Goal: Transaction & Acquisition: Purchase product/service

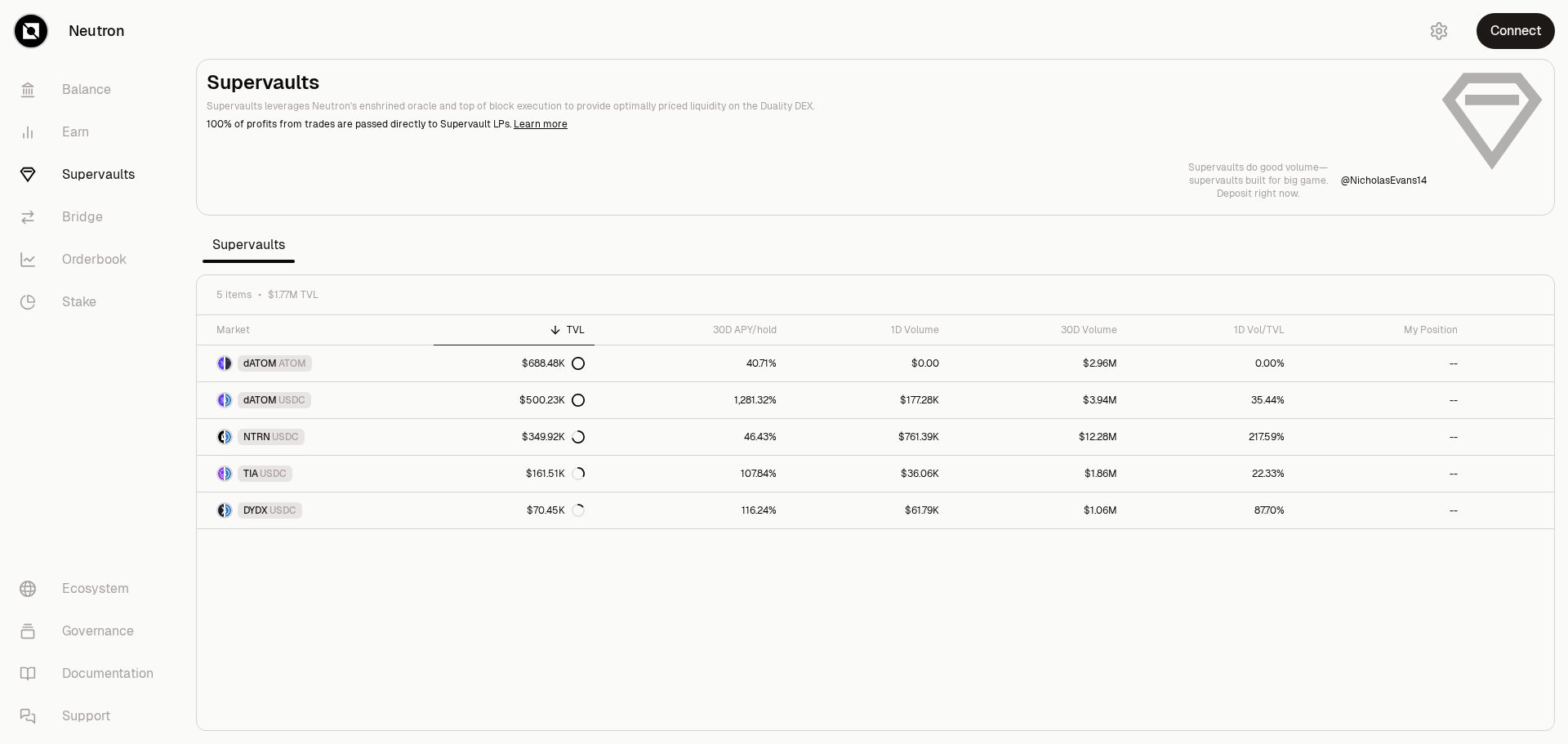
click at [854, 615] on div "Market TVL 30D APY/hold 1D Volume 30D Volume 1D Vol/TVL My Position dATOM ATOM …" at bounding box center [875, 523] width 1357 height 415
click at [753, 332] on div "30D APY/hold" at bounding box center [690, 330] width 173 height 13
click at [1519, 23] on button "Connect" at bounding box center [1515, 31] width 78 height 36
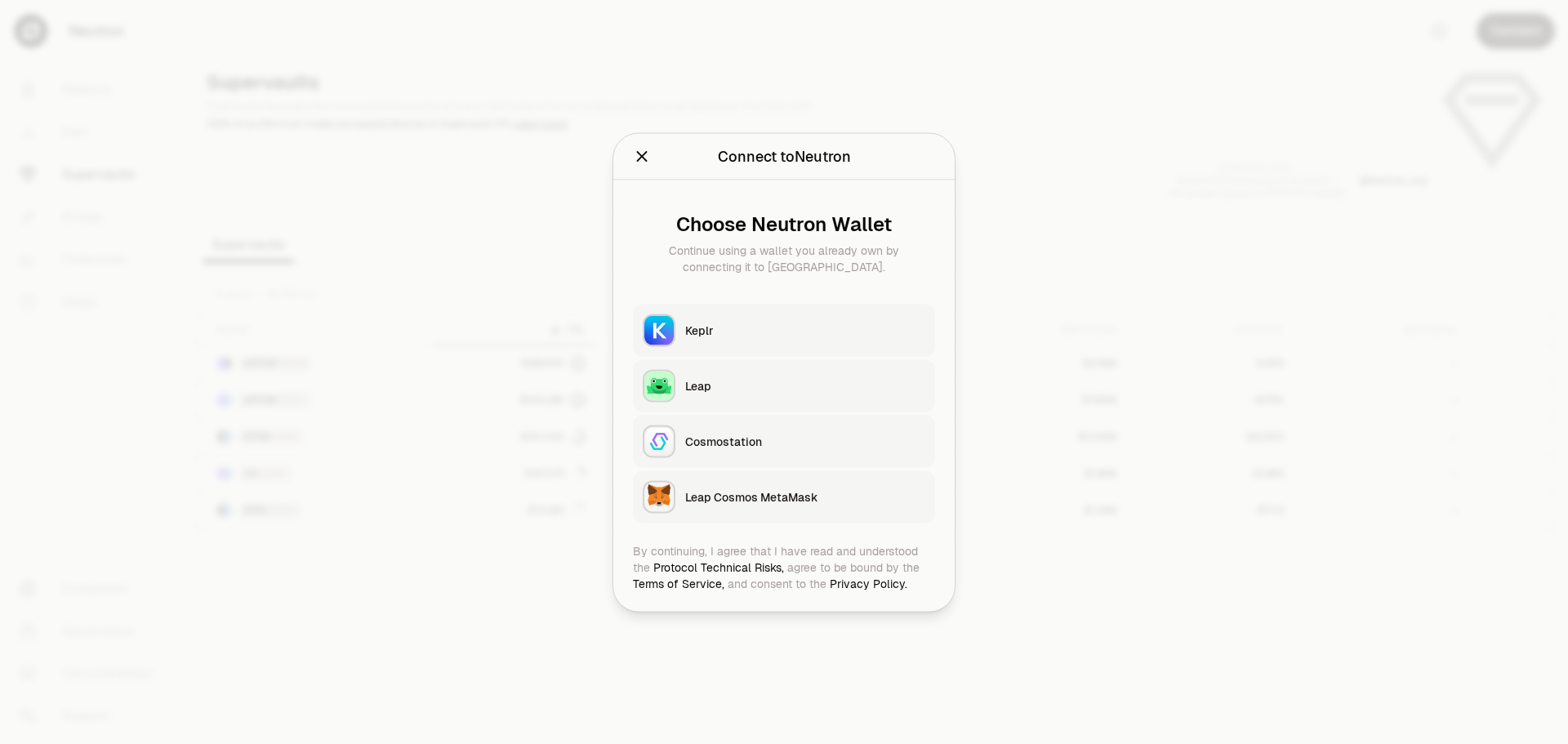
click at [679, 343] on button "Keplr" at bounding box center [784, 329] width 302 height 52
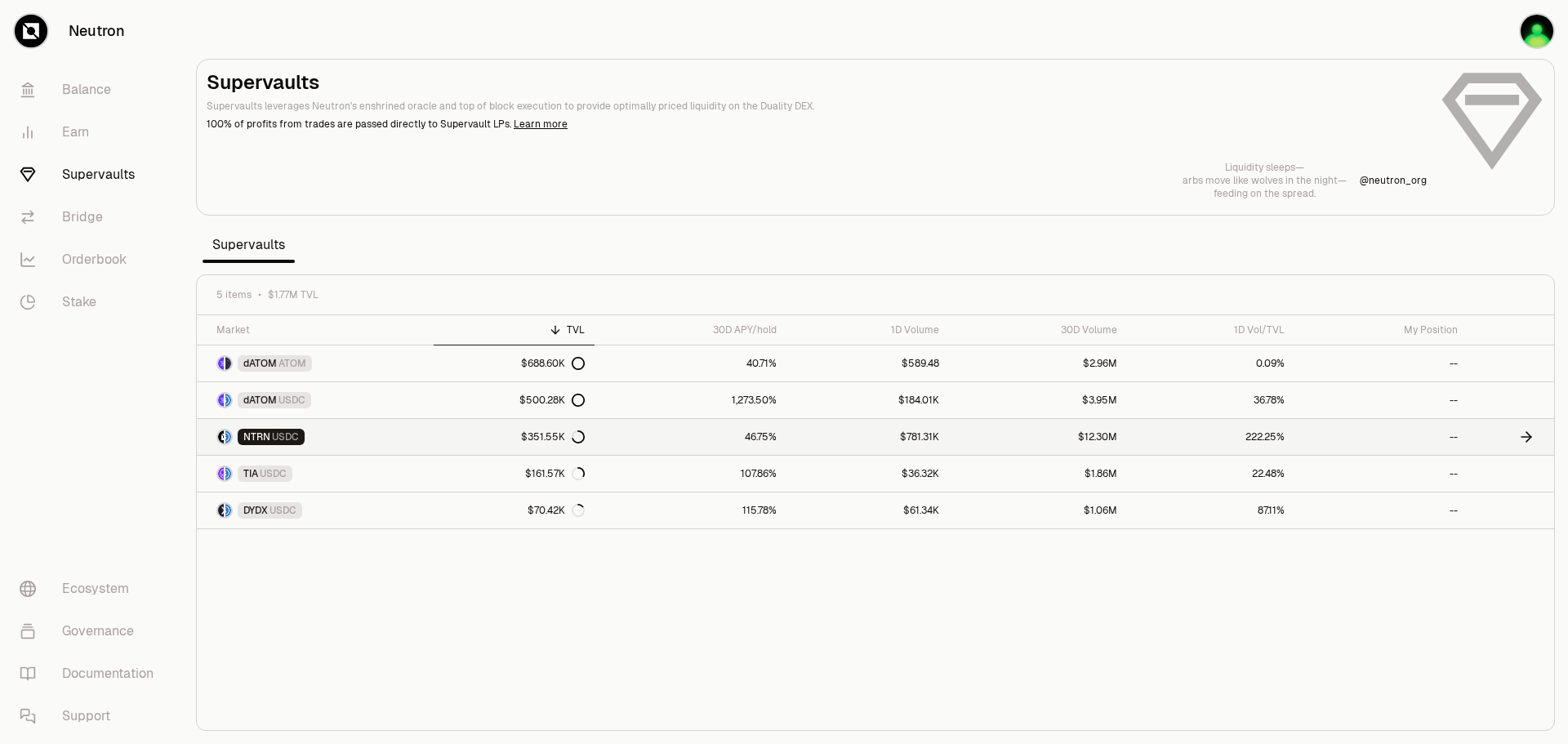
click at [544, 432] on div "$351.55K" at bounding box center [552, 437] width 64 height 13
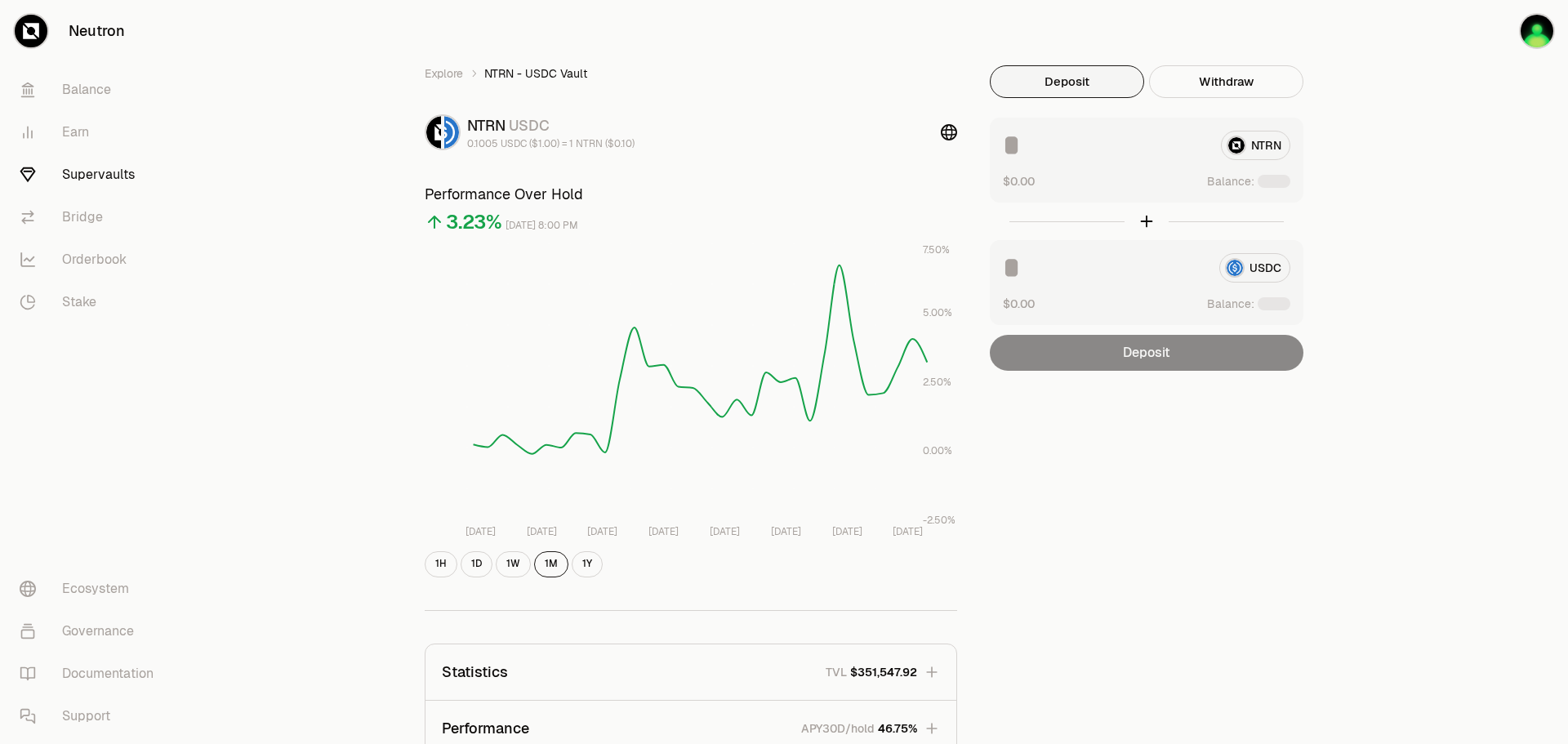
click at [1067, 73] on button "Deposit" at bounding box center [1067, 82] width 154 height 33
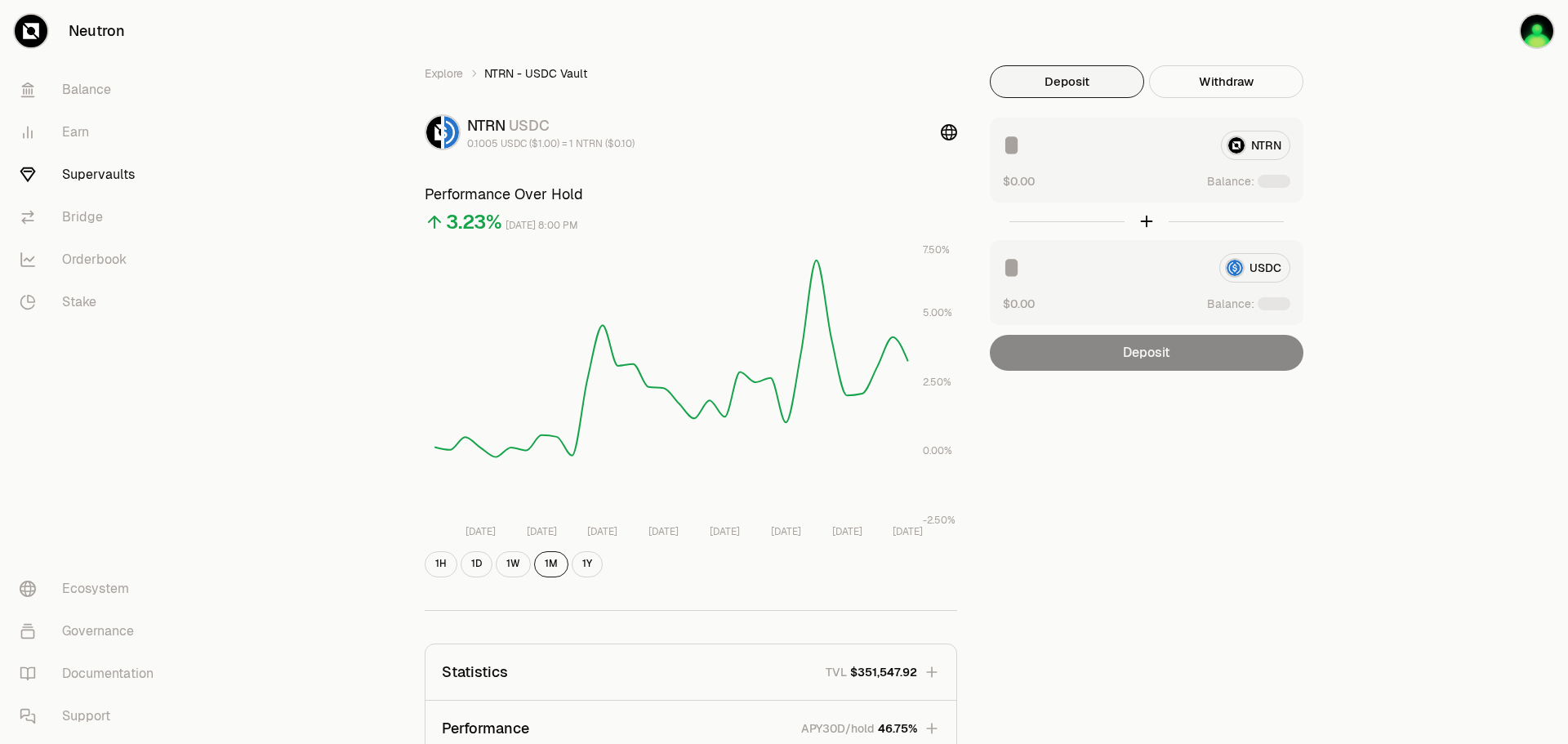
click at [1060, 81] on button "Deposit" at bounding box center [1067, 82] width 154 height 33
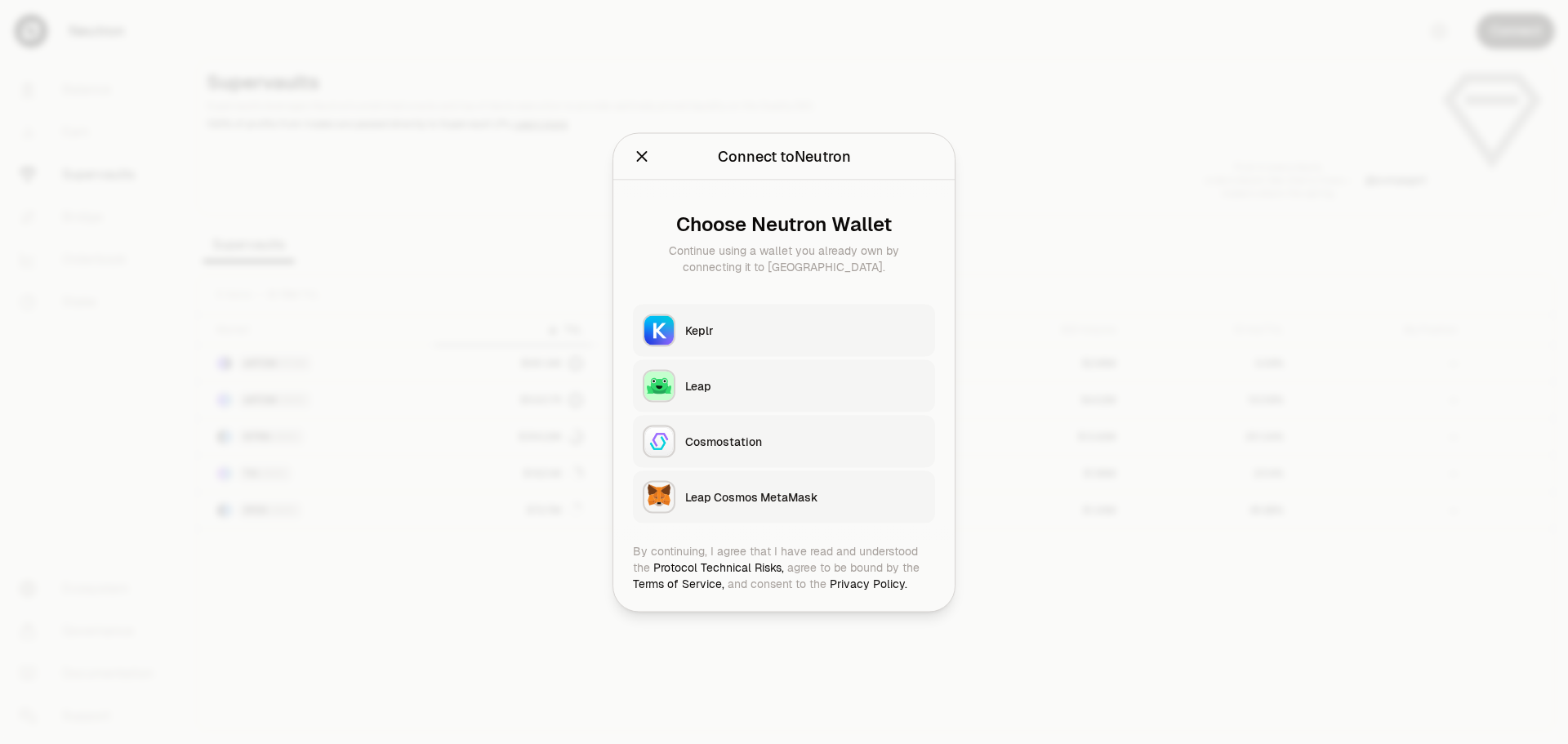
click at [717, 329] on div "Keplr" at bounding box center [805, 330] width 240 height 17
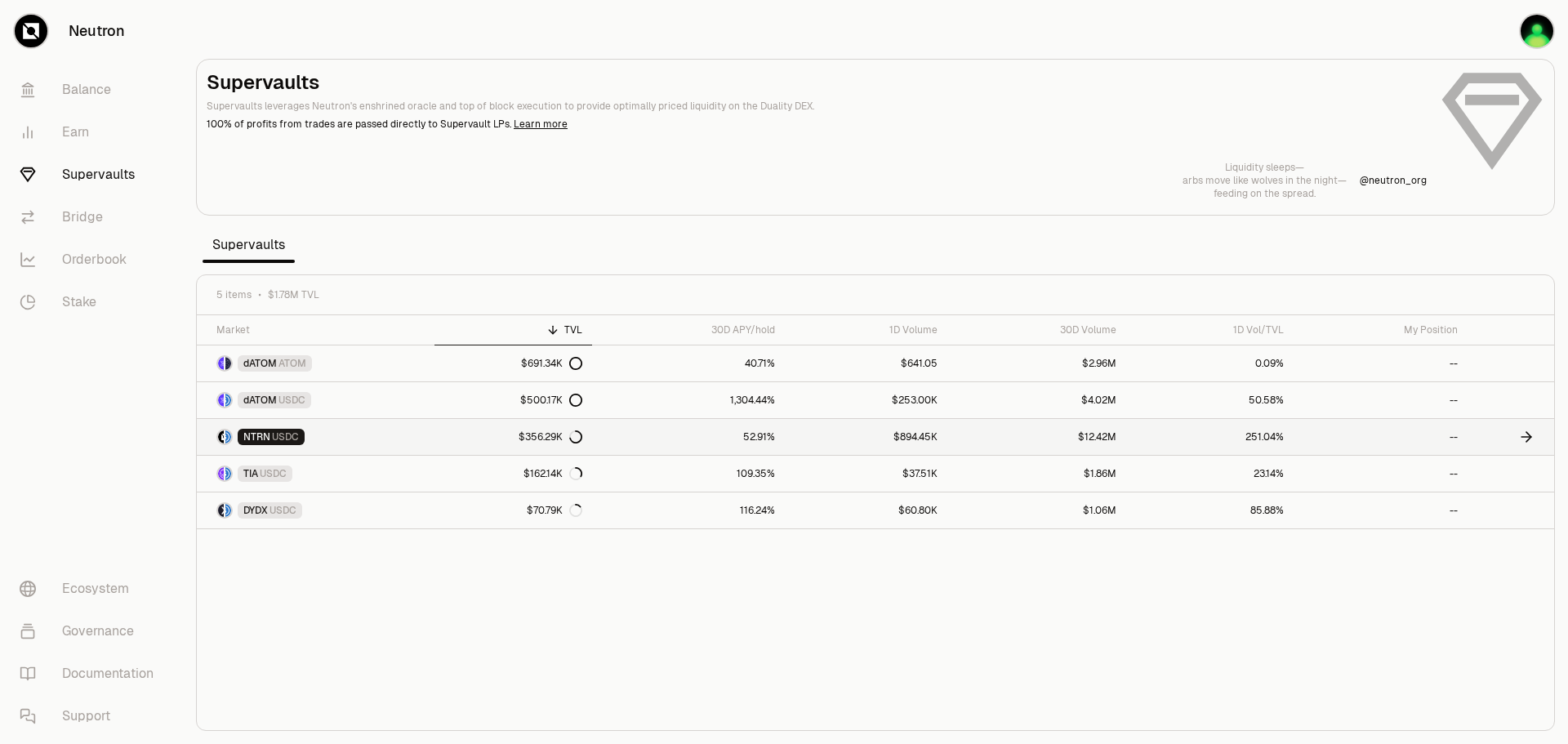
click at [346, 432] on link "NTRN USDC" at bounding box center [315, 437] width 238 height 36
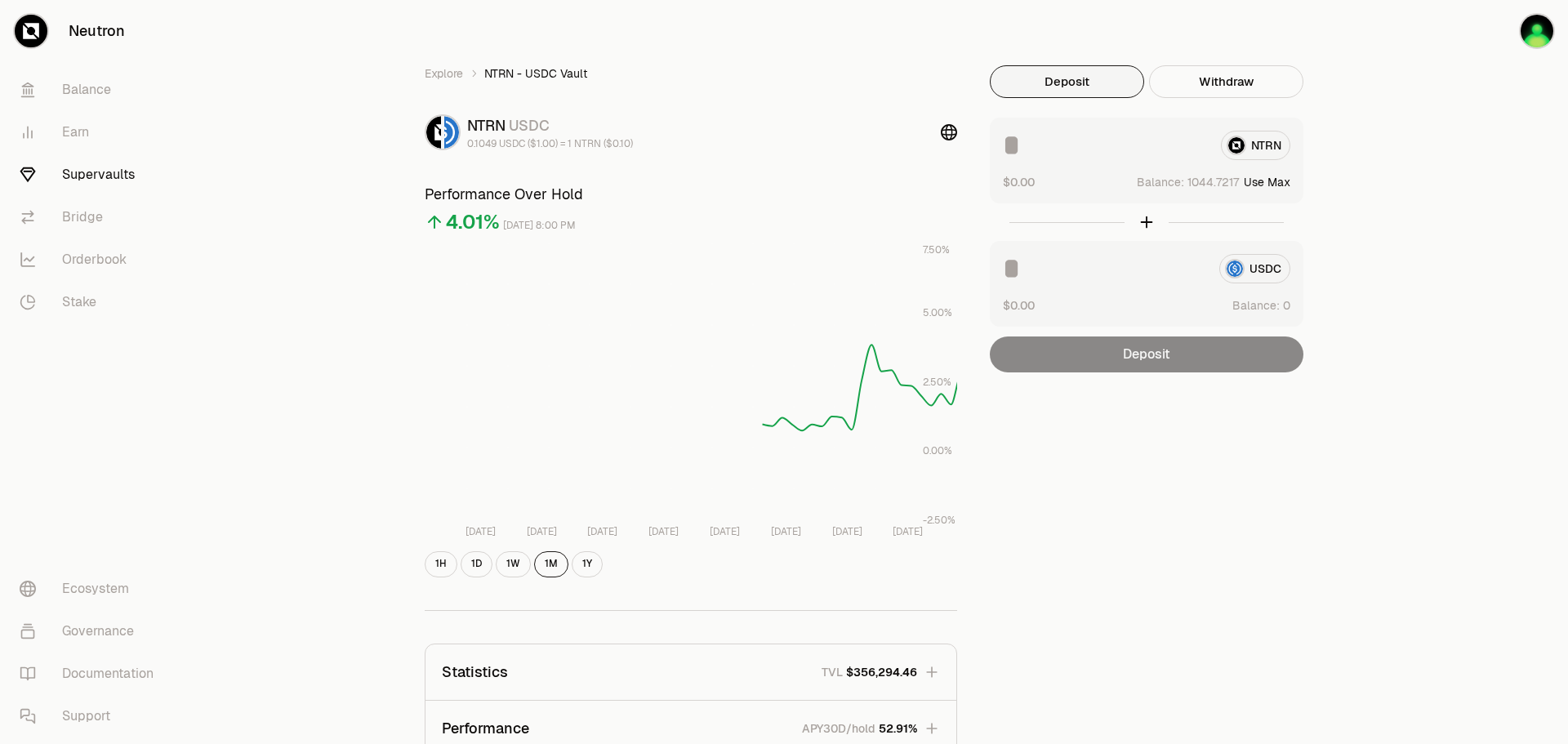
click at [1073, 81] on button "Deposit" at bounding box center [1067, 82] width 154 height 33
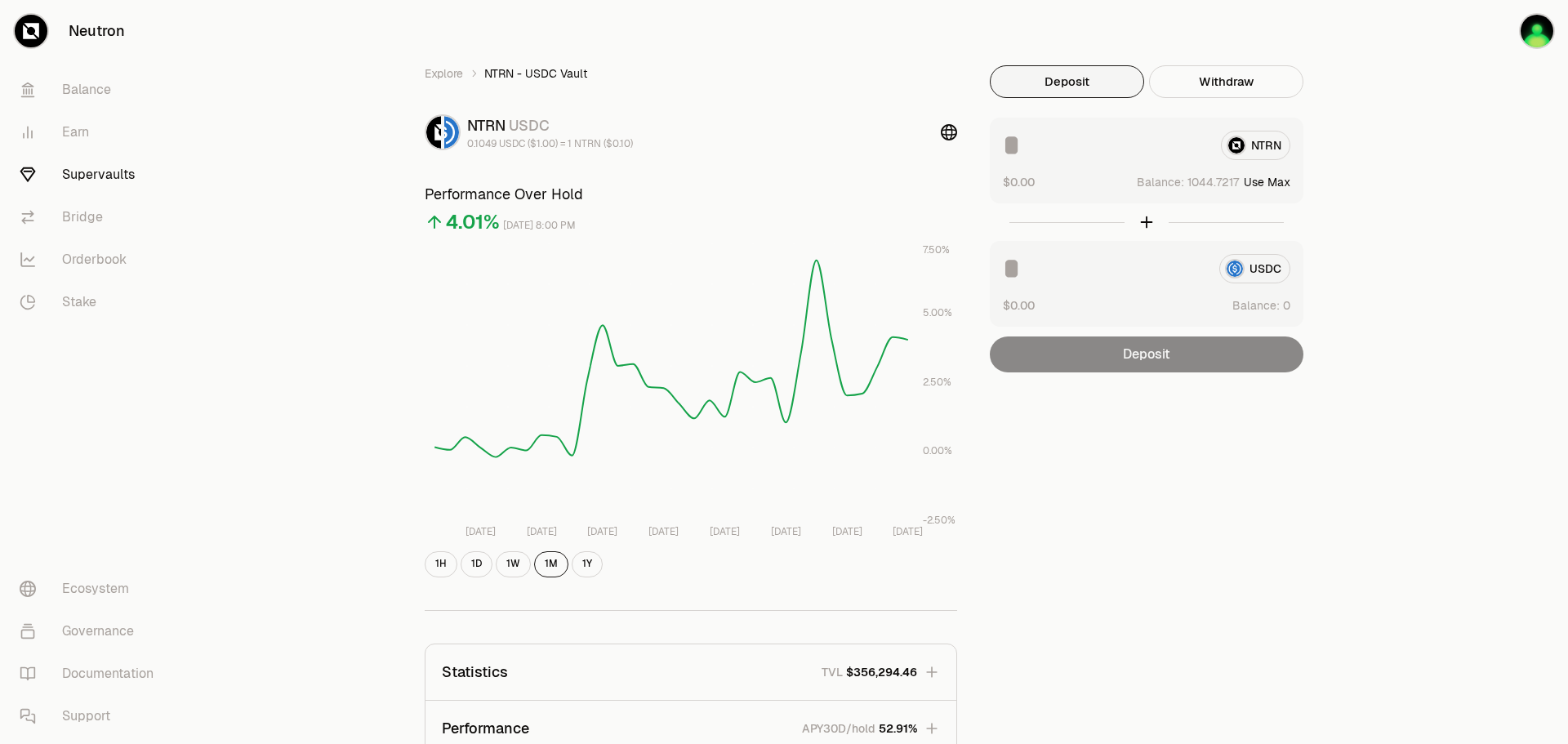
click at [1272, 177] on button "Use Max" at bounding box center [1267, 182] width 46 height 17
type input "**********"
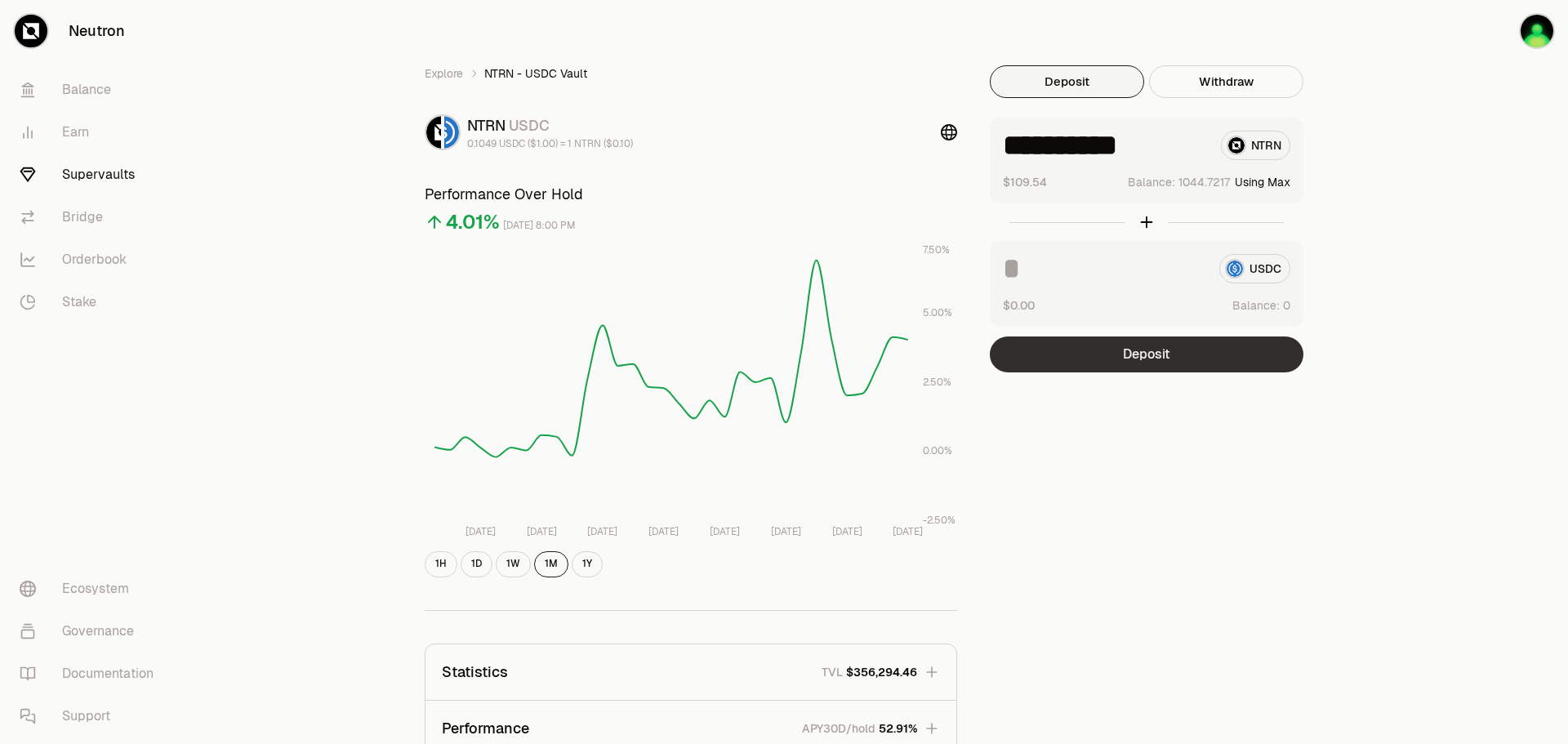
click at [1230, 346] on button "Deposit" at bounding box center [1147, 354] width 314 height 36
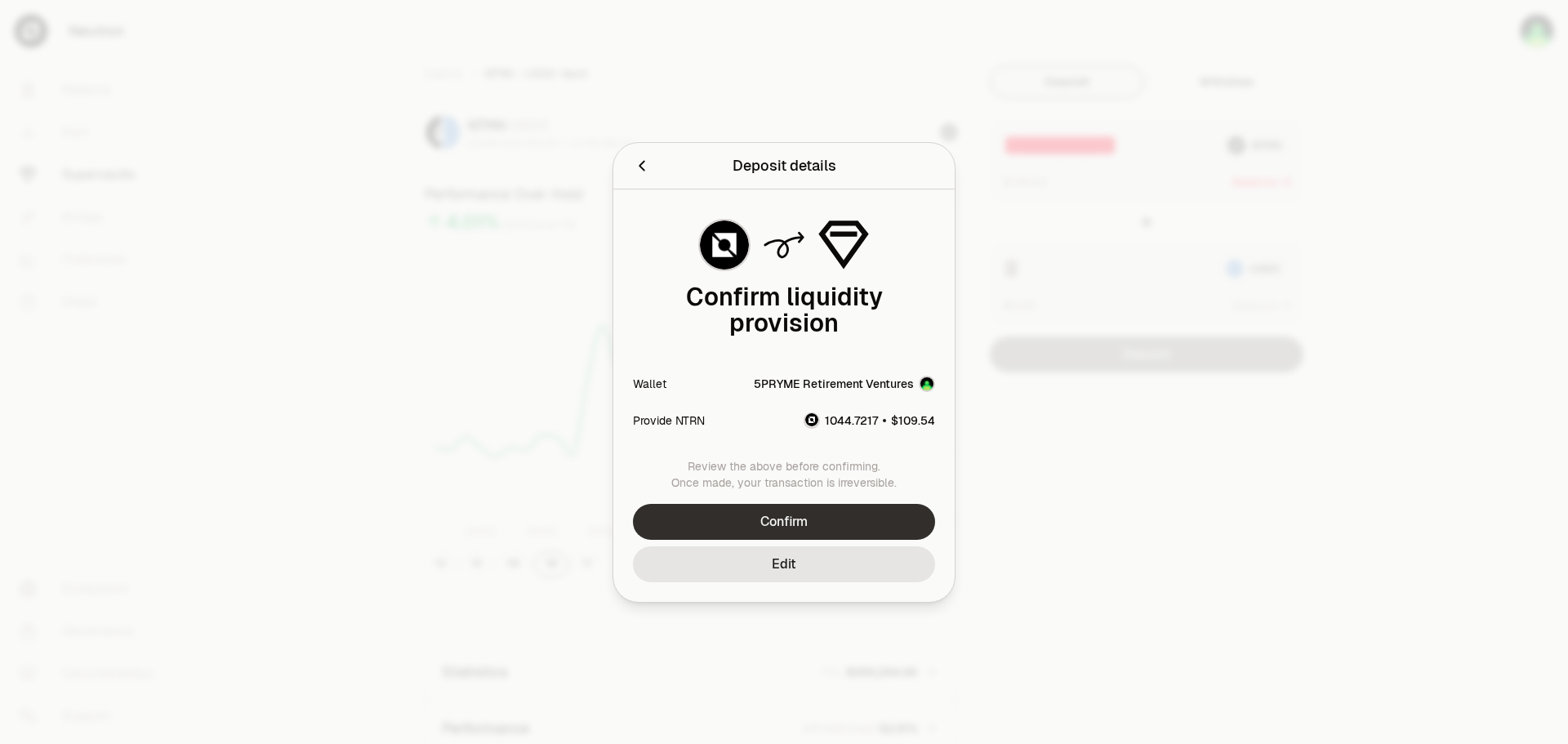
click at [873, 513] on button "Confirm" at bounding box center [784, 522] width 302 height 36
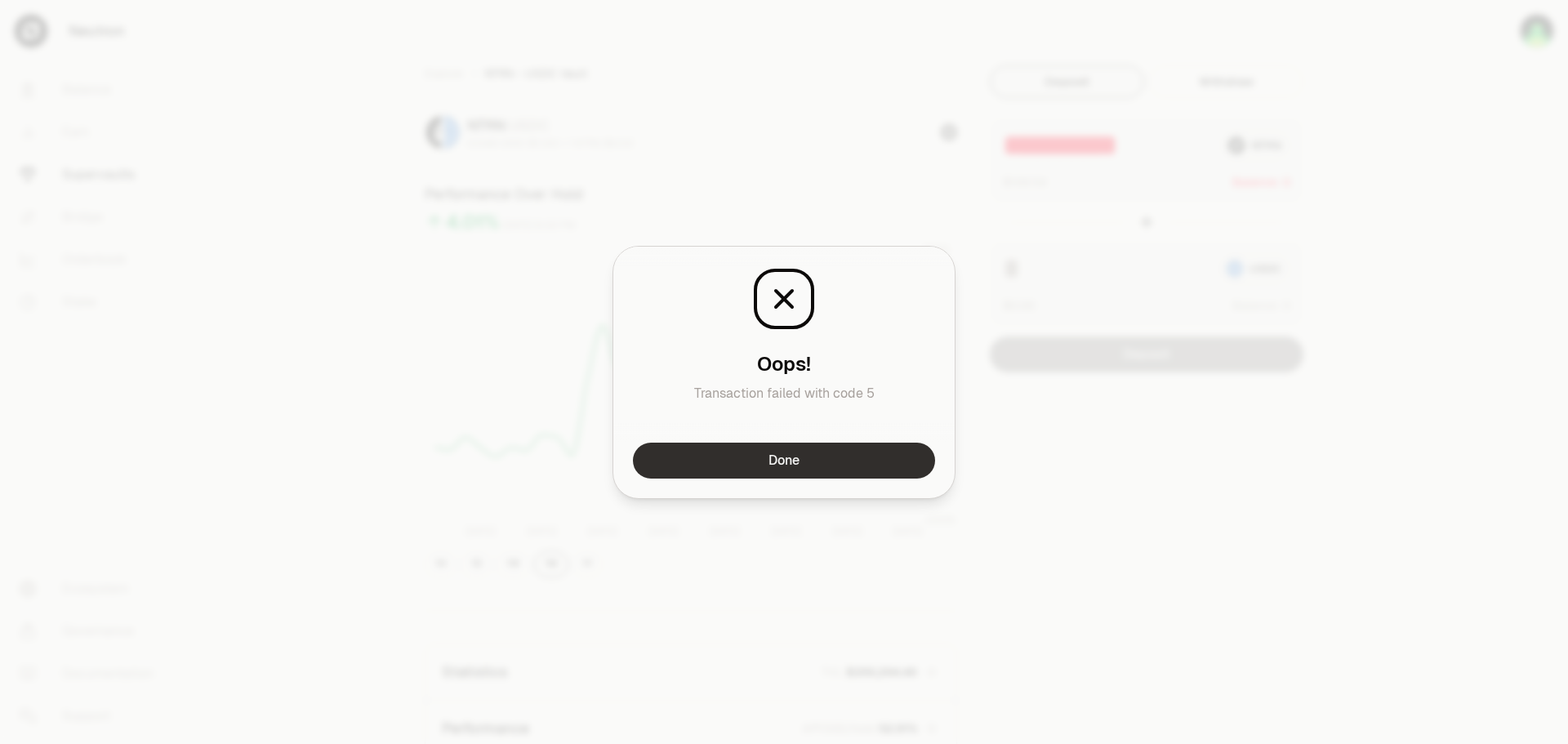
click at [869, 449] on button "Done" at bounding box center [784, 461] width 302 height 36
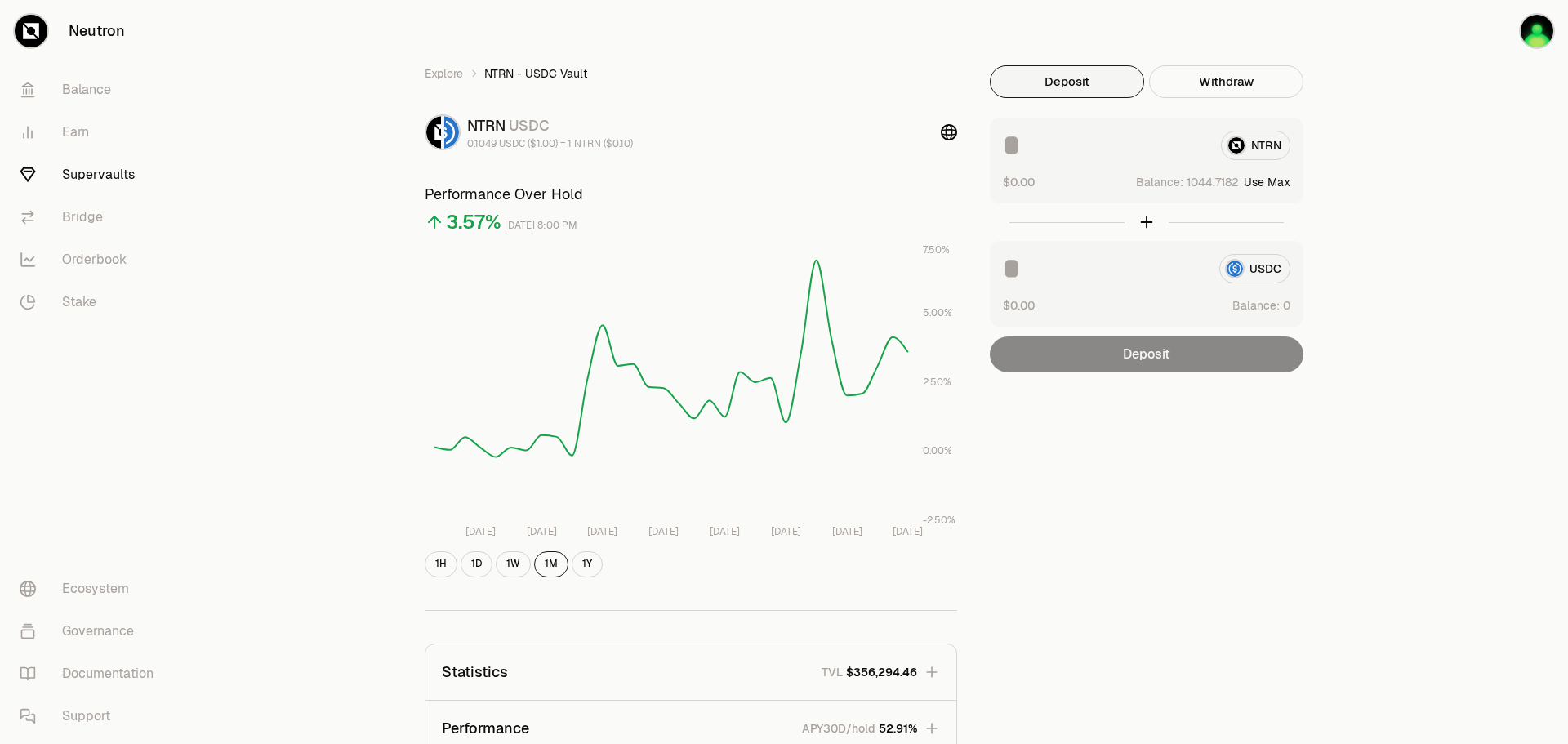
click at [1277, 182] on button "Use Max" at bounding box center [1267, 182] width 46 height 17
type input "**********"
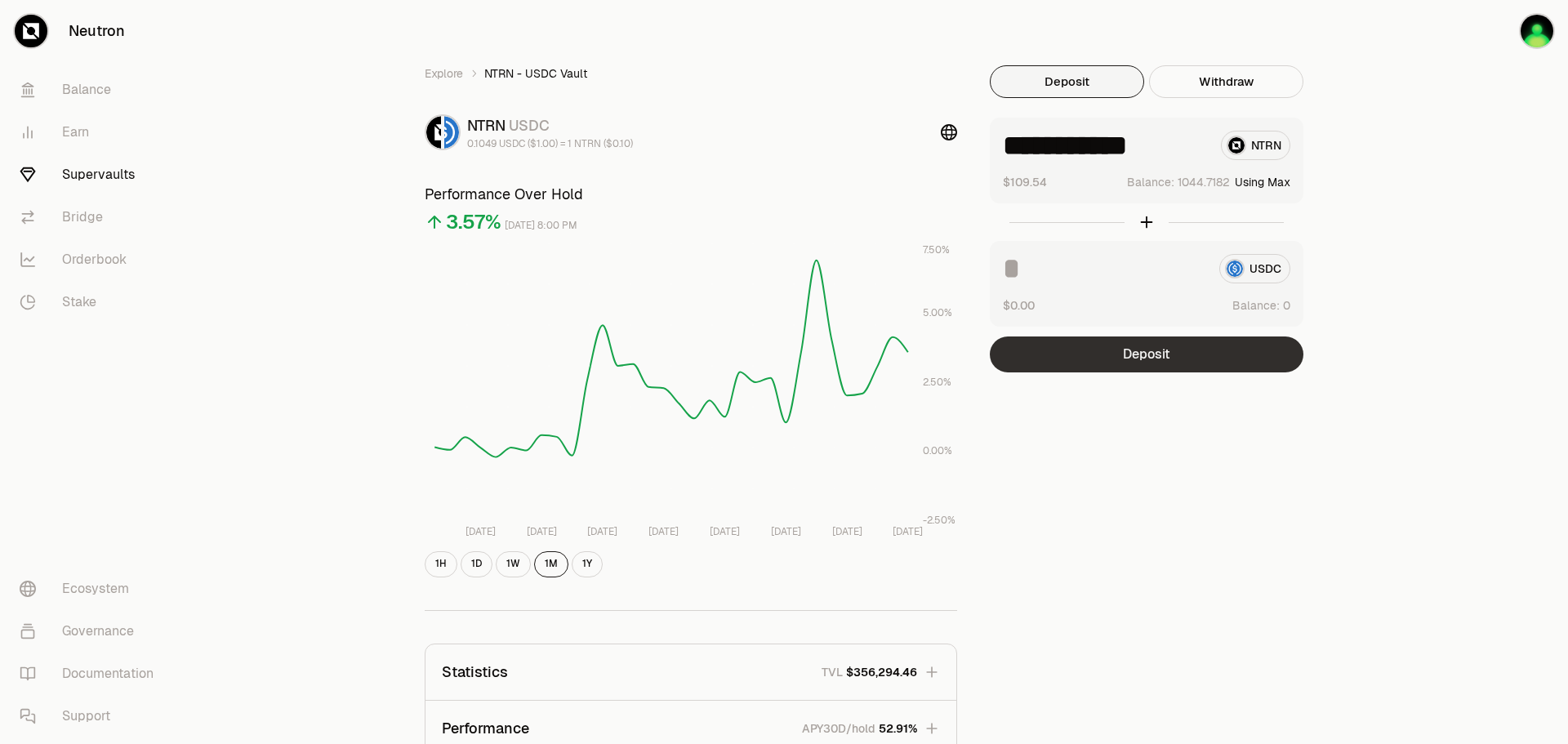
click at [1204, 360] on button "Deposit" at bounding box center [1147, 354] width 314 height 36
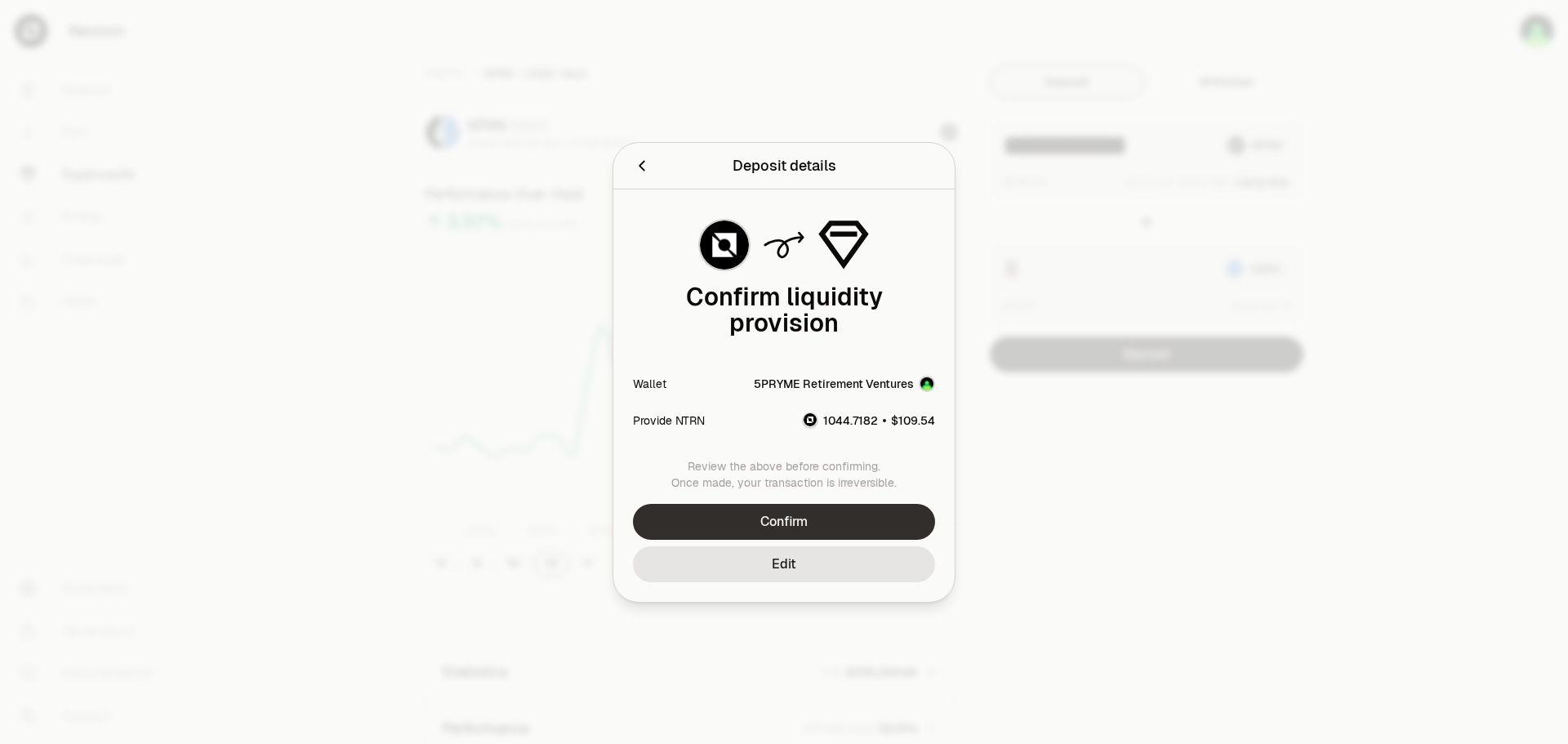
click at [877, 510] on button "Confirm" at bounding box center [784, 522] width 302 height 36
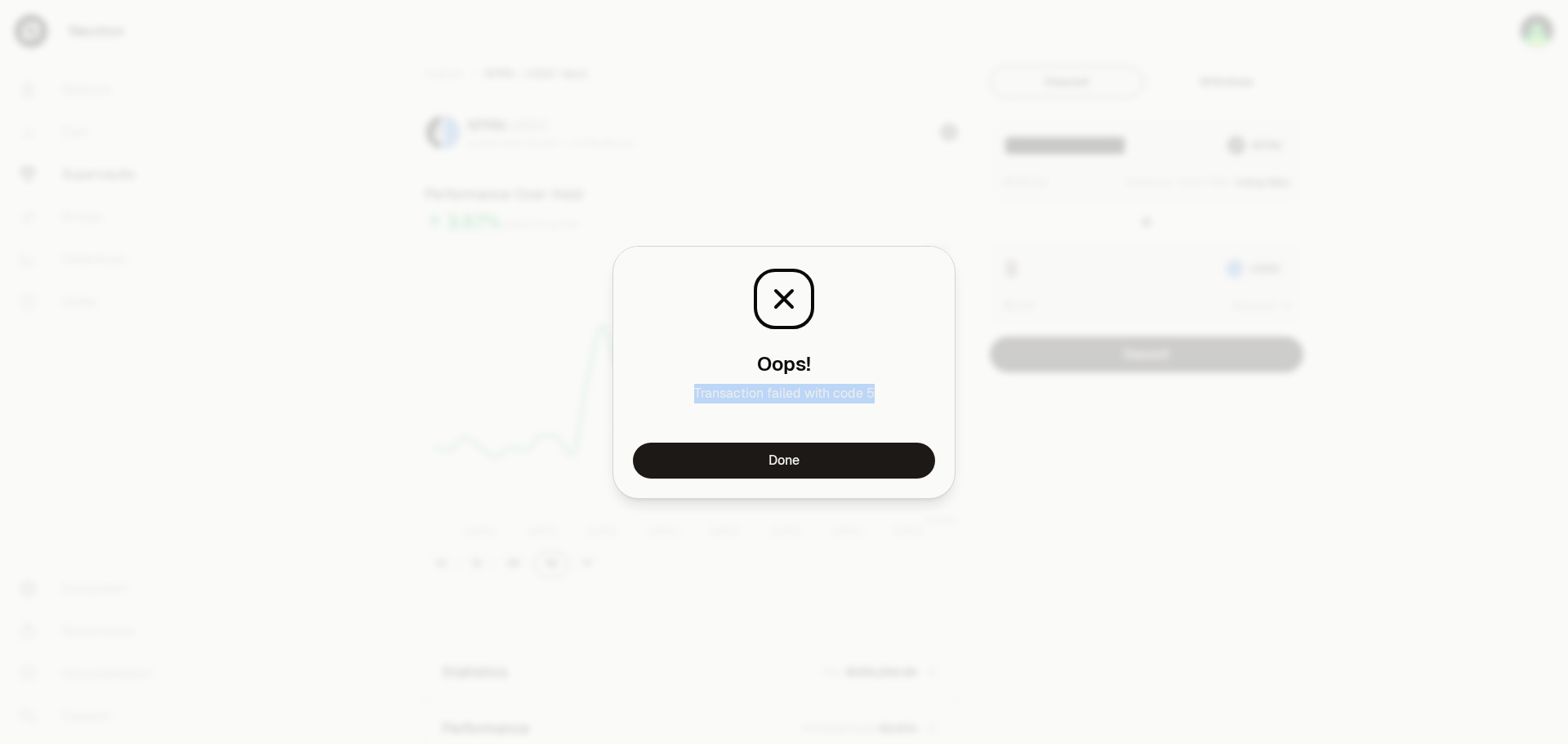
drag, startPoint x: 882, startPoint y: 392, endPoint x: 688, endPoint y: 386, distance: 194.1
click at [688, 386] on p "Transaction failed with code 5" at bounding box center [784, 403] width 302 height 39
copy p "Transaction failed with code 5"
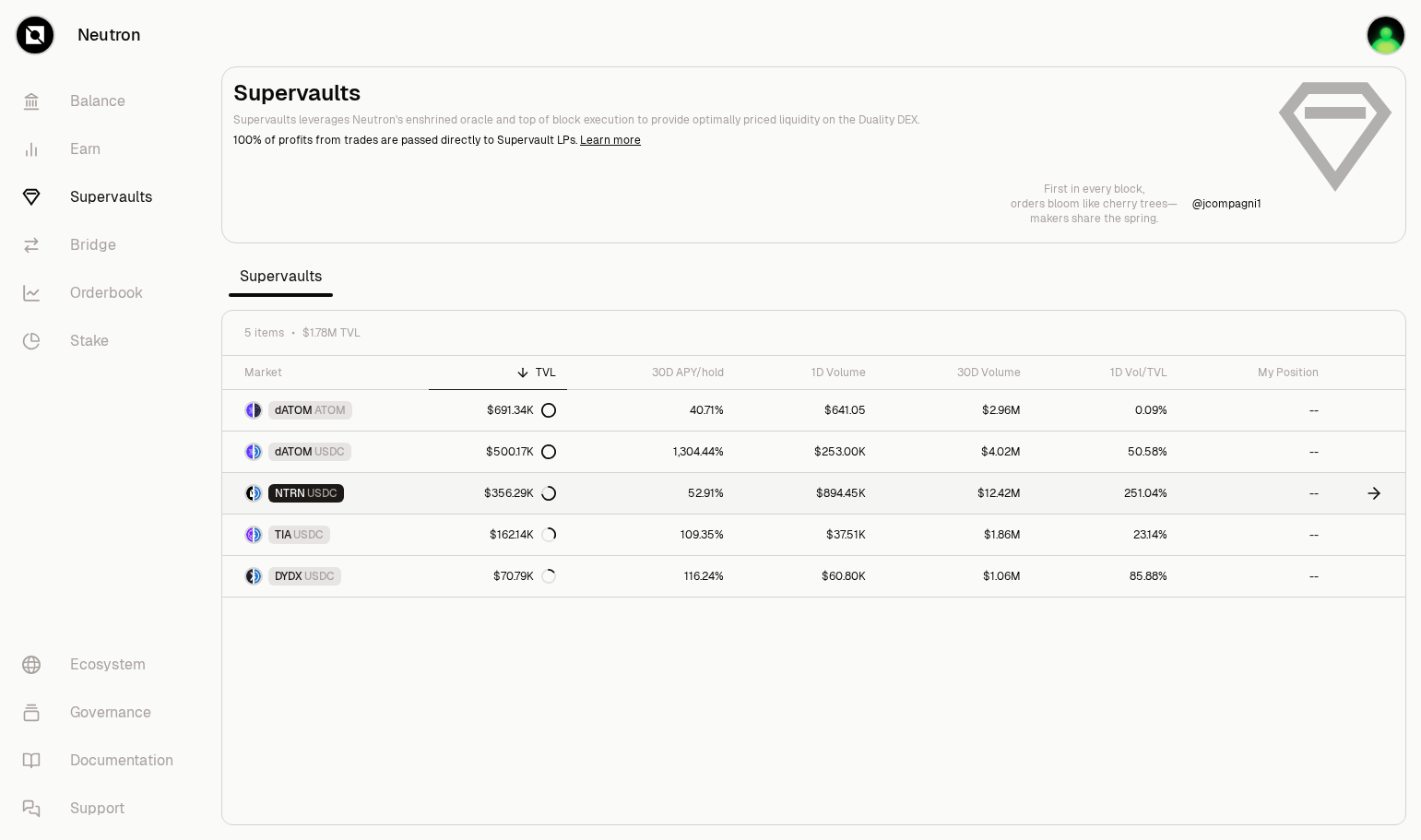
click at [318, 489] on span "USDC" at bounding box center [322, 493] width 31 height 15
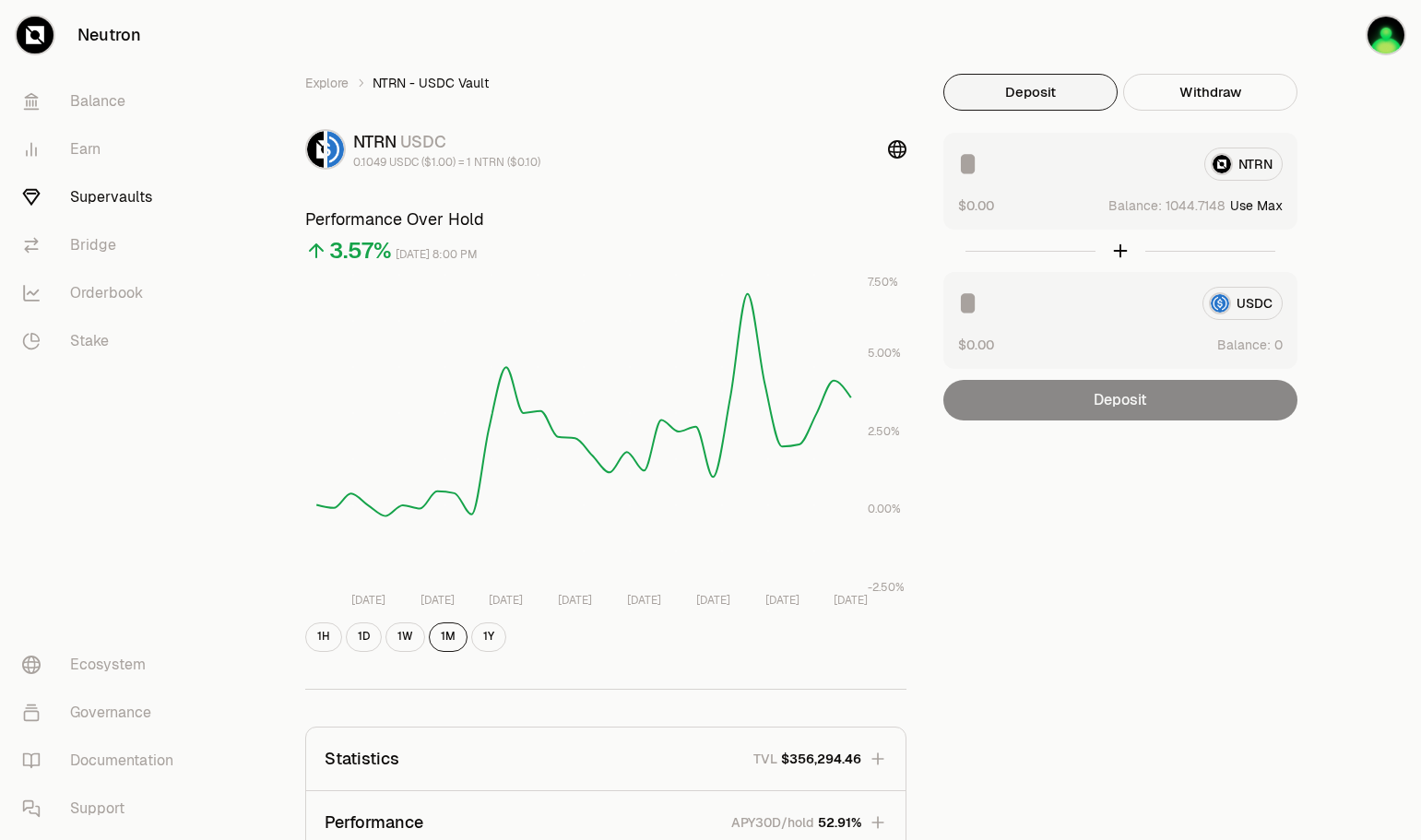
click at [1272, 203] on button "Use Max" at bounding box center [1256, 206] width 52 height 19
type input "**********"
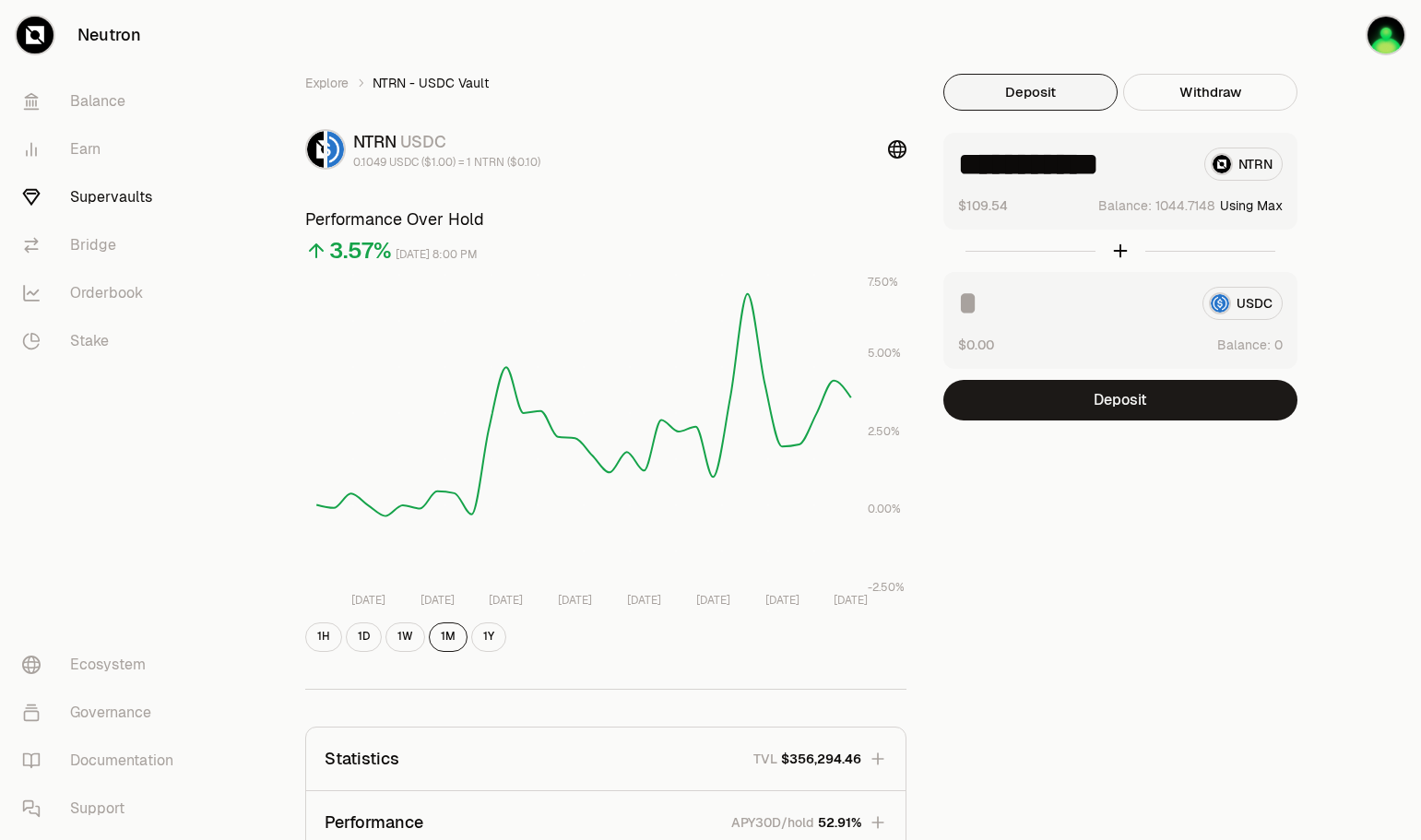
click at [1054, 103] on button "Deposit" at bounding box center [1030, 92] width 174 height 37
click at [1238, 391] on button "Deposit" at bounding box center [1121, 400] width 354 height 41
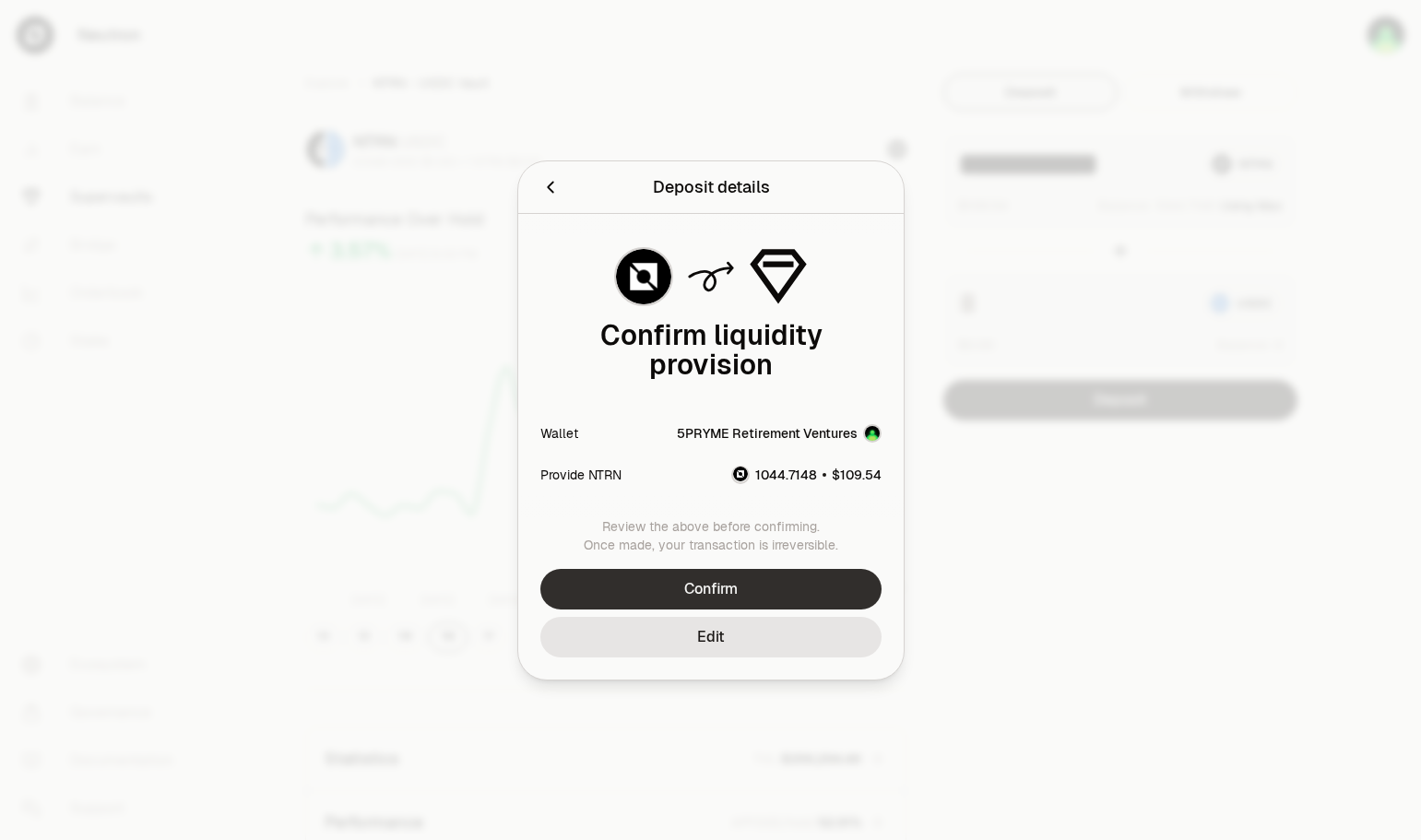
click at [779, 581] on button "Confirm" at bounding box center [711, 589] width 341 height 41
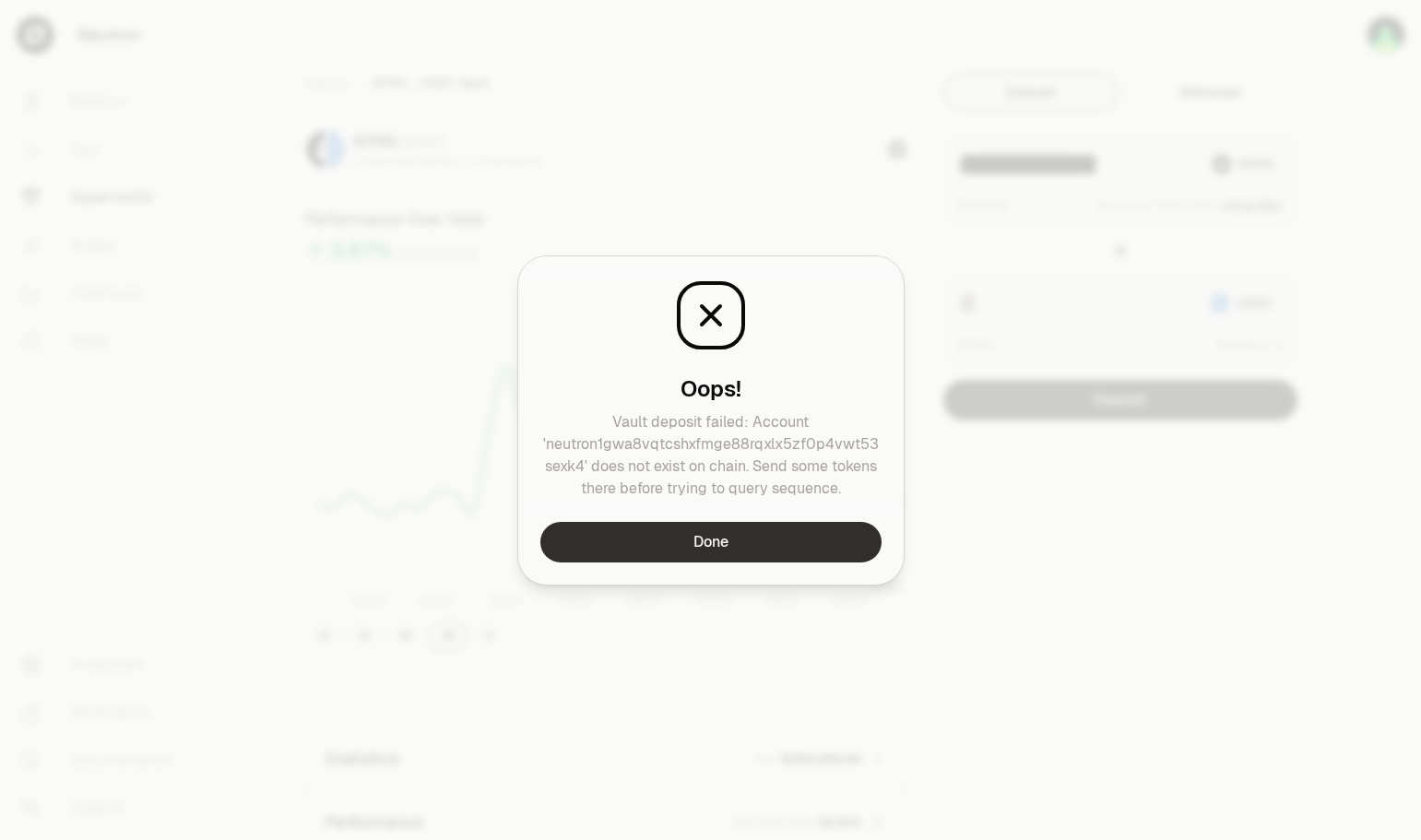
click at [756, 537] on button "Done" at bounding box center [711, 543] width 341 height 41
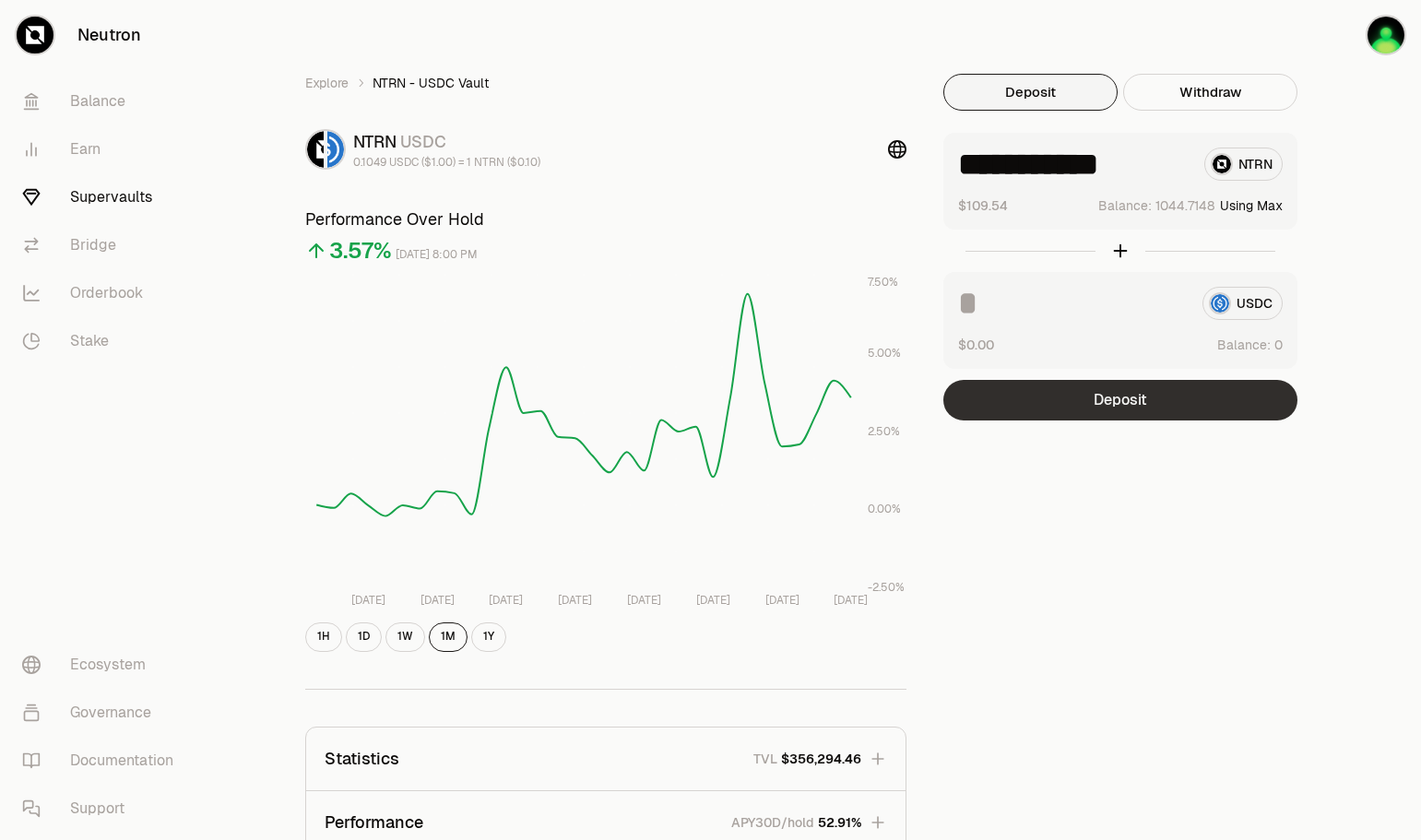
click at [1124, 397] on button "Deposit" at bounding box center [1121, 400] width 354 height 41
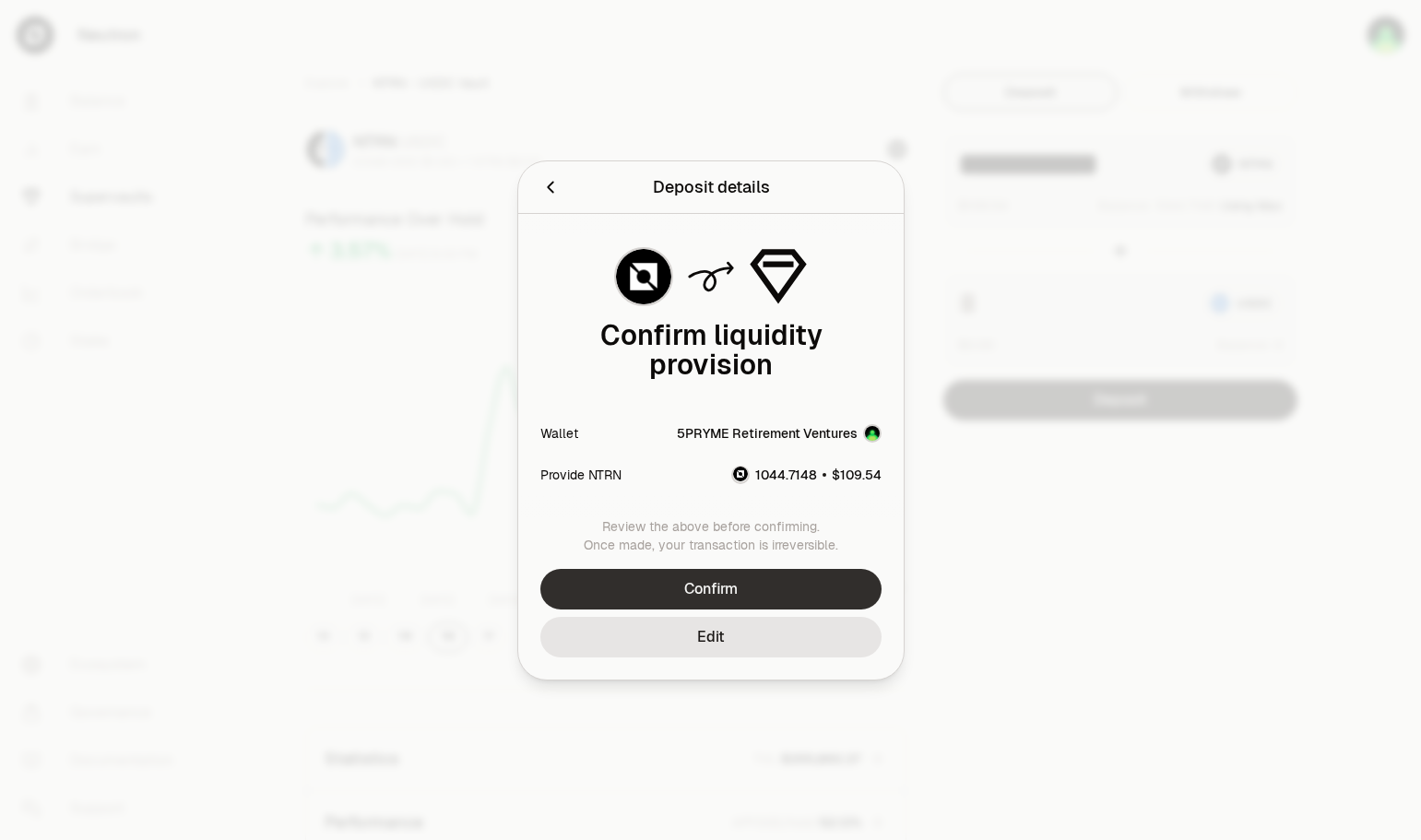
click at [787, 590] on button "Confirm" at bounding box center [711, 589] width 341 height 41
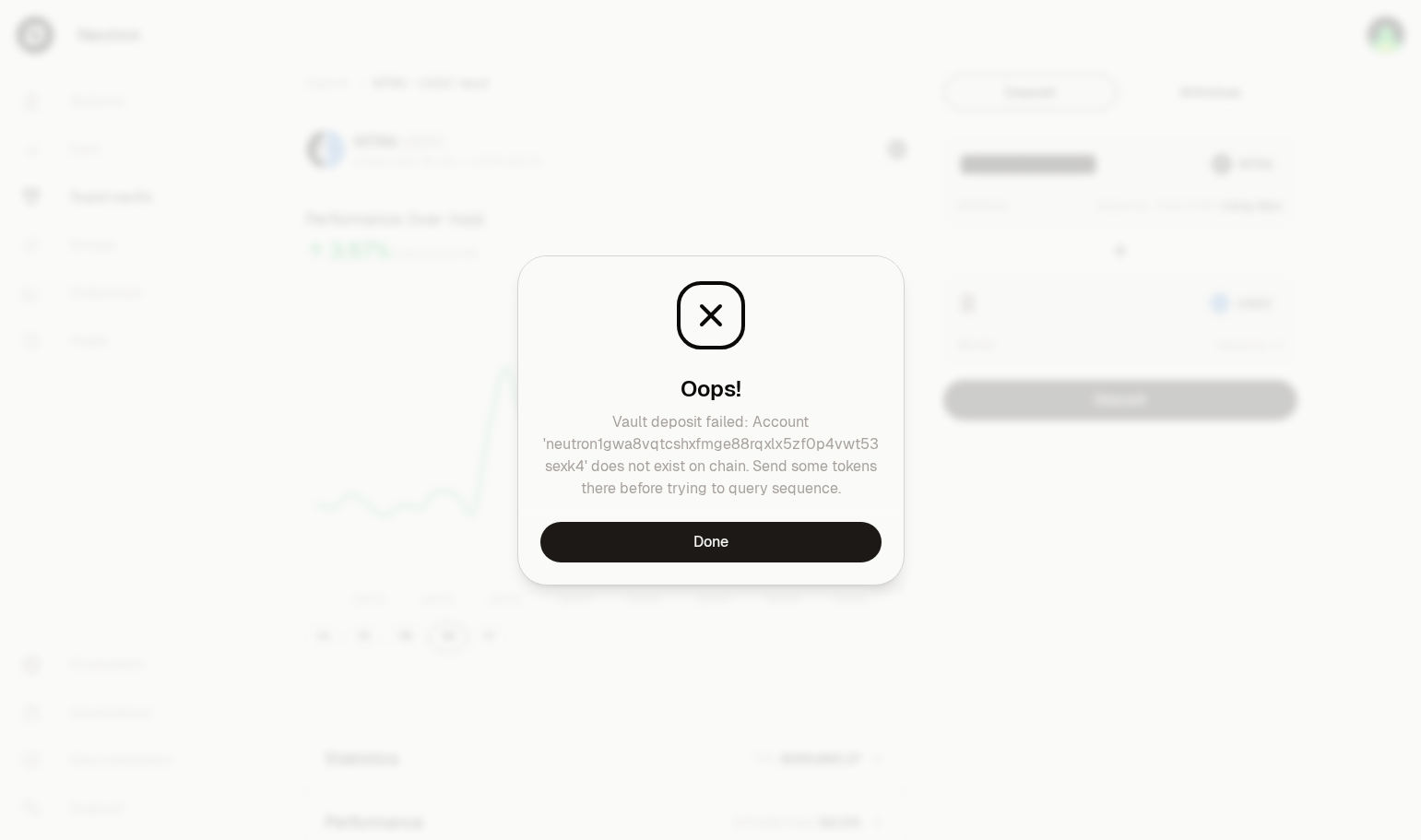
drag, startPoint x: 818, startPoint y: 532, endPoint x: 1069, endPoint y: 406, distance: 280.9
click at [820, 532] on button "Done" at bounding box center [711, 543] width 341 height 41
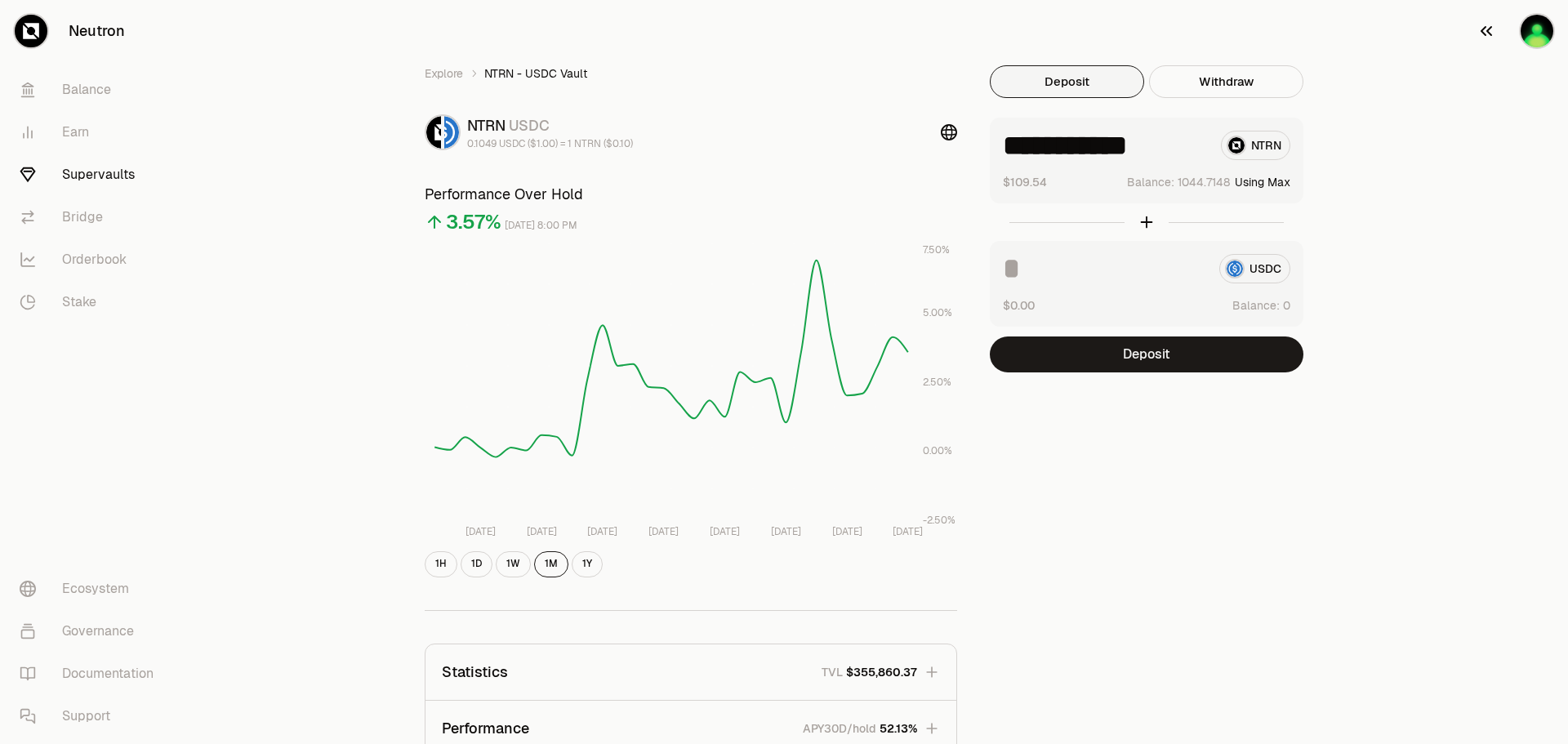
click at [1258, 36] on img "button" at bounding box center [1537, 31] width 33 height 33
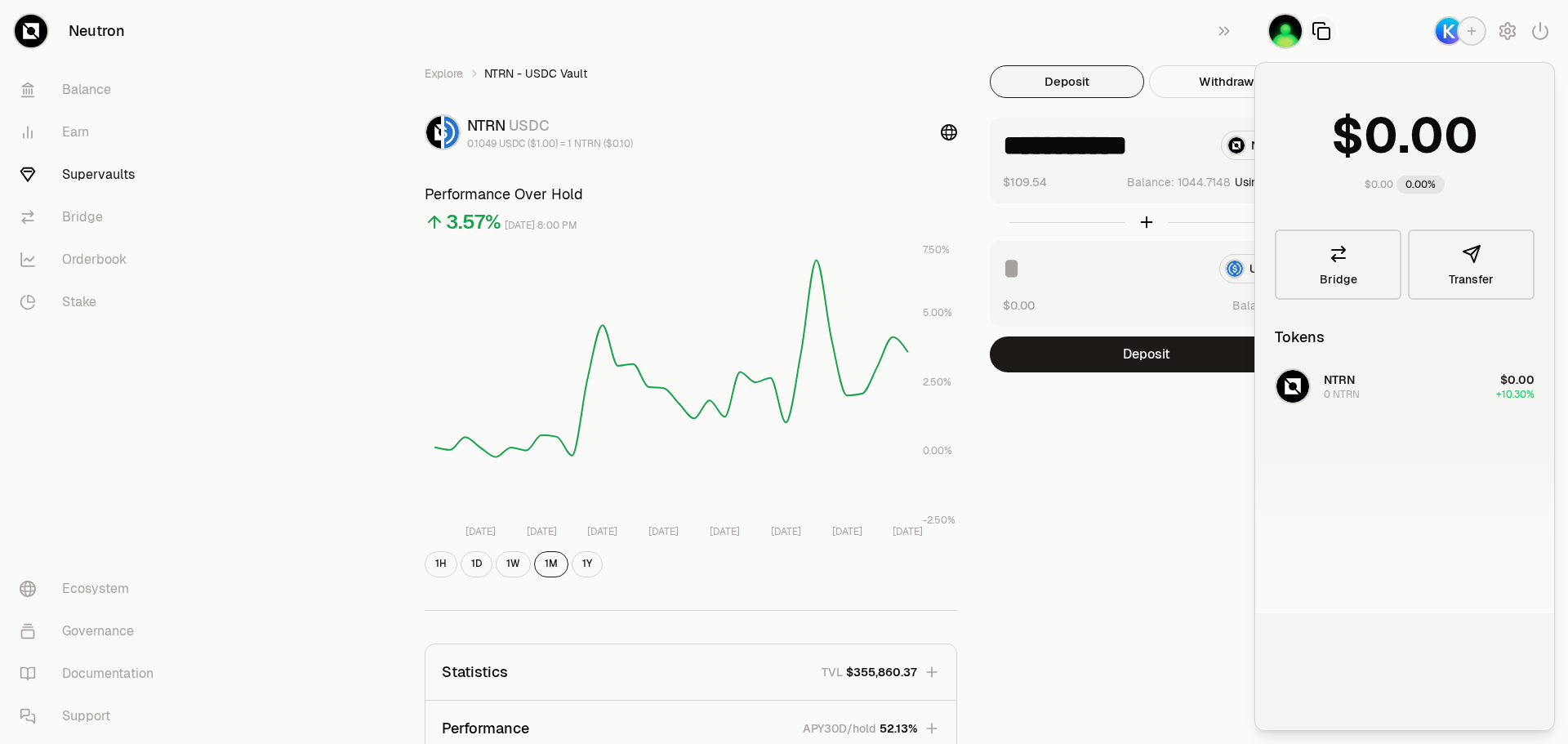
click at [1258, 32] on icon "button" at bounding box center [1321, 31] width 20 height 20
click at [1258, 38] on icon "button" at bounding box center [1540, 31] width 15 height 17
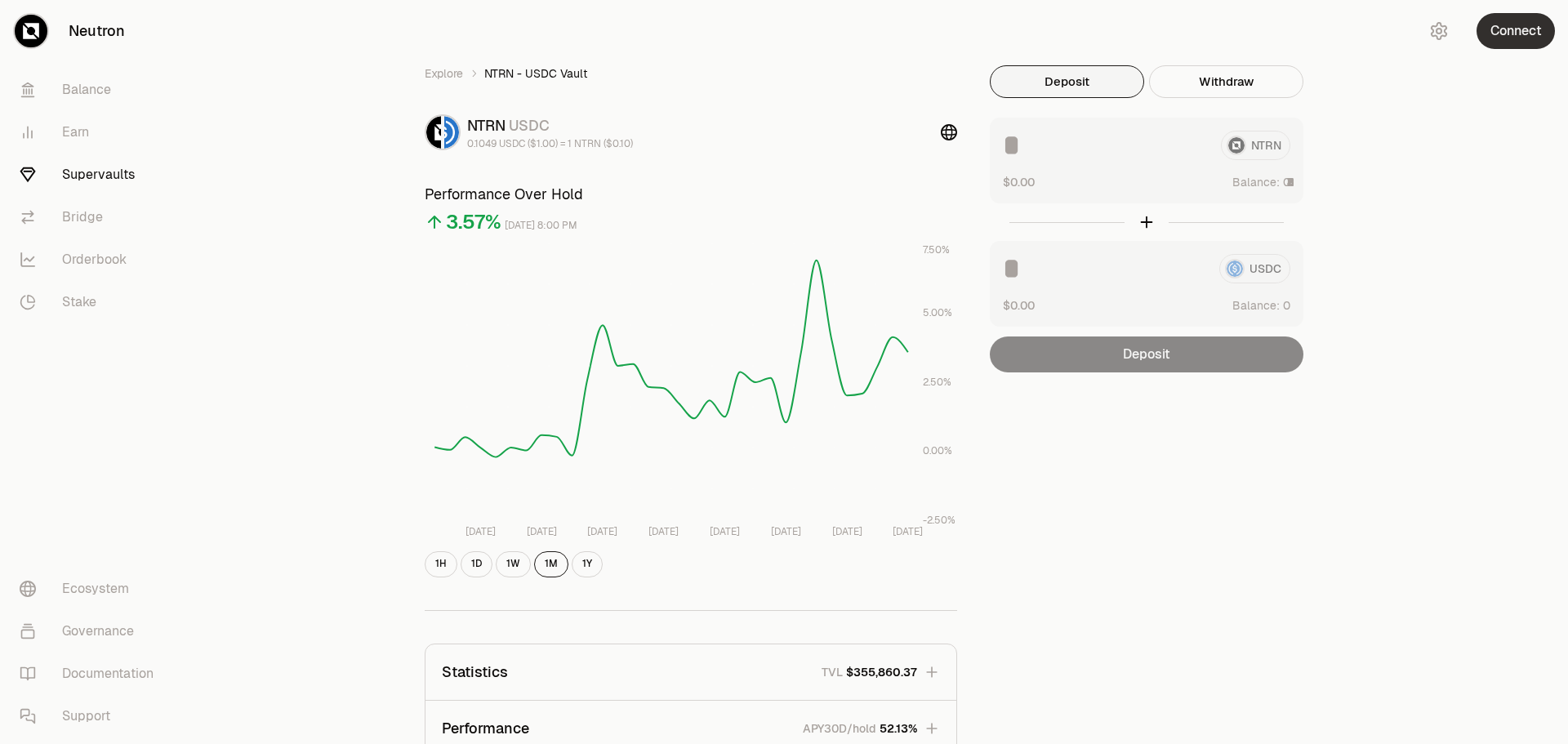
click at [1258, 30] on button "Connect" at bounding box center [1515, 31] width 78 height 36
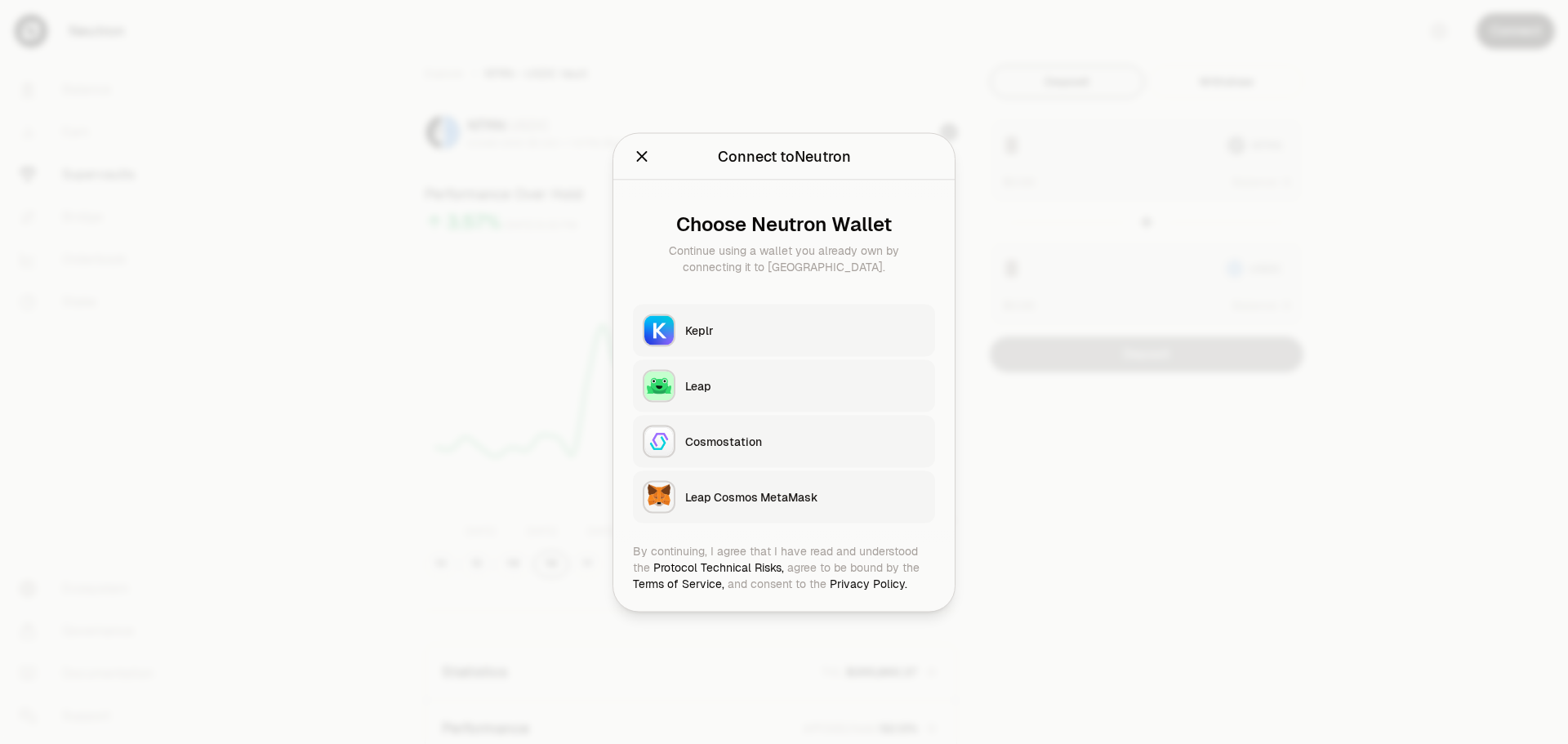
click at [734, 322] on div "Keplr" at bounding box center [805, 330] width 240 height 17
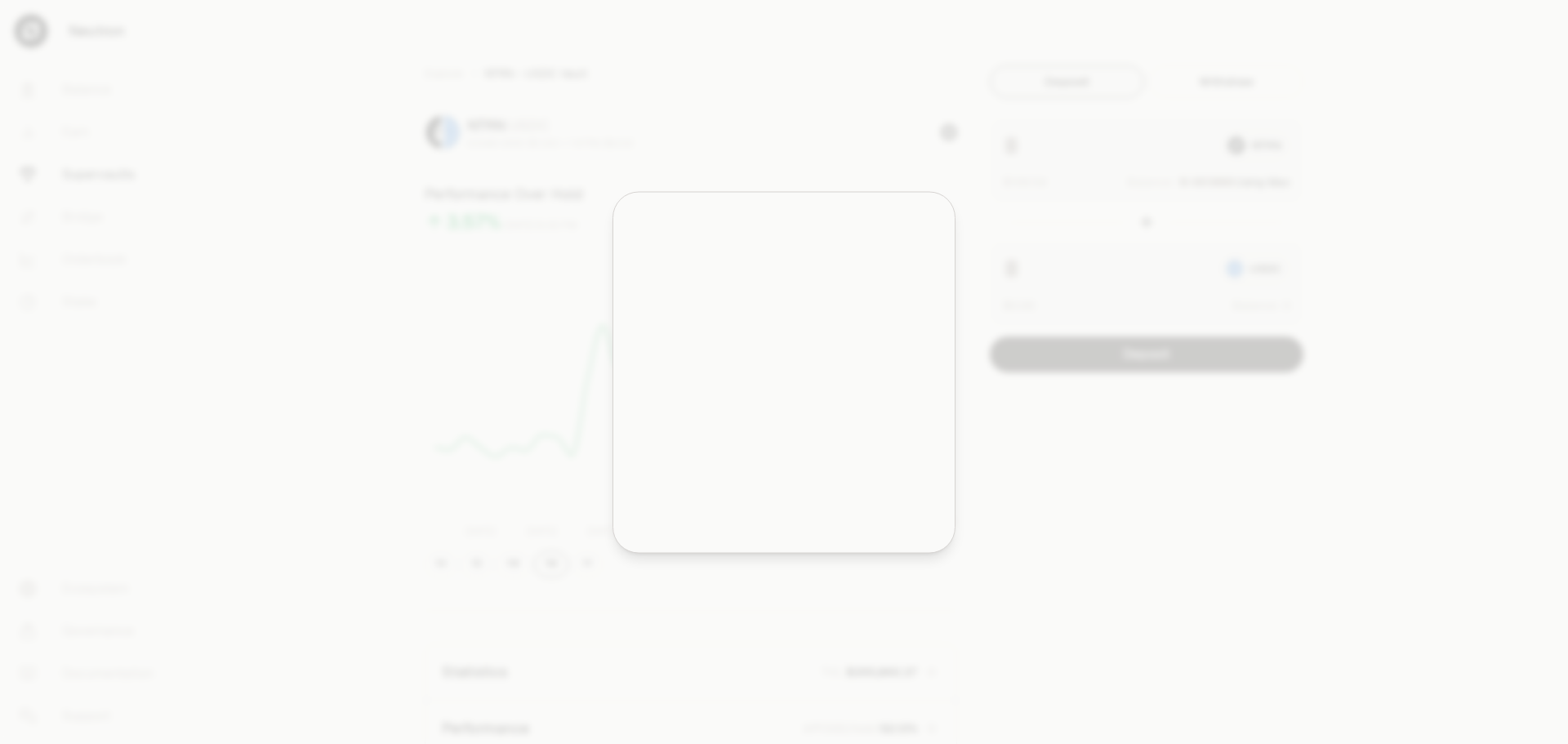
type input "**********"
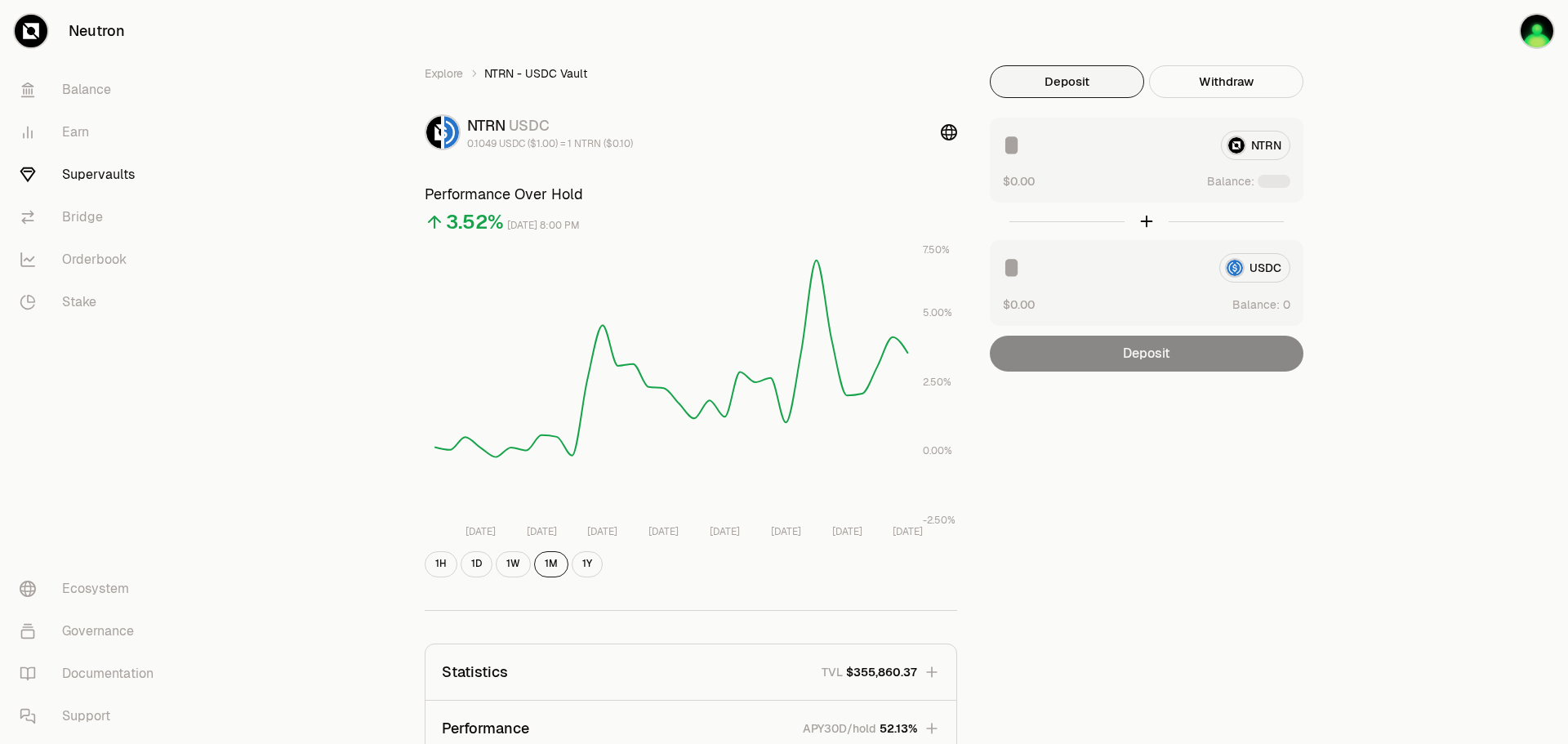
click at [1420, 172] on div "Explore NTRN - USDC Vault NTRN USDC 0.1049 USDC ($1.00) = 1 NTRN ($0.10) Perfor…" at bounding box center [875, 528] width 1385 height 1057
click at [1242, 145] on div "NTRN" at bounding box center [1147, 145] width 287 height 30
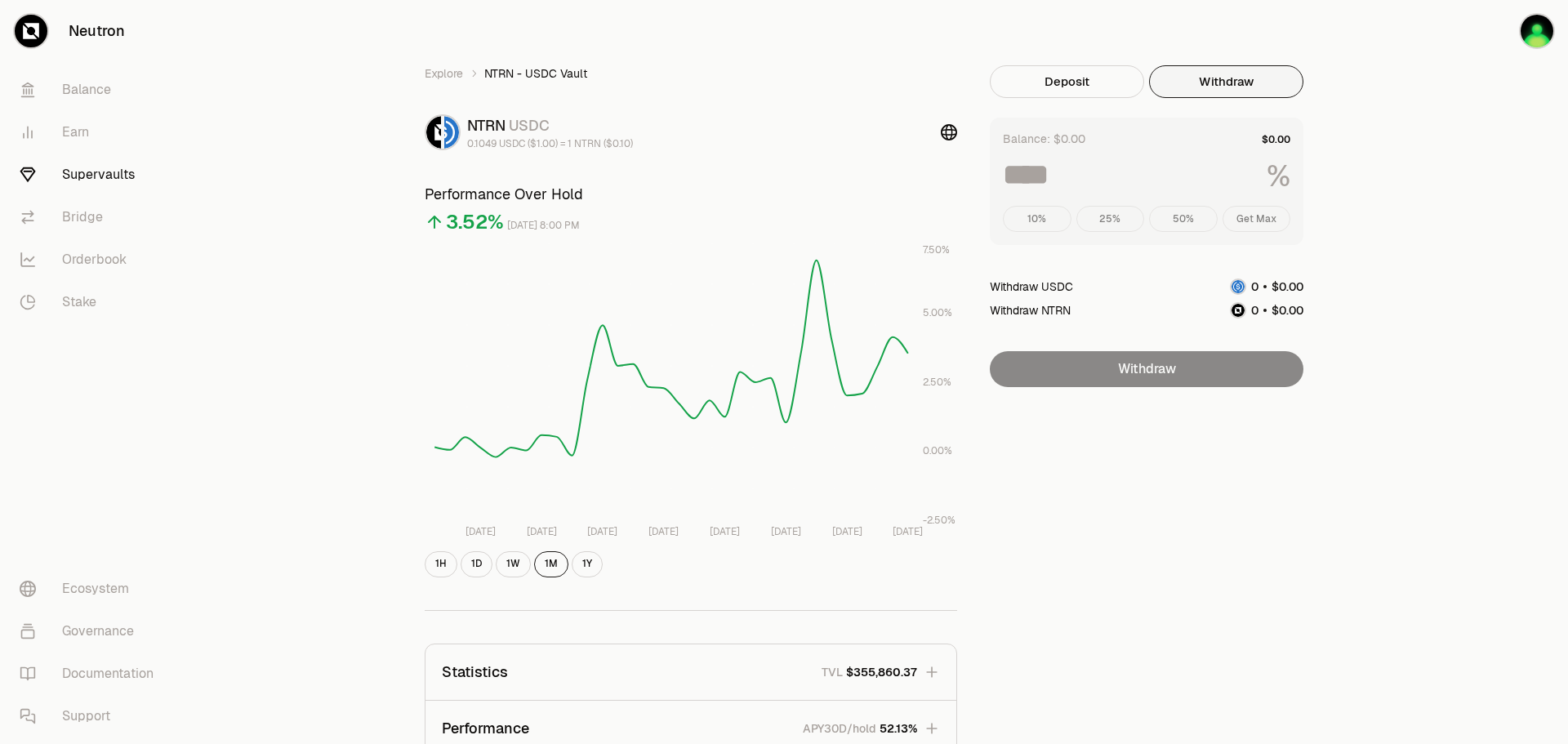
click at [1258, 75] on button "Withdraw" at bounding box center [1226, 82] width 154 height 33
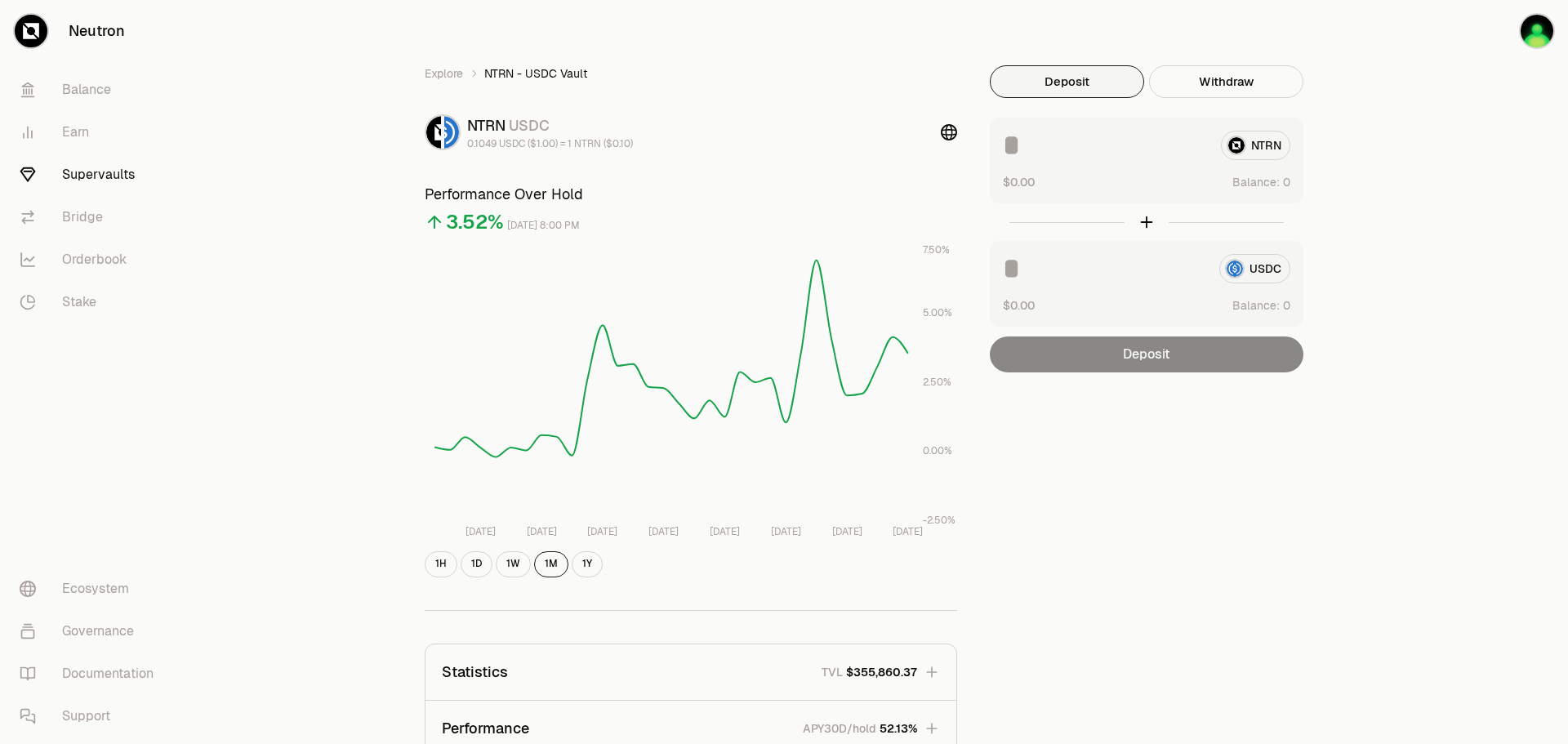
click at [1099, 80] on button "Deposit" at bounding box center [1067, 82] width 154 height 33
click at [79, 23] on link "Neutron" at bounding box center [92, 31] width 183 height 62
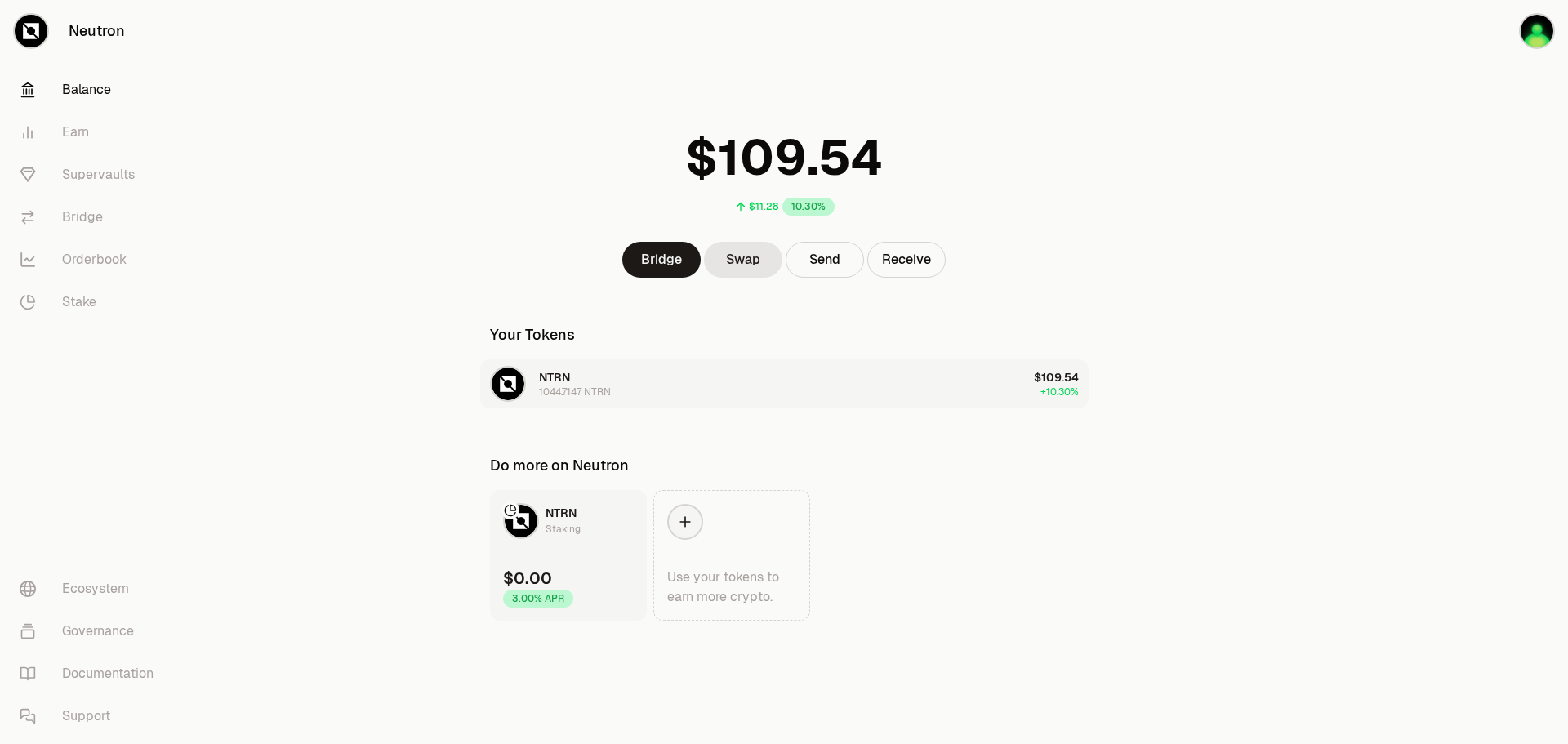
click at [570, 389] on div "1044.7147 NTRN" at bounding box center [575, 392] width 72 height 13
click at [618, 387] on button "NTRN 1044.7147 NTRN $109.54 +10.30%" at bounding box center [784, 383] width 609 height 49
click at [583, 528] on link "NTRN Staking $0.00 3.00% APR" at bounding box center [568, 555] width 157 height 130
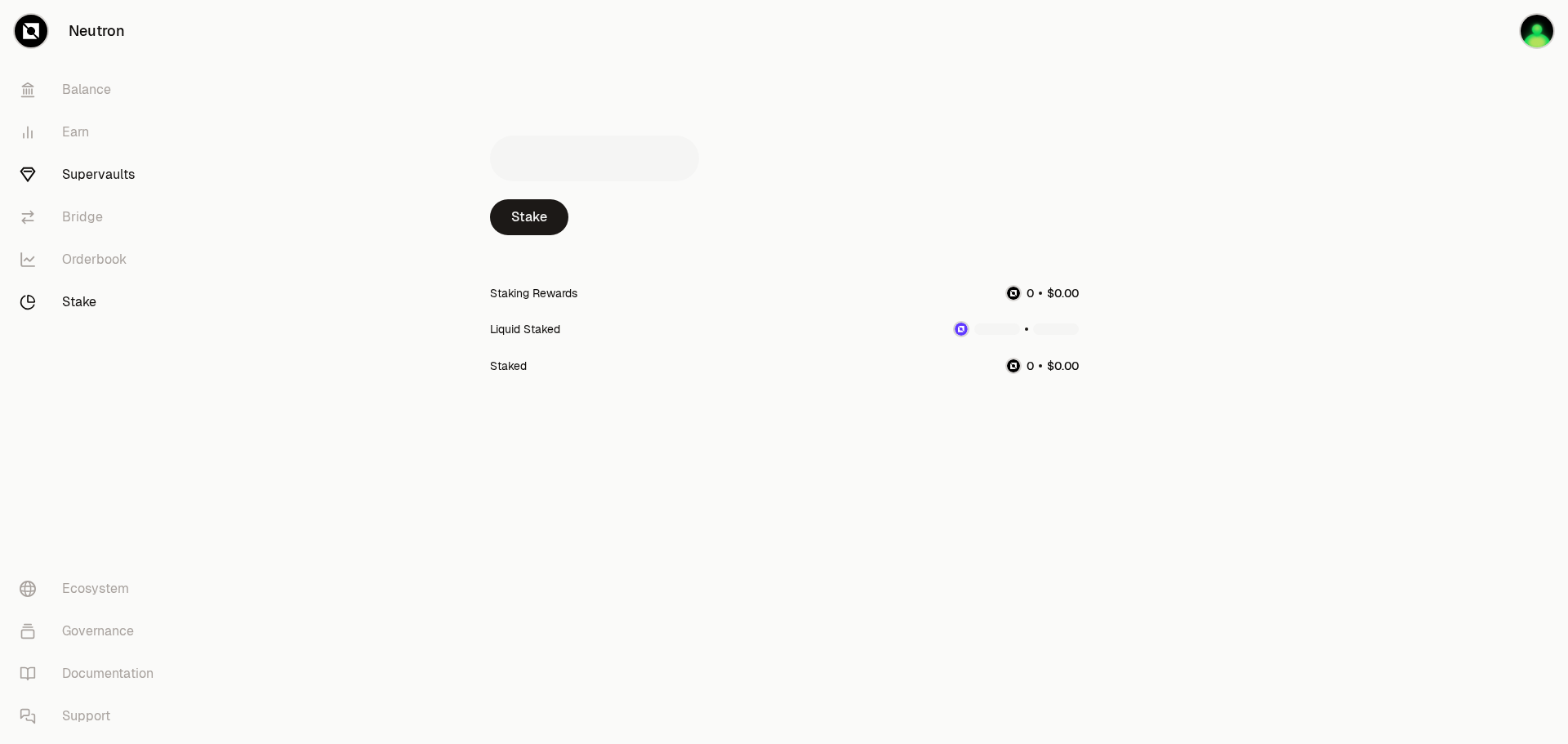
click at [67, 173] on link "Supervaults" at bounding box center [92, 174] width 170 height 42
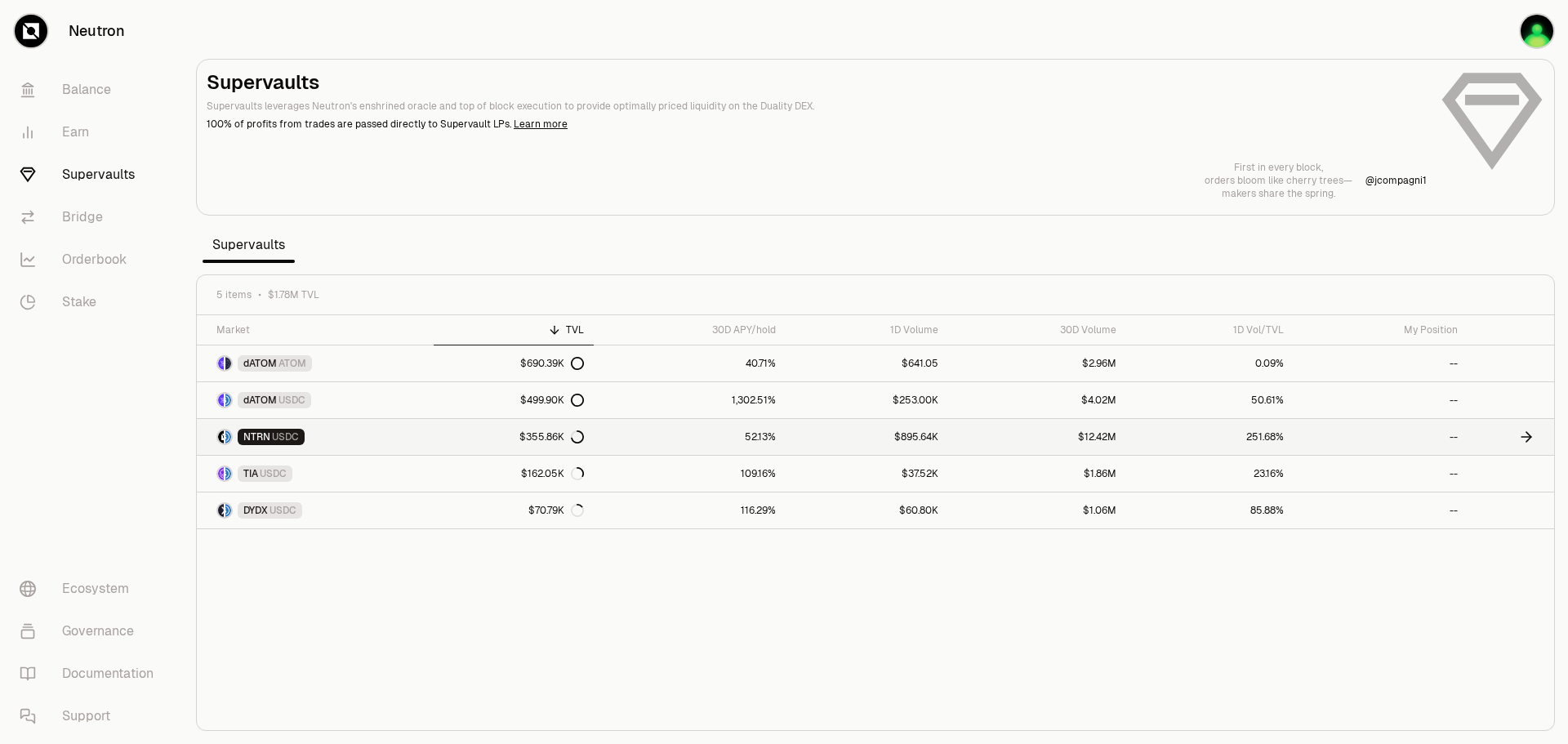
click at [493, 436] on link "$355.86K" at bounding box center [513, 437] width 159 height 36
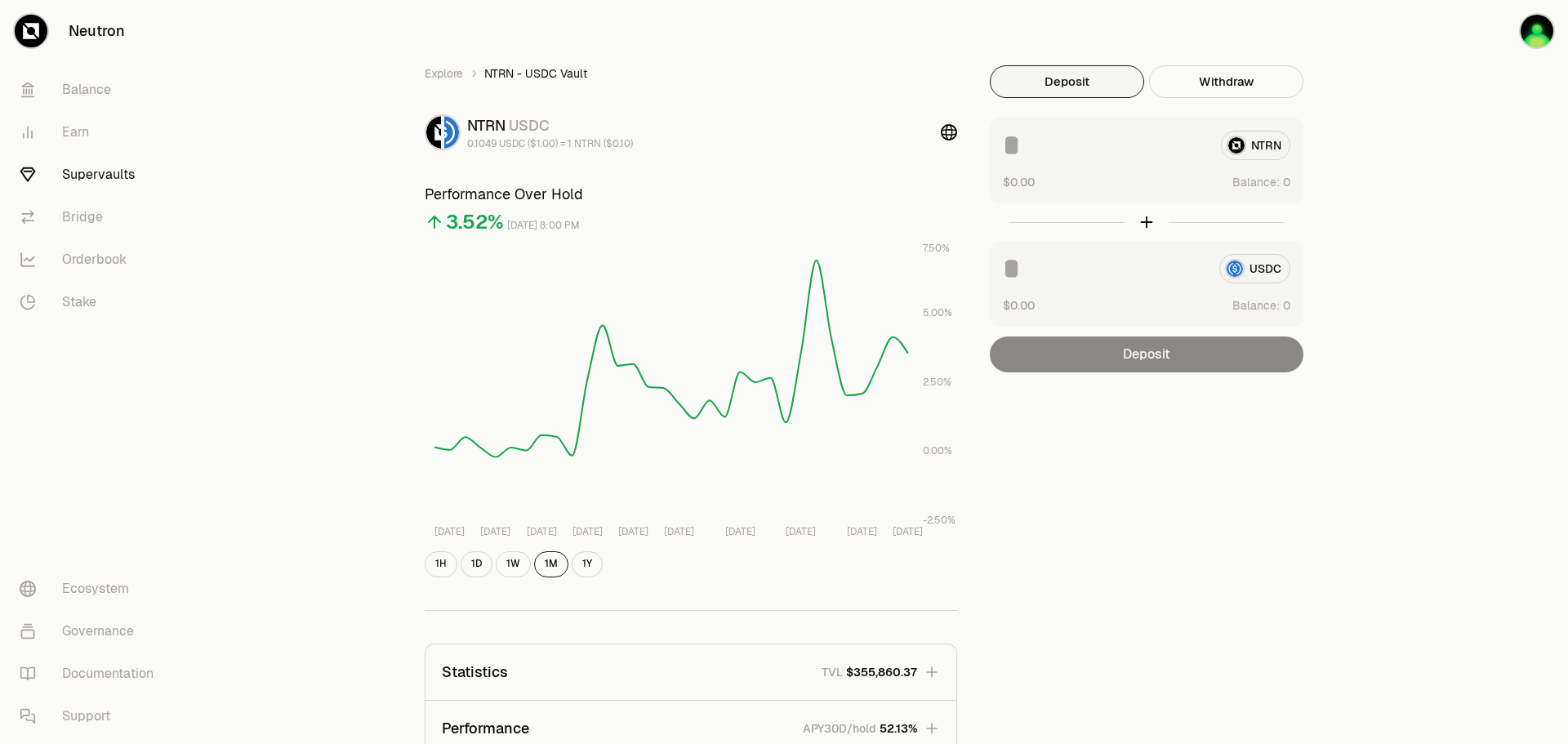
click at [1063, 77] on button "Deposit" at bounding box center [1067, 82] width 154 height 33
click at [1072, 79] on button "Deposit" at bounding box center [1067, 82] width 154 height 33
click at [92, 32] on link "Neutron" at bounding box center [92, 31] width 183 height 62
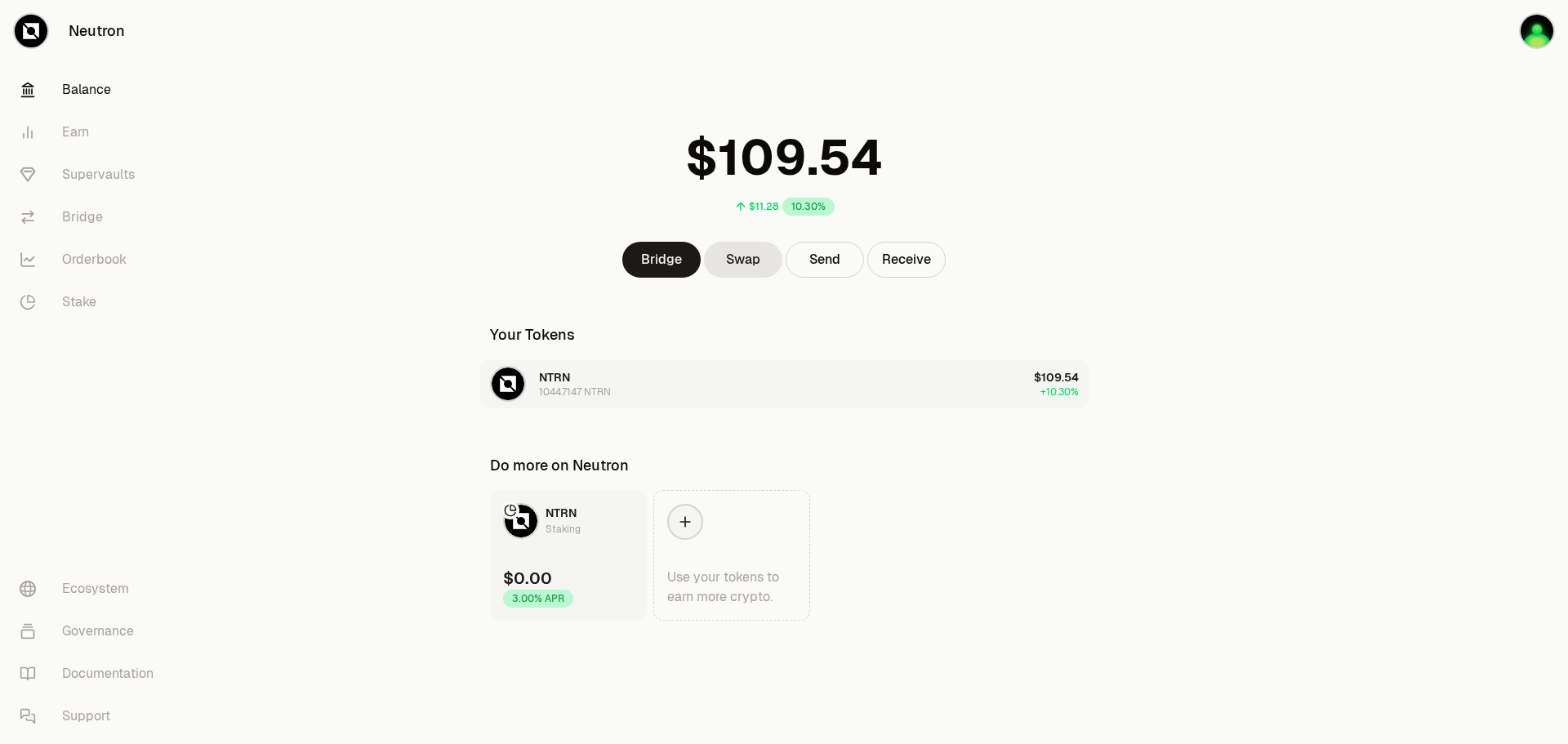
click at [594, 391] on div "1044.7147 NTRN" at bounding box center [575, 392] width 72 height 13
click at [610, 375] on div "NTRN 1044.7147 NTRN" at bounding box center [575, 384] width 72 height 30
click at [561, 549] on link "NTRN Staking $0.00 3.00% APR" at bounding box center [568, 555] width 157 height 130
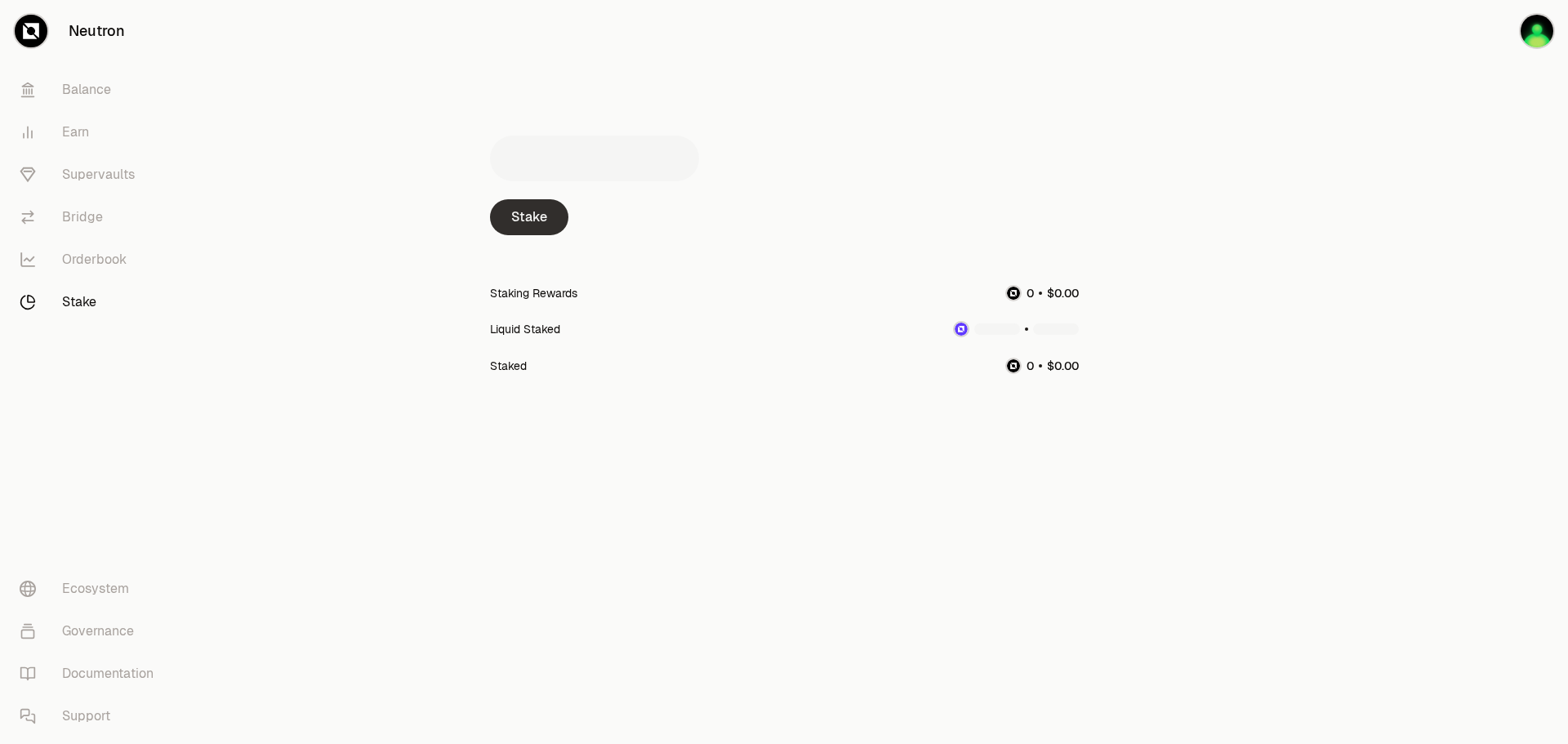
click at [539, 216] on link "Stake" at bounding box center [528, 217] width 78 height 36
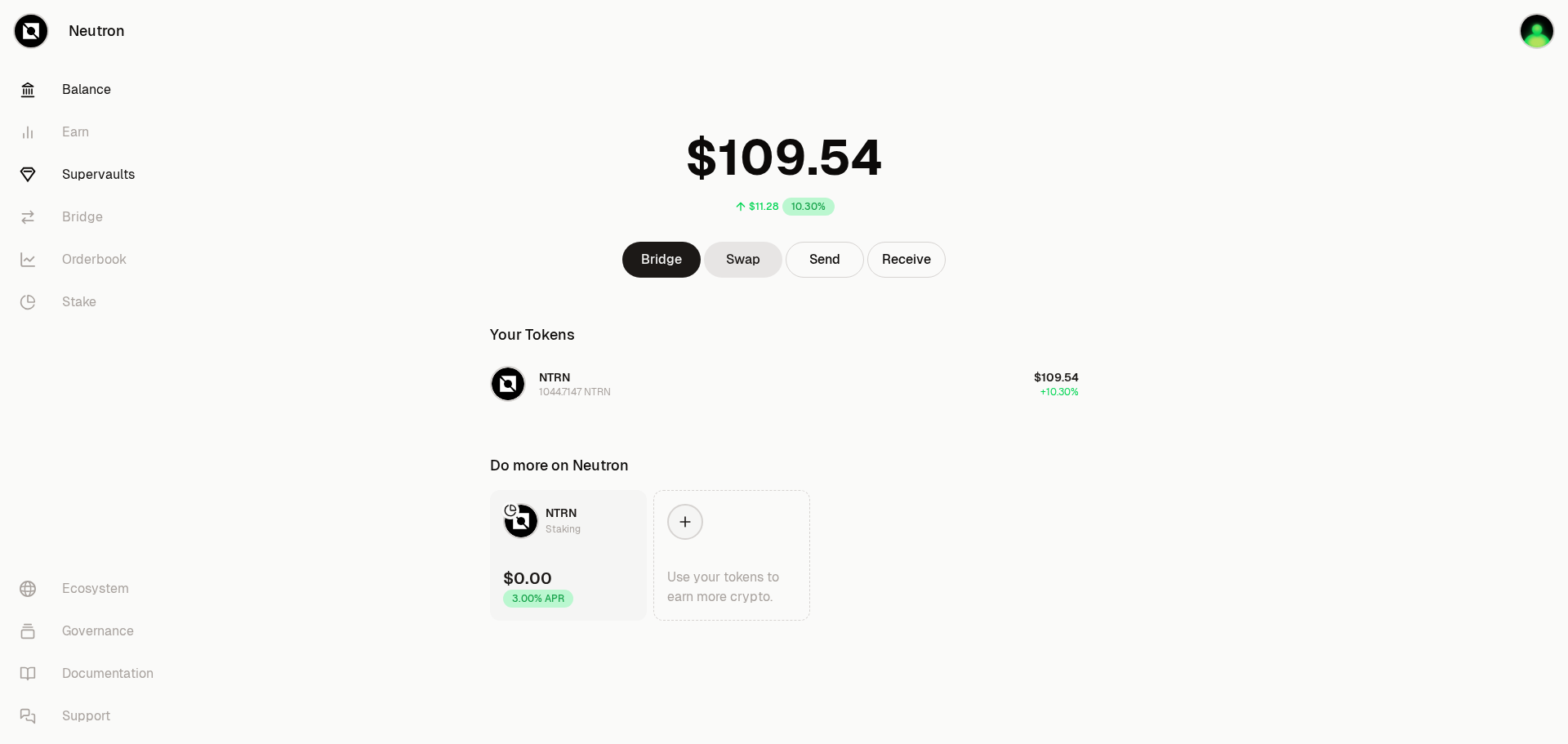
click at [96, 178] on link "Supervaults" at bounding box center [92, 174] width 170 height 42
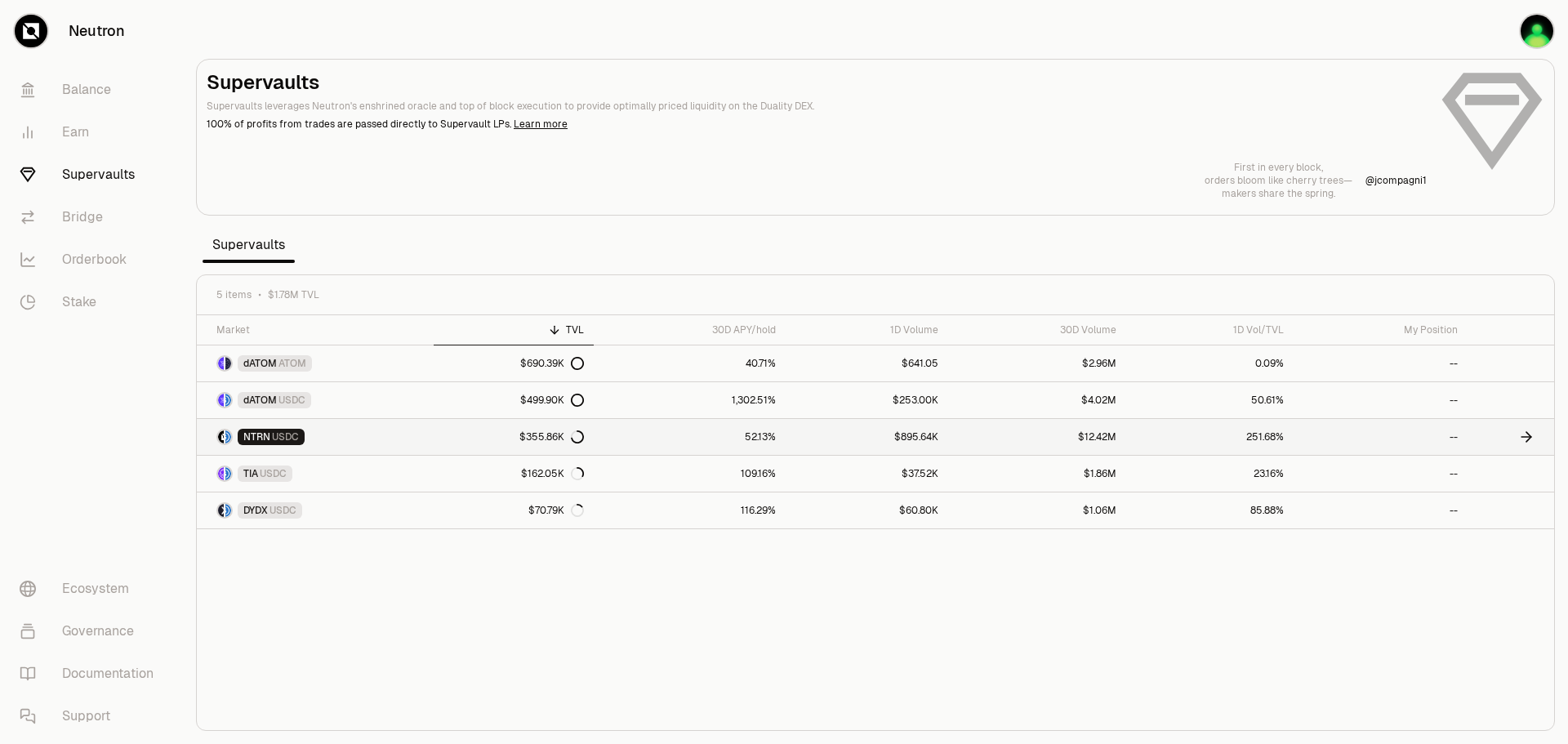
click at [307, 438] on link "NTRN USDC" at bounding box center [315, 437] width 237 height 36
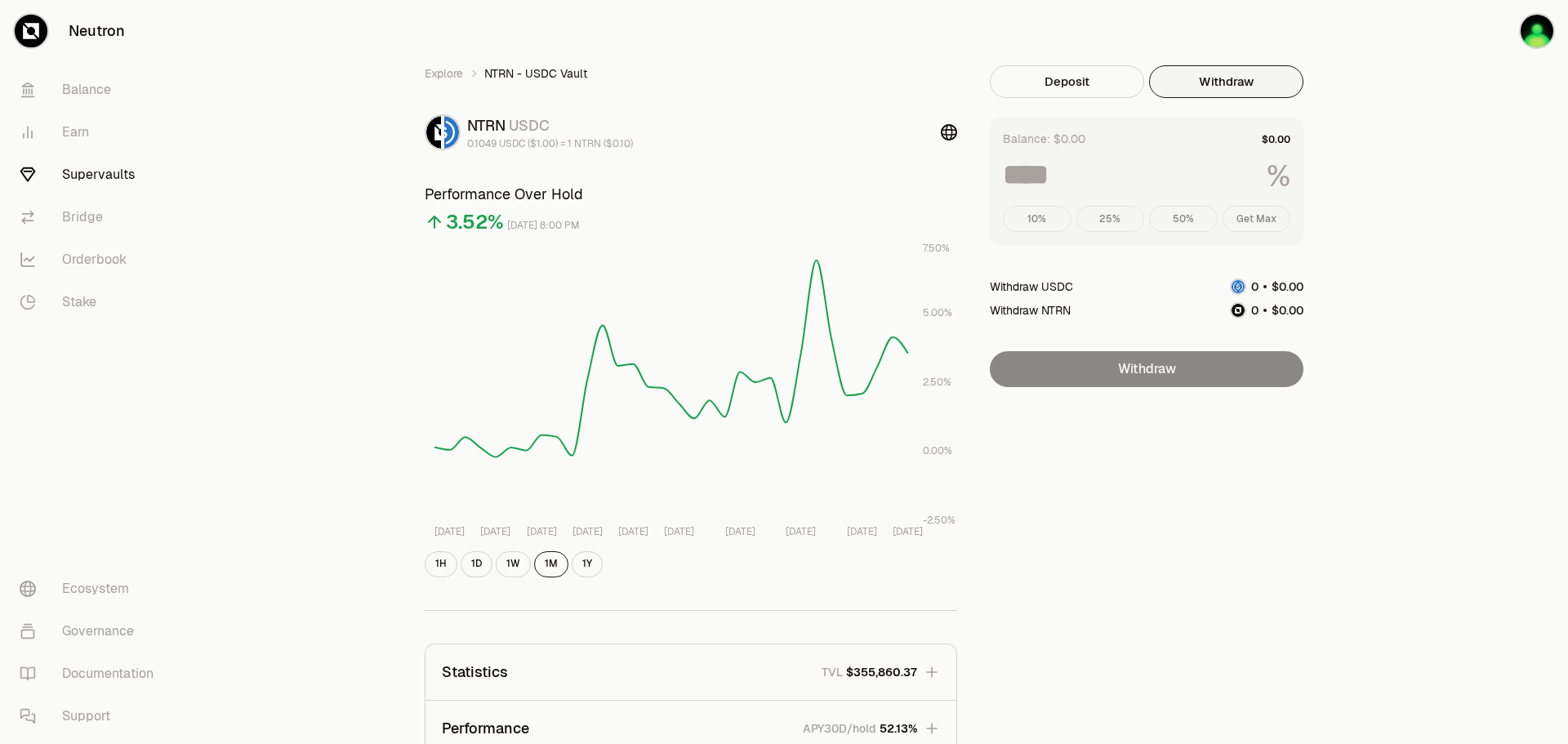
click at [1201, 65] on button "Withdraw" at bounding box center [1226, 82] width 154 height 33
click at [1093, 148] on div "Balance: $0.00 % 10% 25% 50% Get Max" at bounding box center [1147, 181] width 314 height 127
click at [1068, 88] on button "Deposit" at bounding box center [1067, 82] width 154 height 33
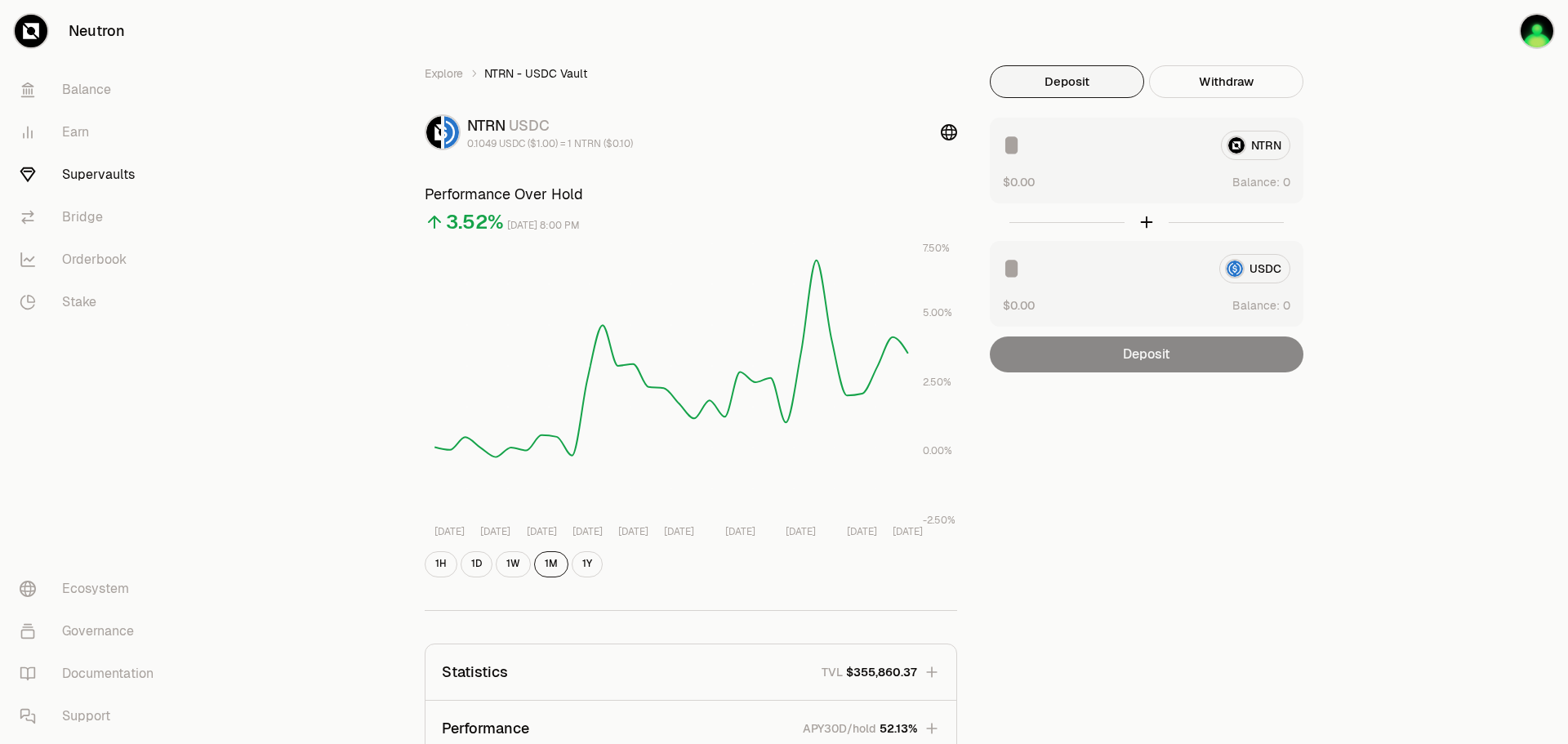
click at [1250, 142] on div "NTRN" at bounding box center [1147, 145] width 287 height 30
drag, startPoint x: 1087, startPoint y: 7, endPoint x: 1513, endPoint y: 310, distance: 522.8
click at [1506, 324] on div "Explore NTRN - USDC Vault NTRN USDC 0.1049 USDC ($1.00) = 1 NTRN ($0.10) Perfor…" at bounding box center [875, 528] width 1385 height 1057
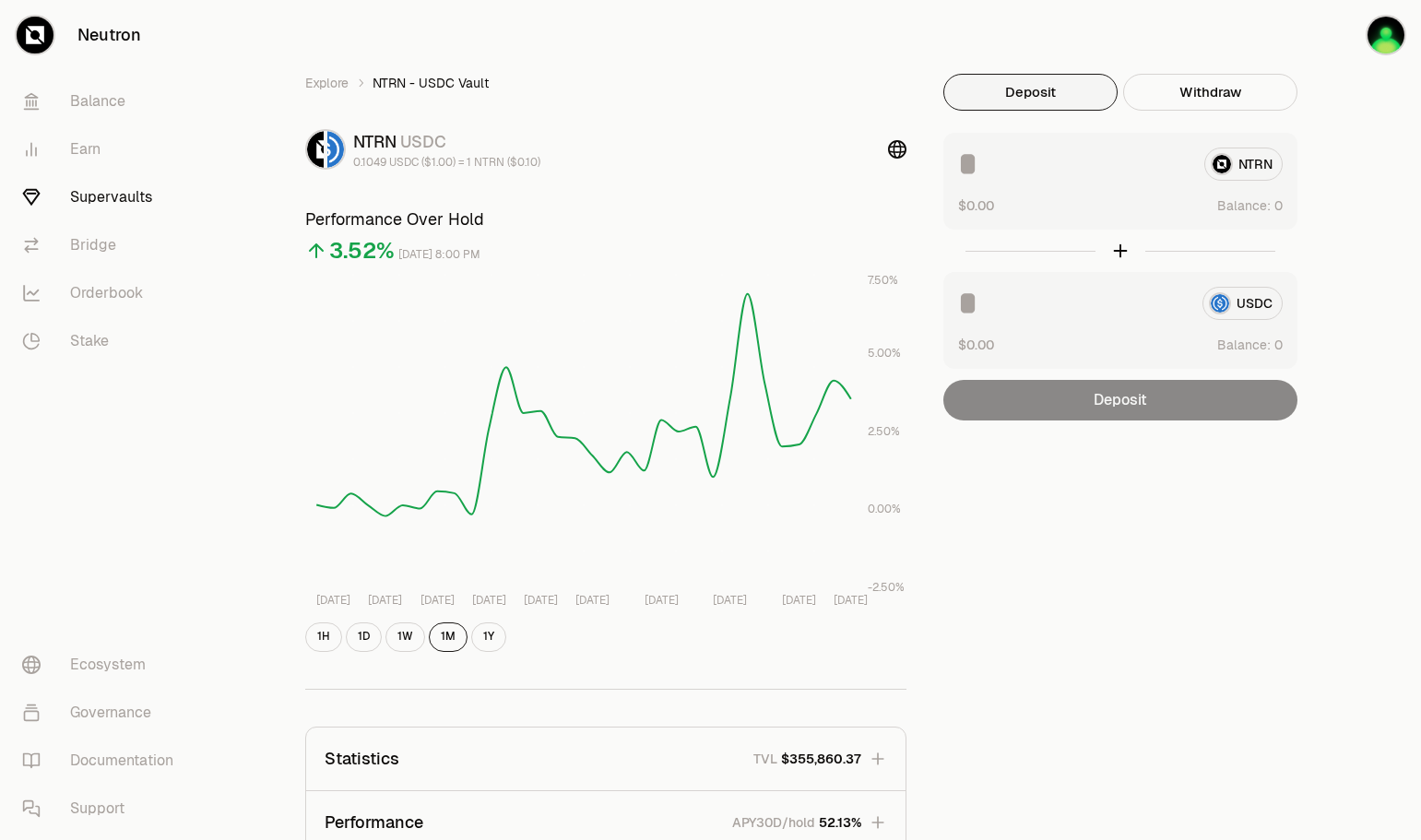
click at [134, 199] on link "Supervaults" at bounding box center [103, 197] width 192 height 48
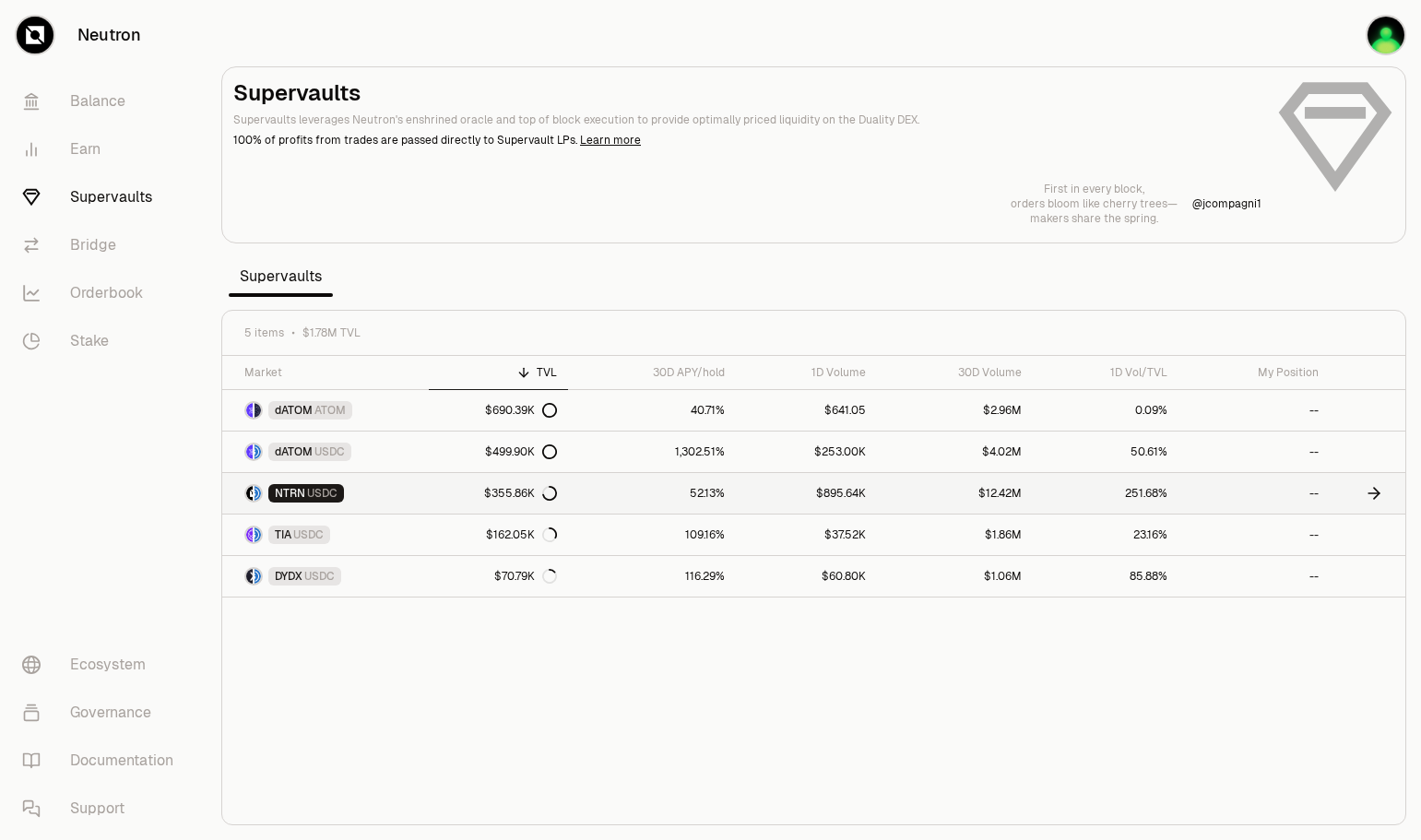
click at [338, 493] on div "NTRN USDC" at bounding box center [306, 493] width 76 height 19
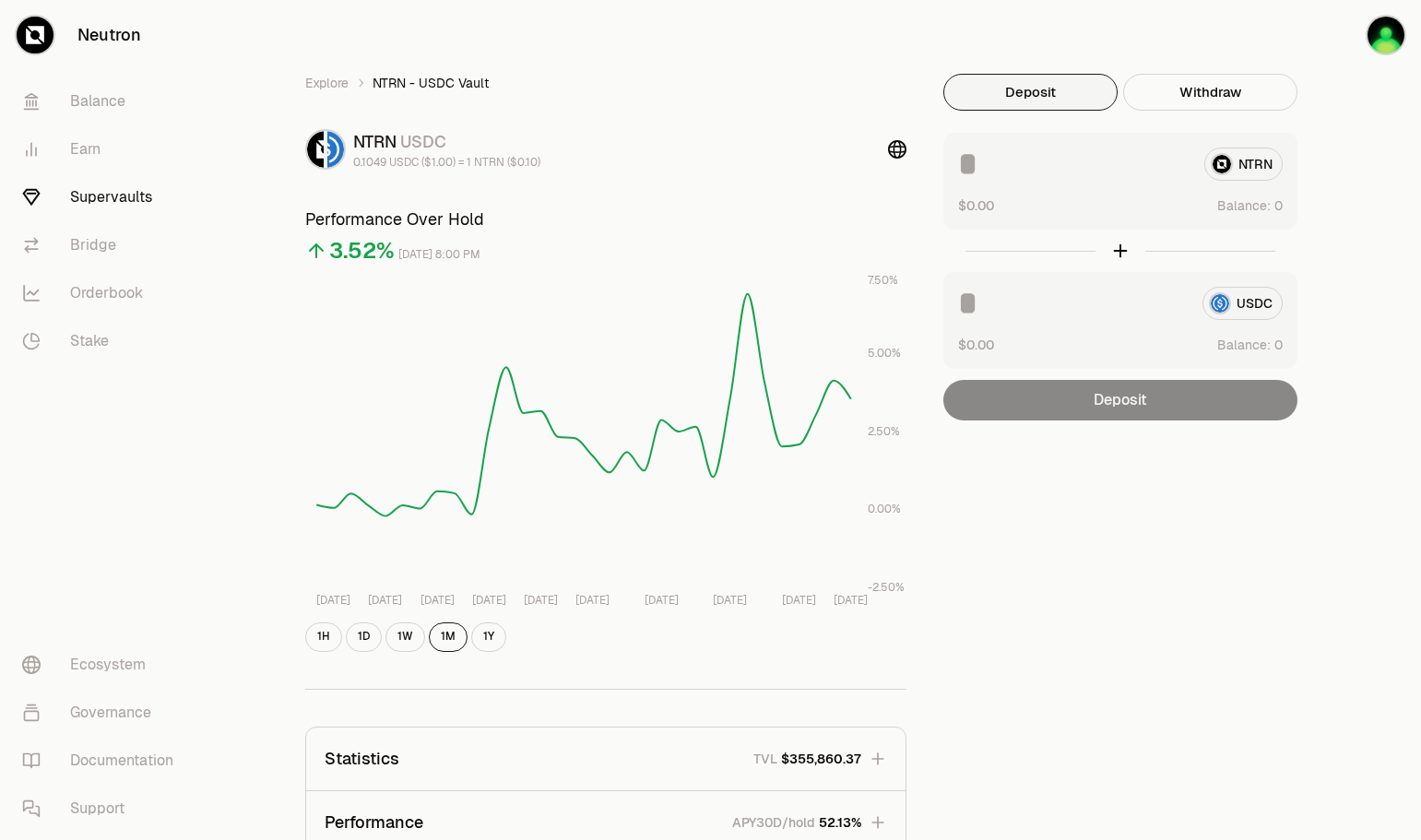
click at [1013, 93] on button "Deposit" at bounding box center [1030, 92] width 174 height 37
click at [1255, 210] on span "Balance:" at bounding box center [1244, 206] width 53 height 19
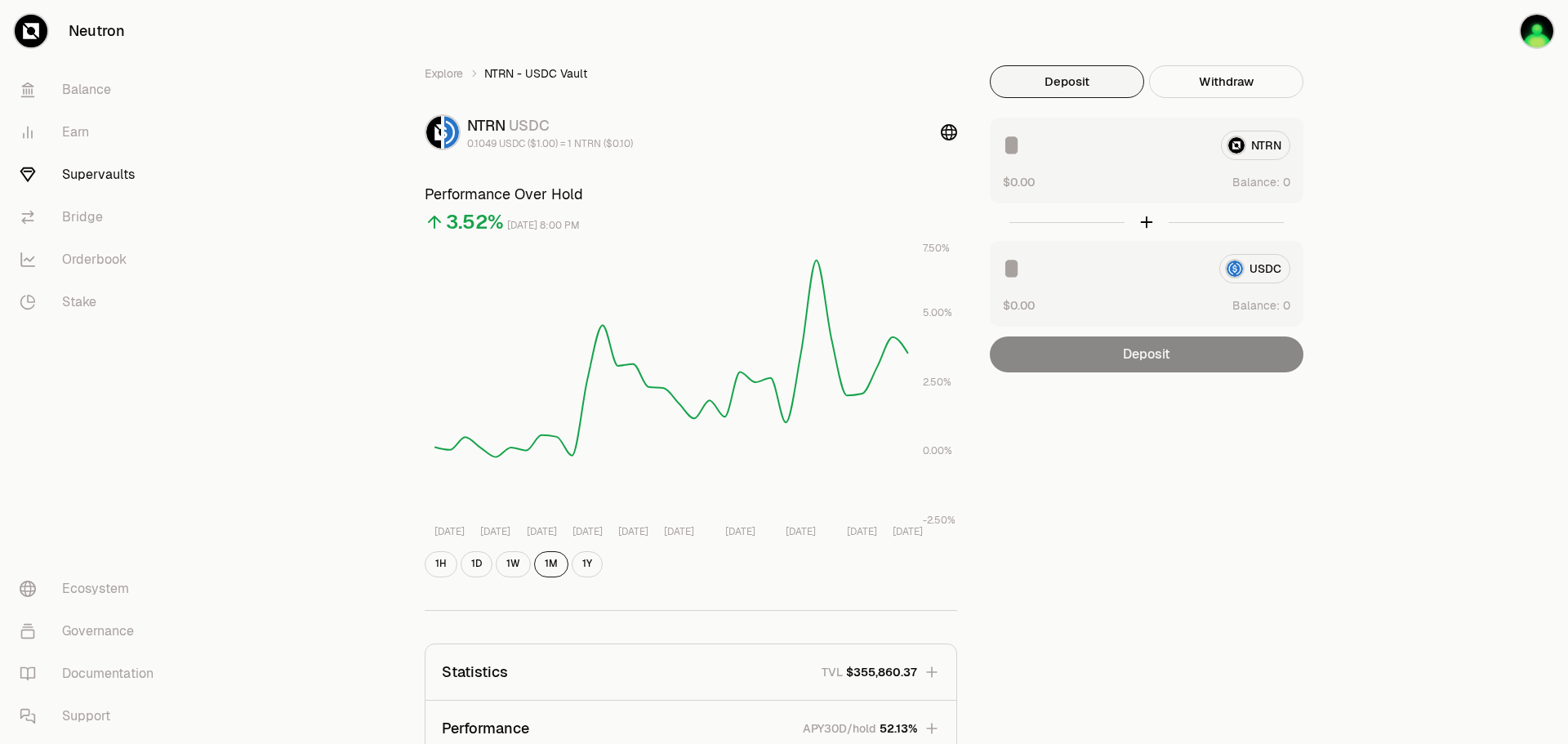
click at [1262, 149] on div "NTRN" at bounding box center [1147, 145] width 287 height 30
click at [1068, 86] on button "Deposit" at bounding box center [1067, 82] width 154 height 33
click at [1066, 79] on button "Deposit" at bounding box center [1067, 82] width 154 height 33
click at [1537, 28] on img "button" at bounding box center [1537, 31] width 33 height 33
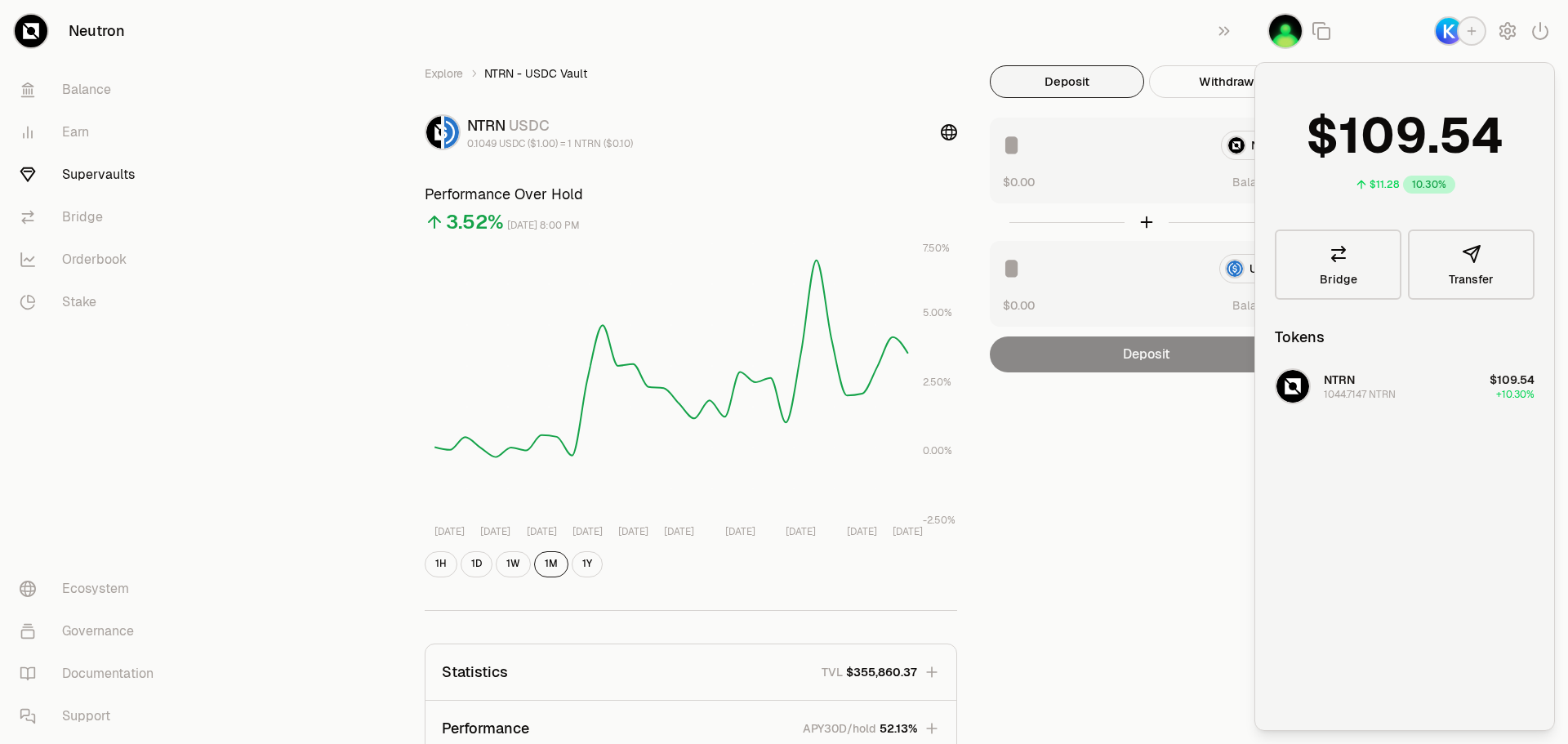
click at [1391, 138] on span "0" at bounding box center [1378, 136] width 35 height 61
click at [1353, 395] on div "1044.7147 NTRN" at bounding box center [1359, 395] width 72 height 13
click at [1298, 394] on img "button" at bounding box center [1293, 386] width 33 height 33
click at [1120, 606] on div "Explore NTRN - USDC Vault NTRN USDC 0.1049 USDC ($1.00) = 1 NTRN ($0.10) Perfor…" at bounding box center [875, 528] width 940 height 926
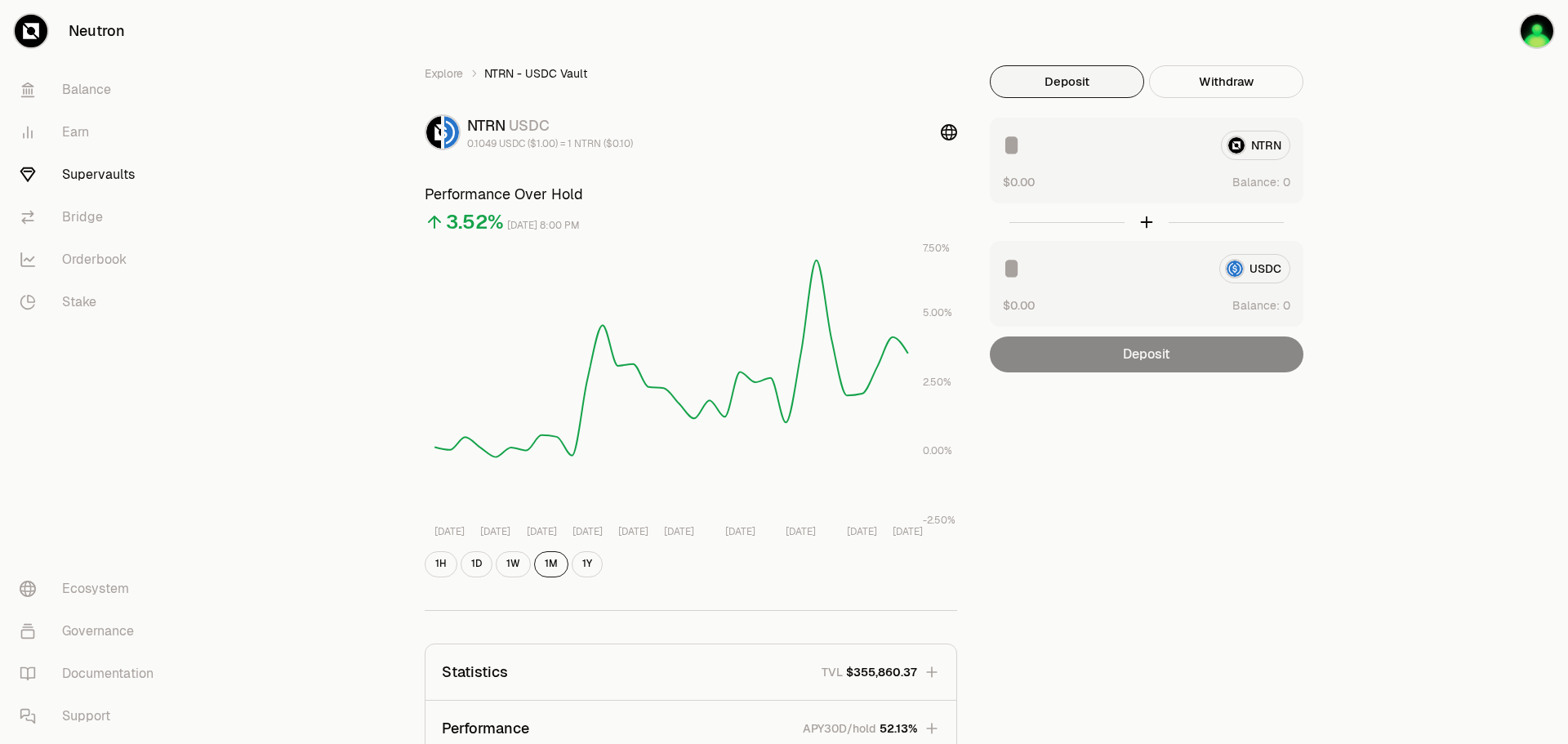
click at [1111, 149] on input at bounding box center [1106, 145] width 205 height 30
click at [1135, 149] on input at bounding box center [1106, 145] width 205 height 30
click at [1259, 175] on span "Balance:" at bounding box center [1255, 182] width 47 height 17
click at [1255, 143] on div "NTRN" at bounding box center [1147, 145] width 287 height 30
click at [1039, 164] on div "NTRN $0.00 Balance:" at bounding box center [1147, 160] width 314 height 86
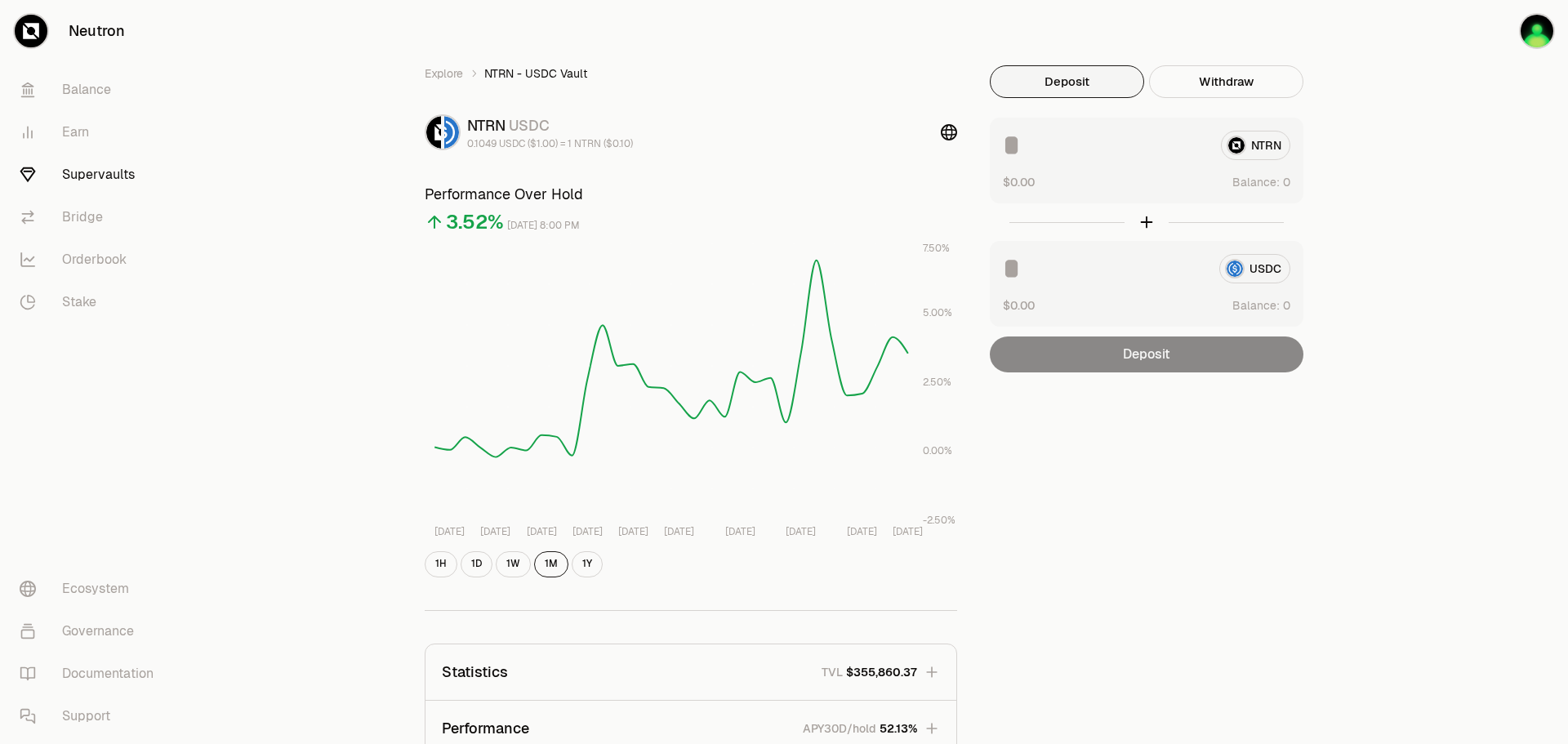
click at [88, 173] on link "Supervaults" at bounding box center [92, 174] width 170 height 42
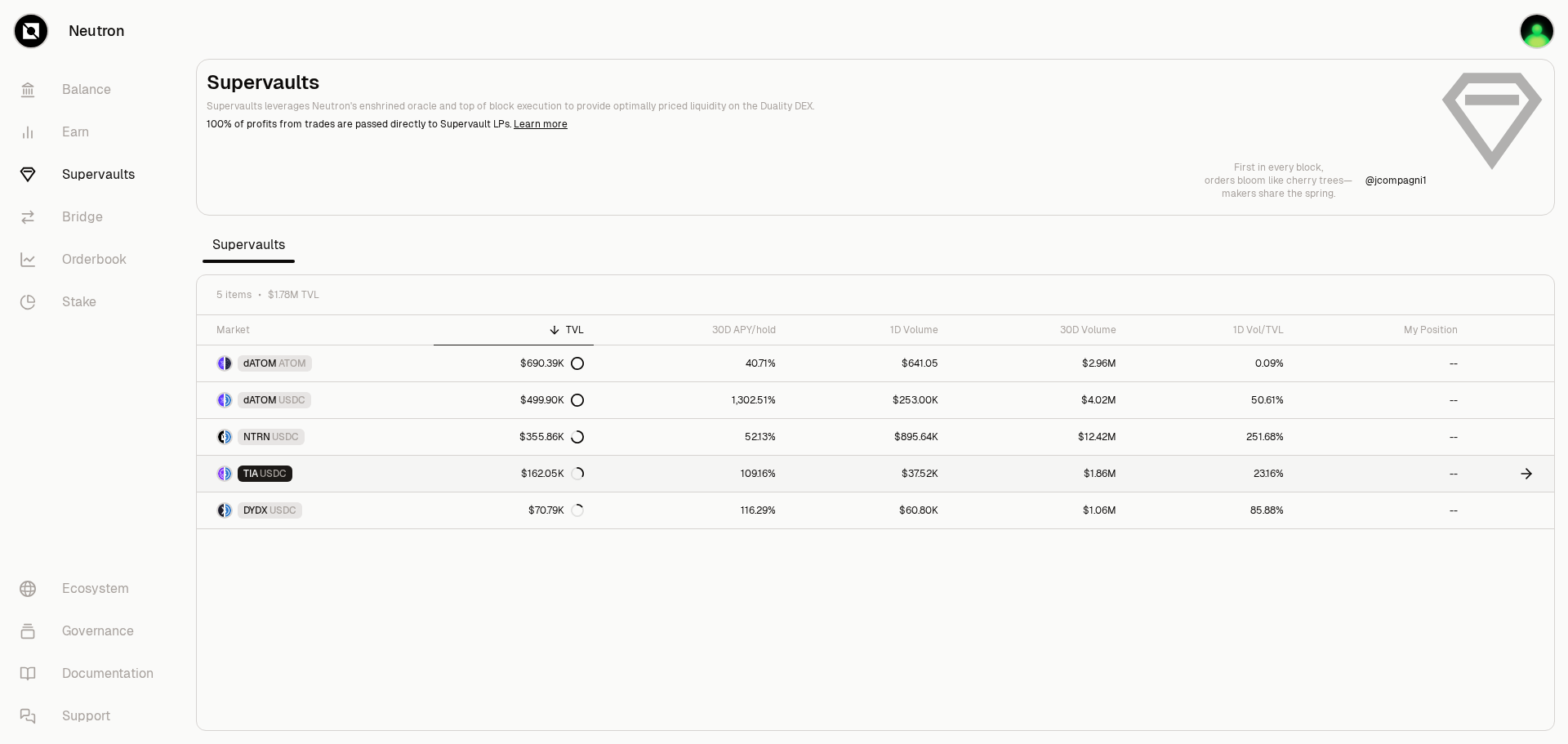
click at [270, 469] on span "USDC" at bounding box center [273, 474] width 27 height 13
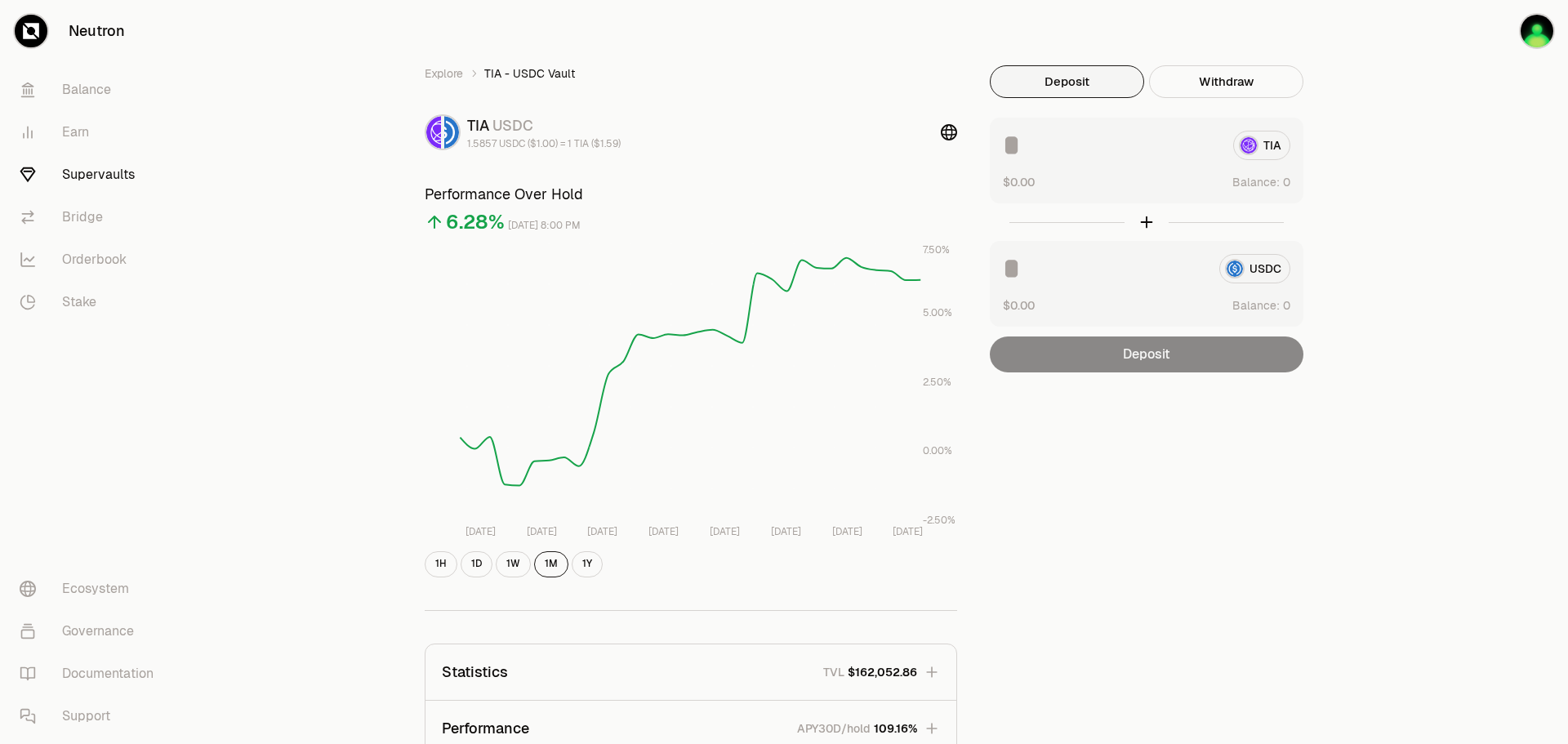
click at [1035, 149] on input at bounding box center [1111, 145] width 217 height 30
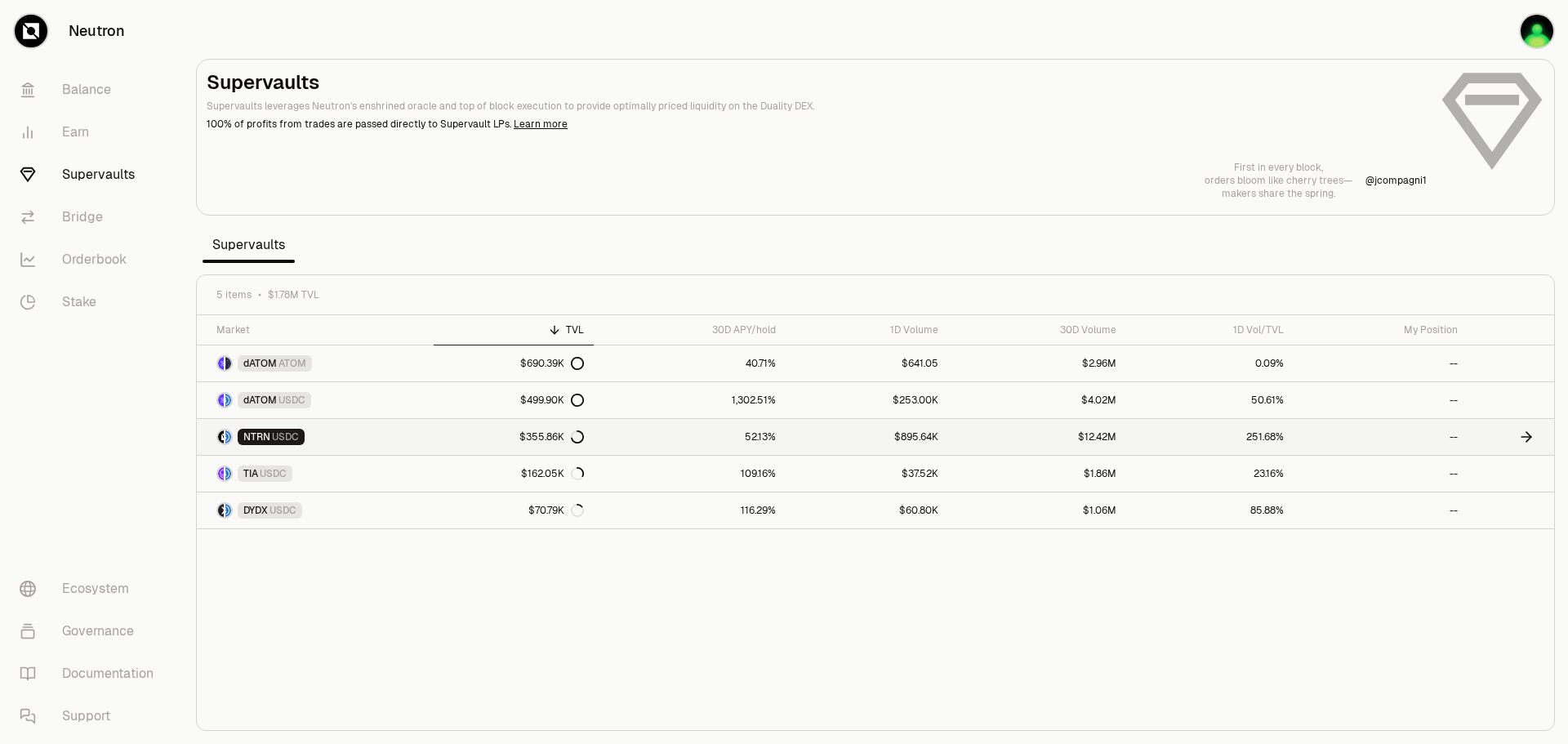
click at [278, 442] on span "USDC" at bounding box center [285, 437] width 27 height 13
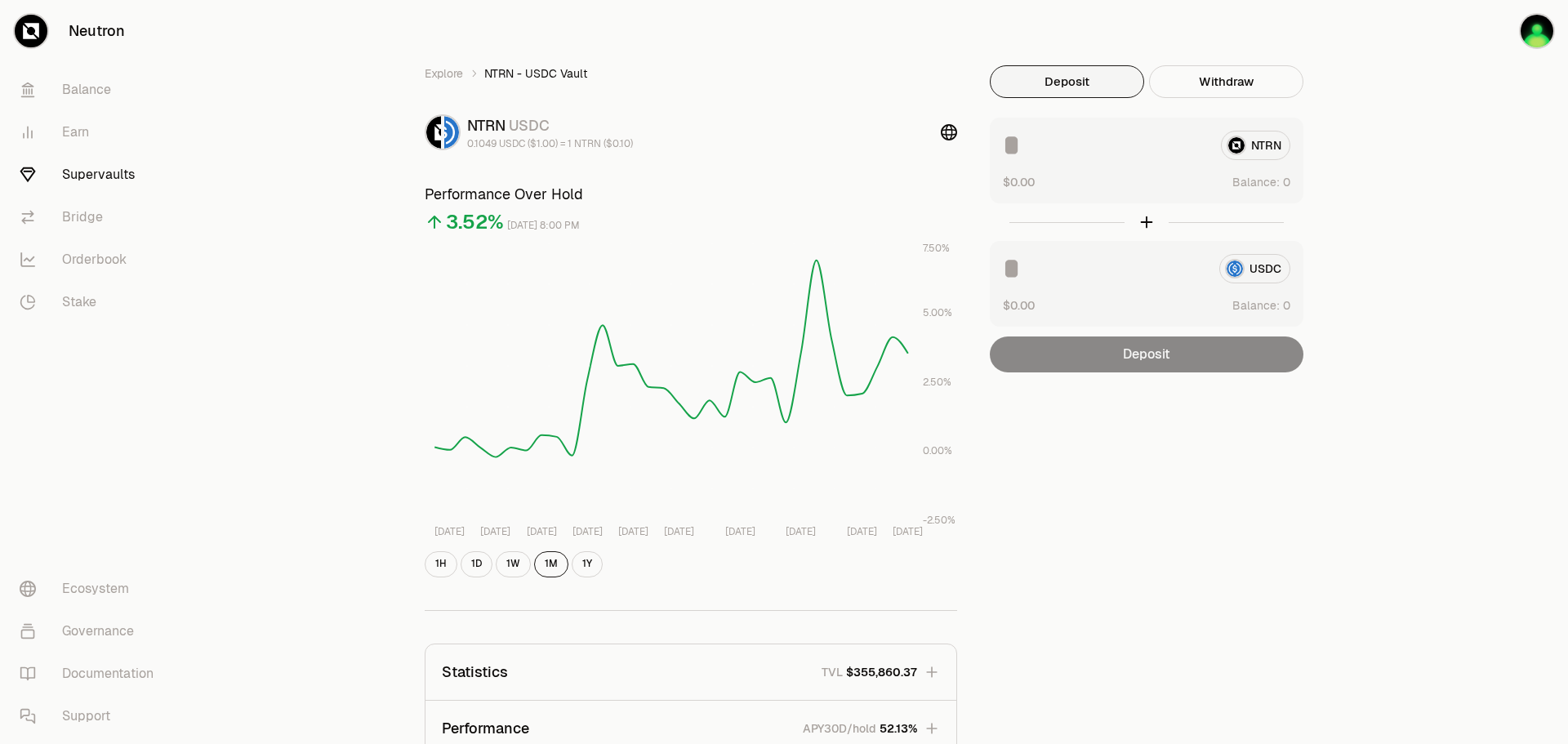
click at [1266, 148] on div "NTRN" at bounding box center [1147, 145] width 287 height 30
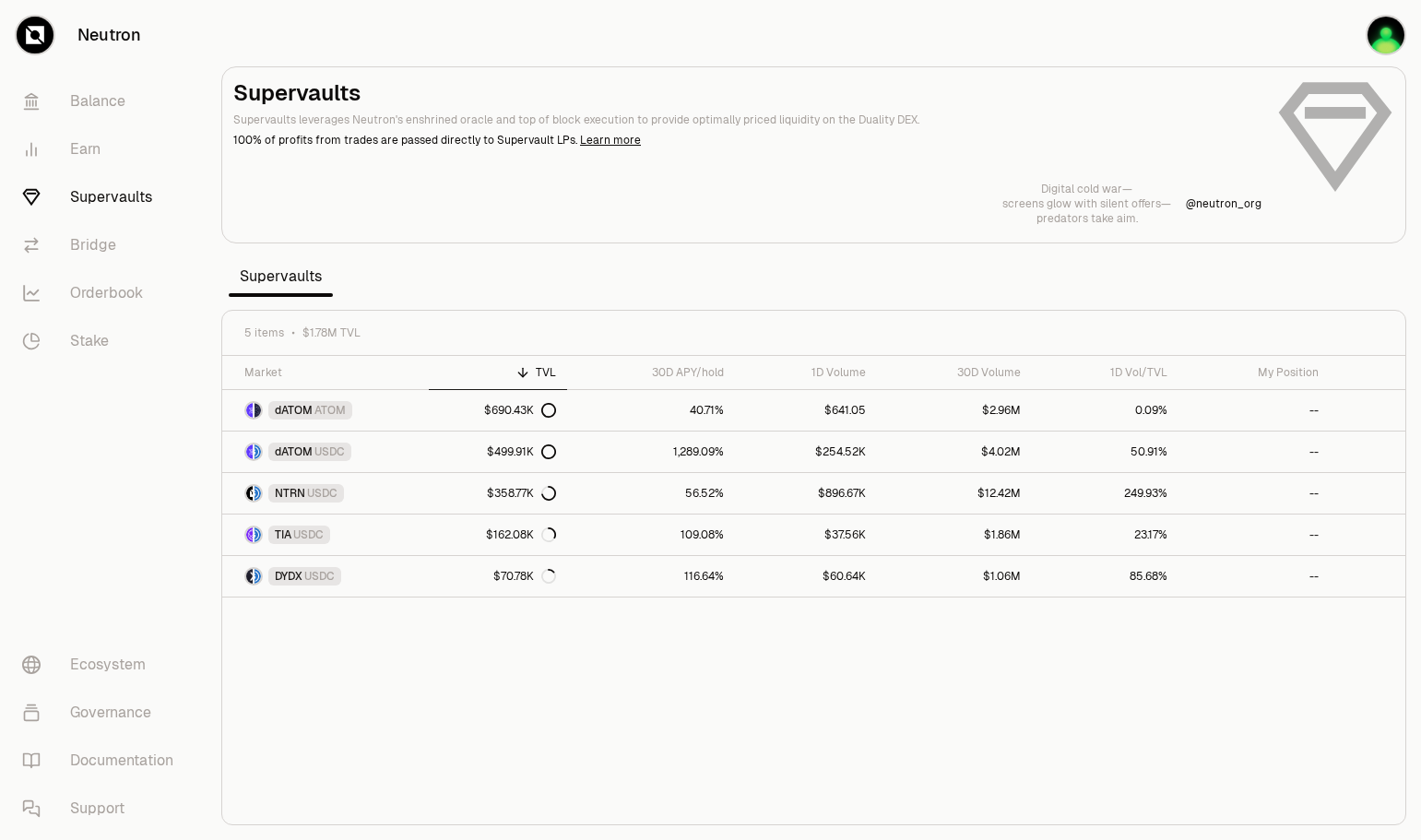
click at [113, 33] on link "Neutron" at bounding box center [103, 34] width 207 height 70
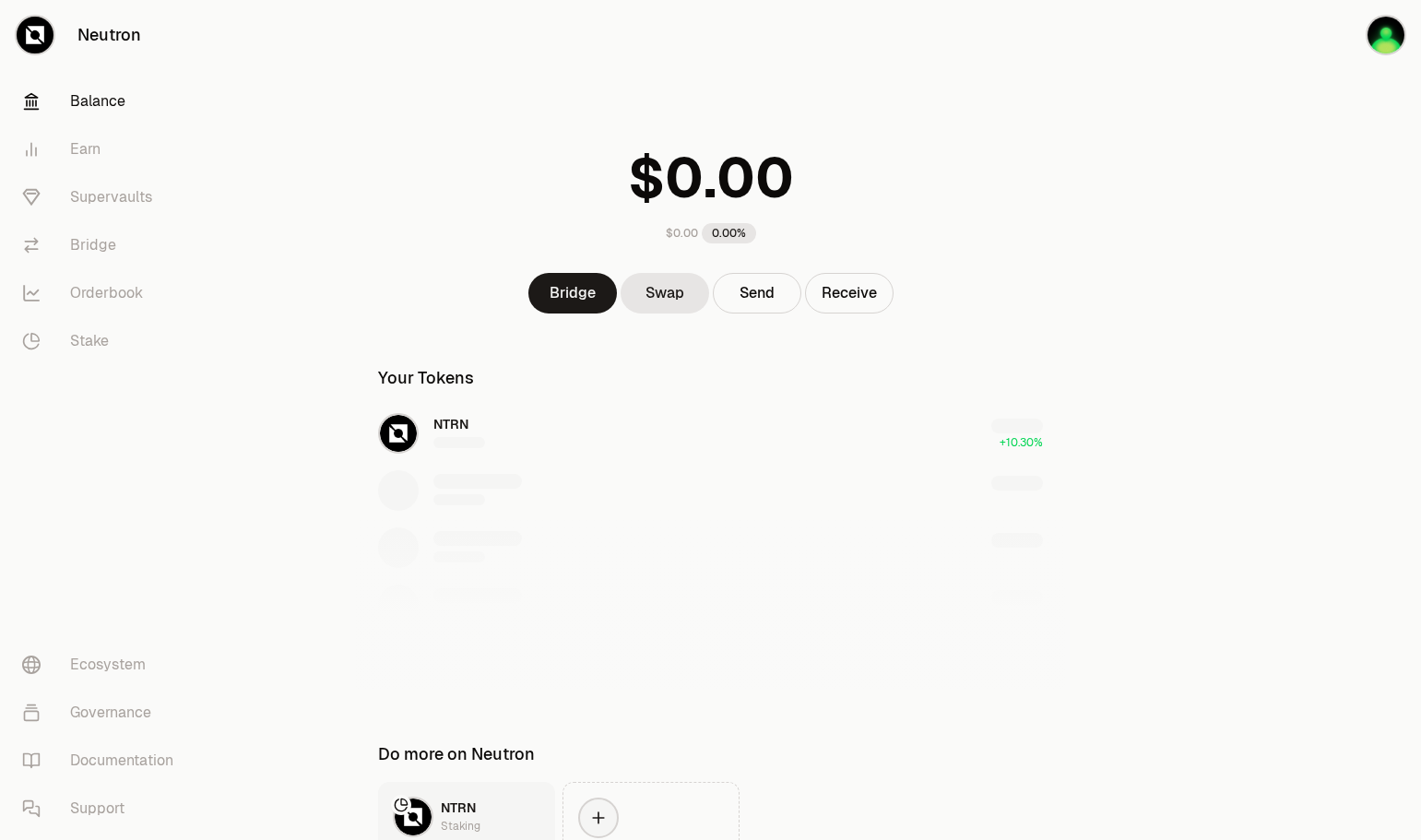
click at [92, 89] on link "Balance" at bounding box center [103, 101] width 192 height 48
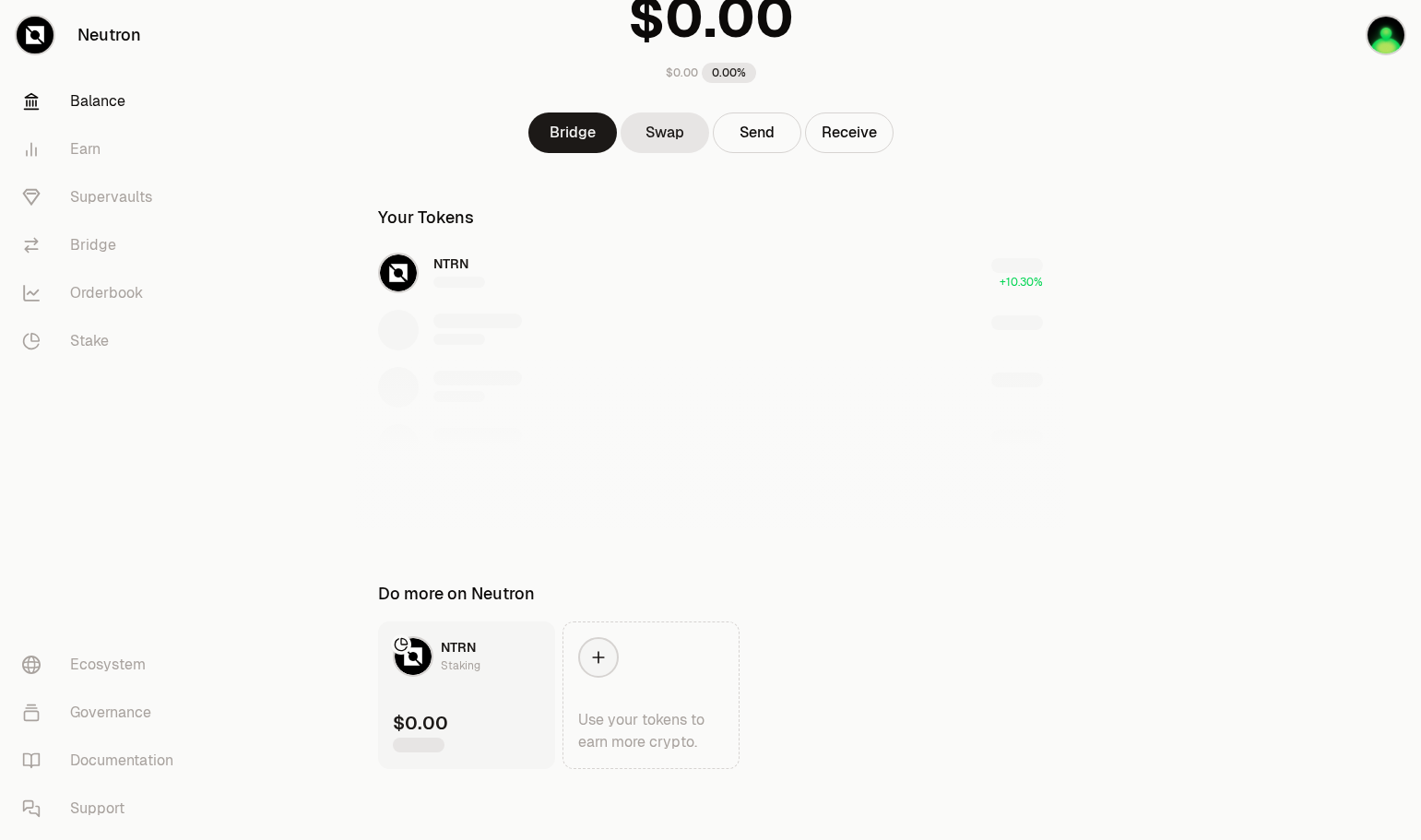
scroll to position [163, 0]
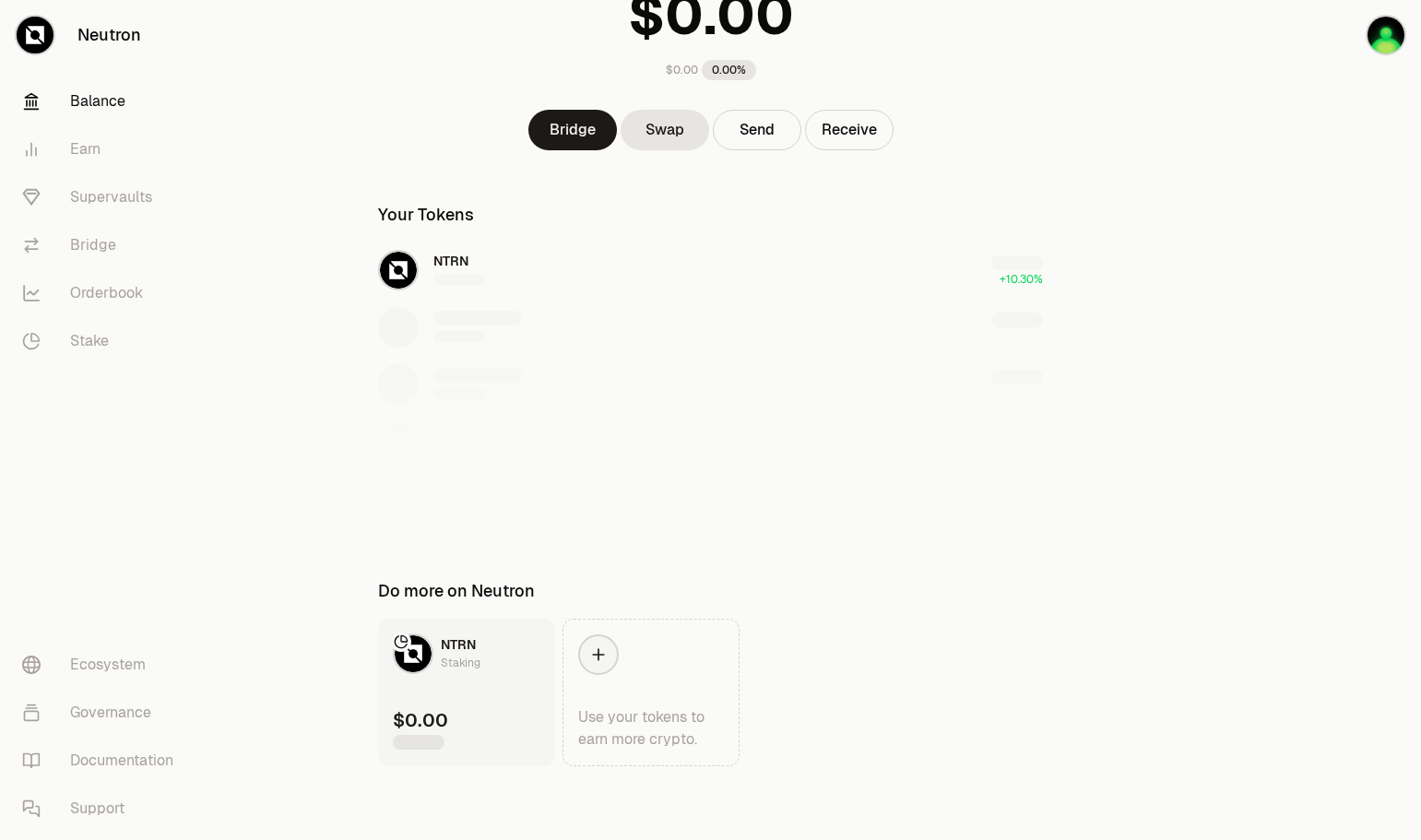
click at [450, 252] on div "NTRN +10.30%" at bounding box center [710, 384] width 710 height 284
click at [1384, 26] on img "button" at bounding box center [1387, 35] width 37 height 37
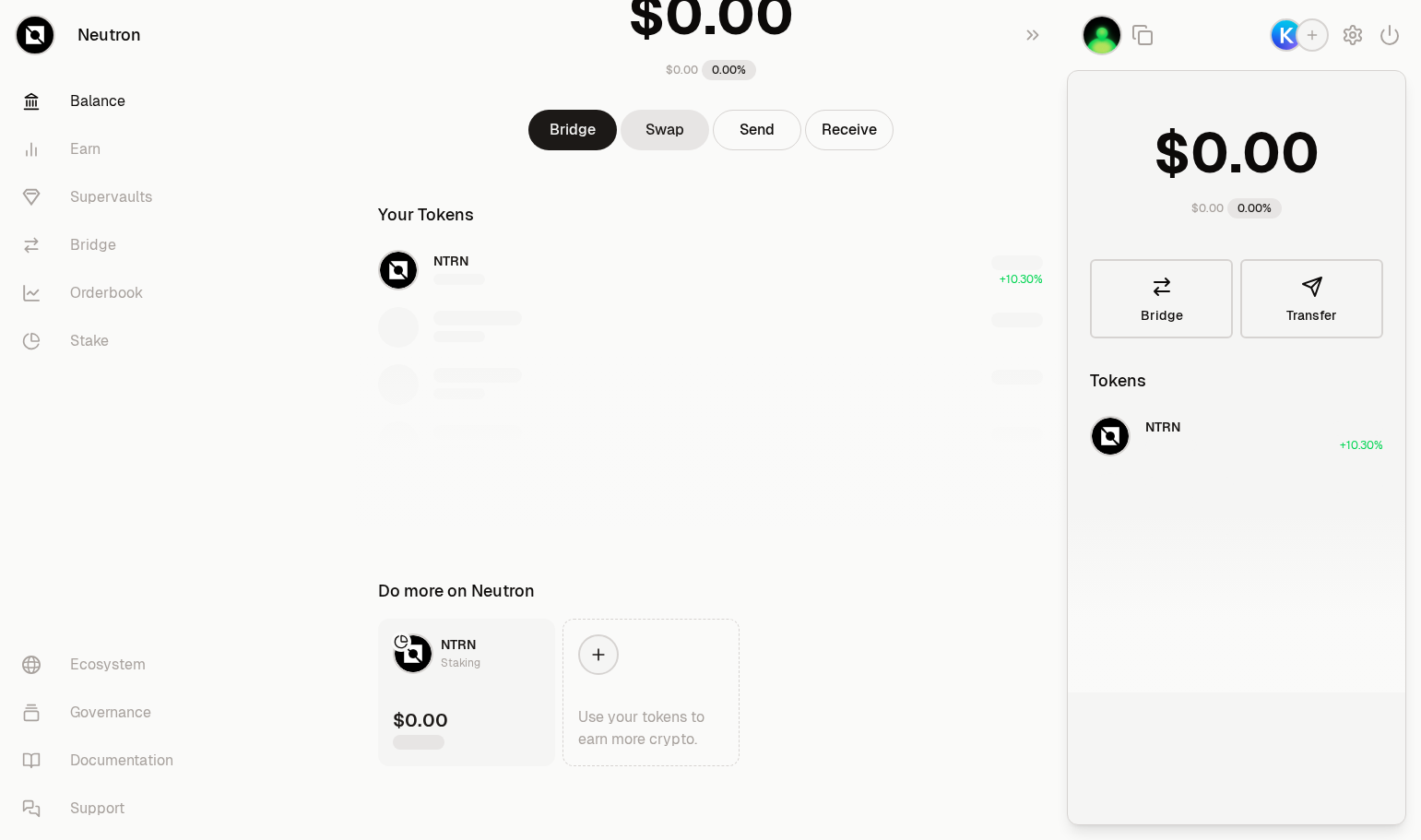
click at [1112, 34] on img "button" at bounding box center [1102, 35] width 37 height 37
click at [1385, 35] on icon "button" at bounding box center [1390, 35] width 22 height 22
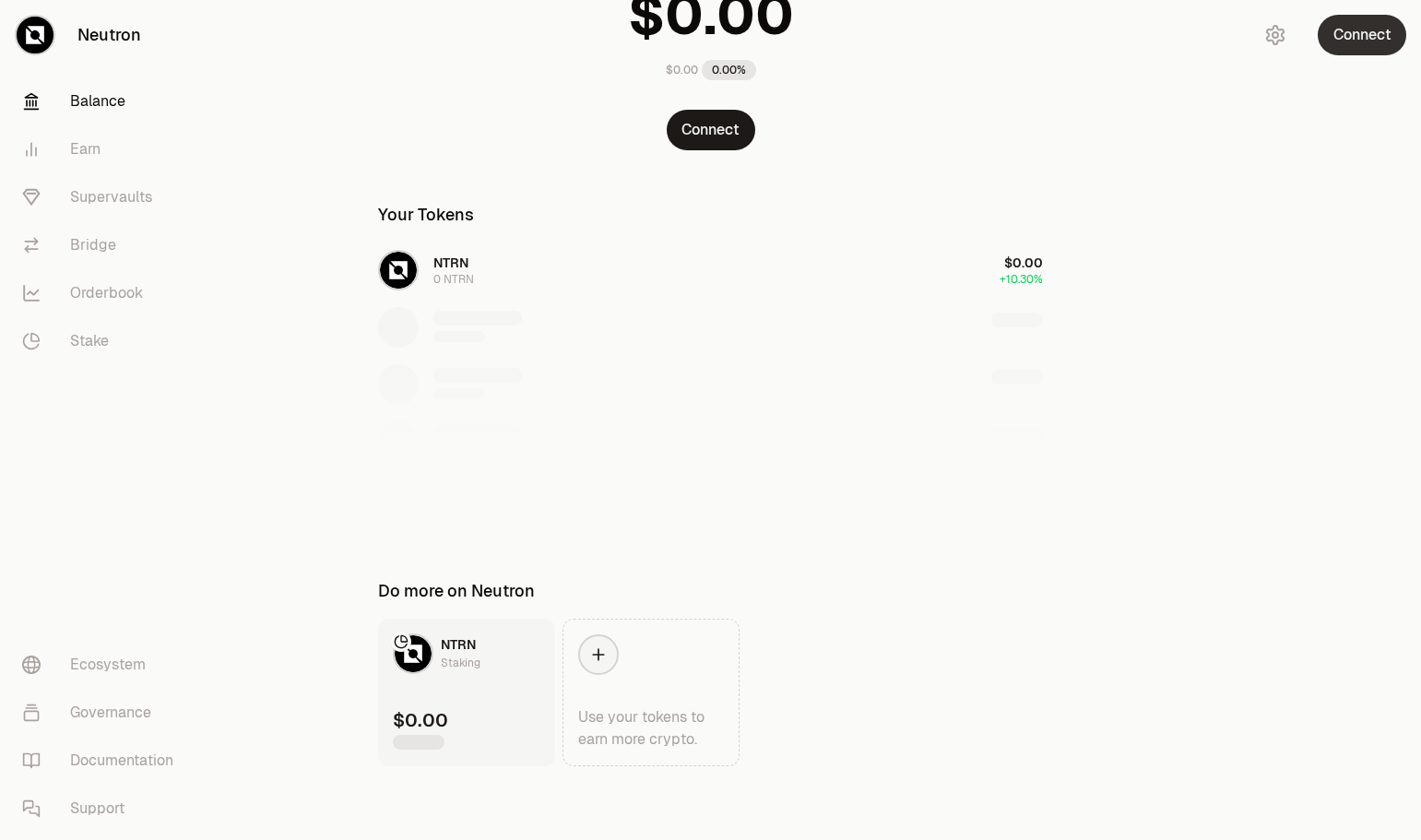
click at [1384, 35] on button "Connect" at bounding box center [1361, 35] width 89 height 41
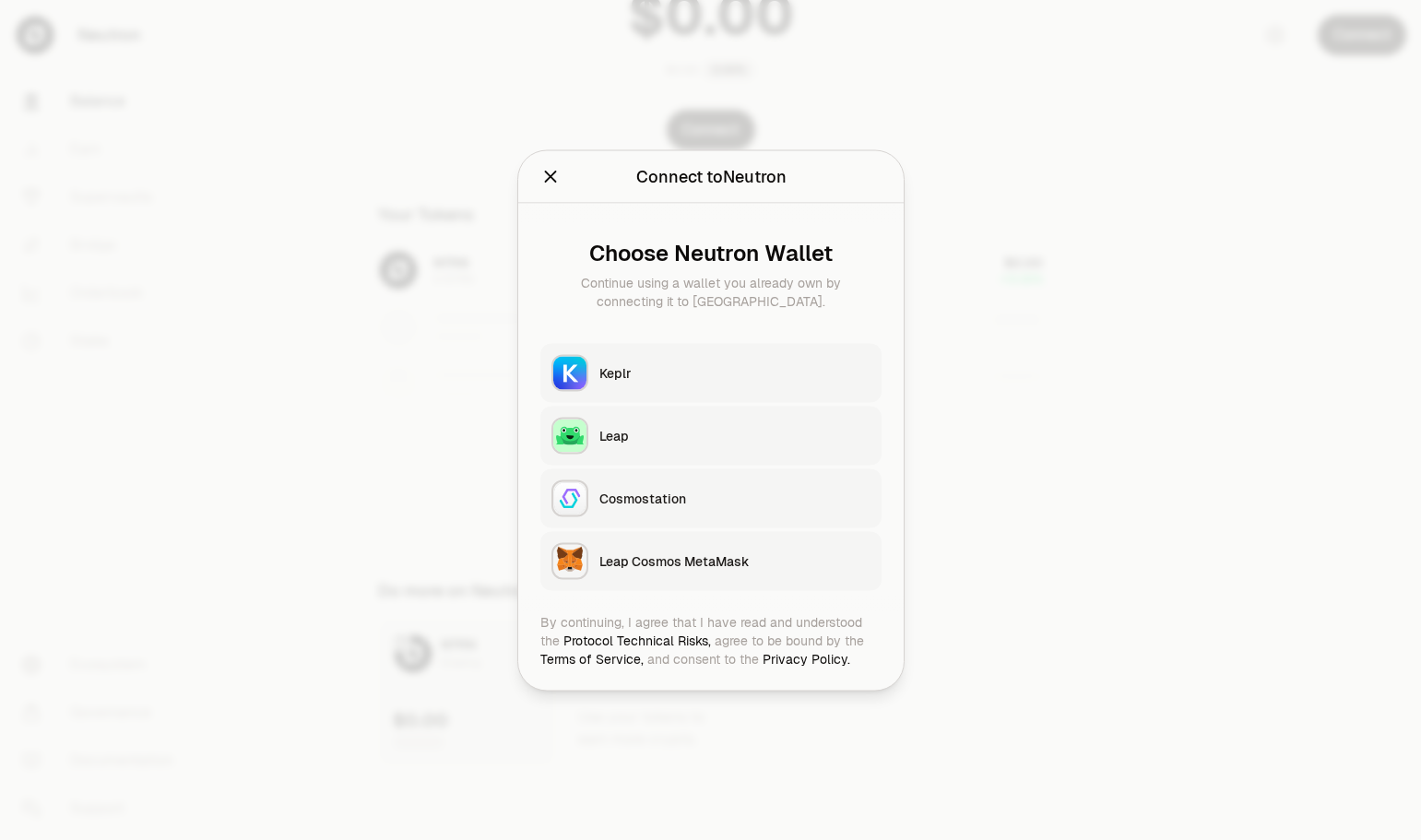
click at [666, 372] on div "Keplr" at bounding box center [735, 373] width 271 height 19
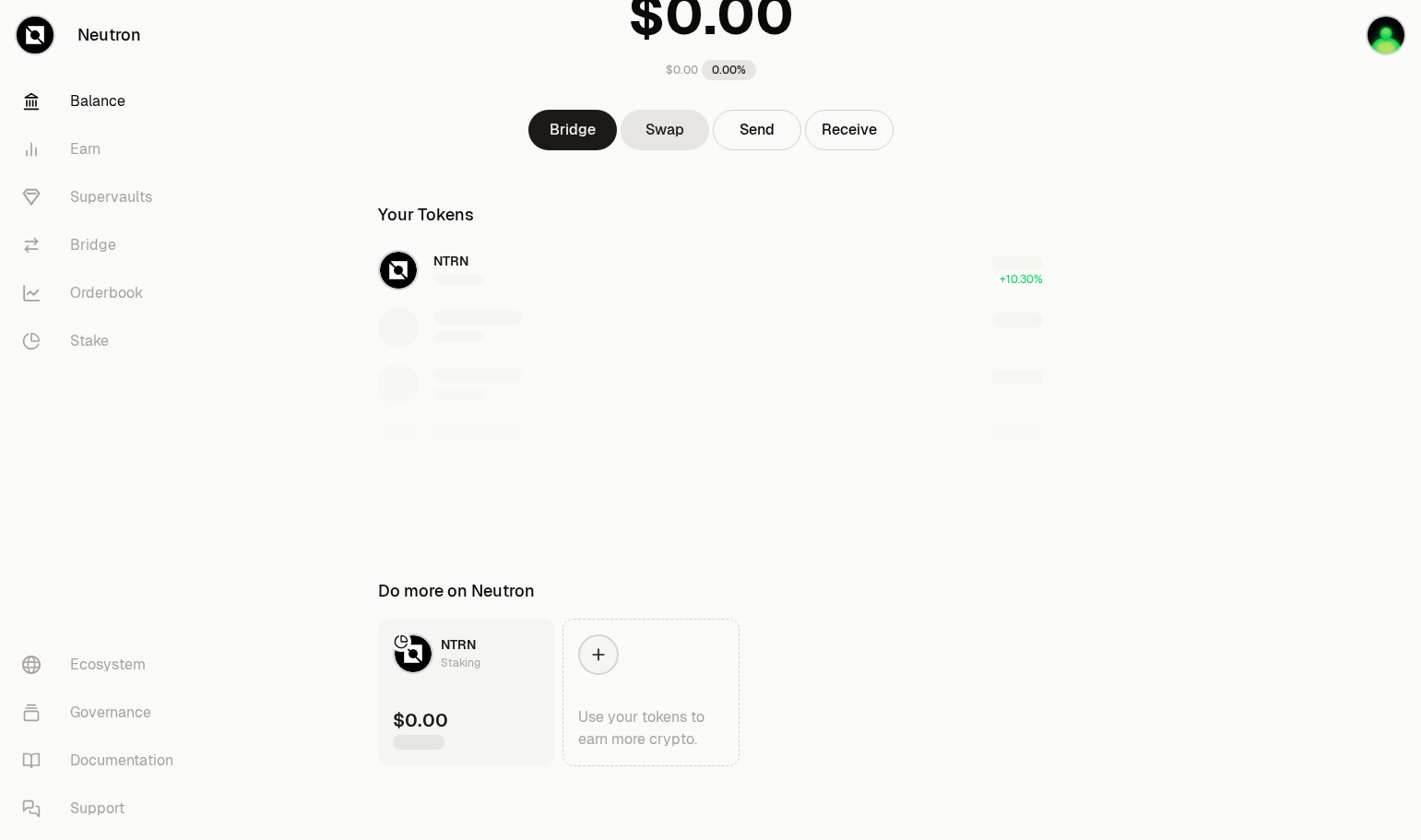
click at [94, 100] on link "Balance" at bounding box center [103, 101] width 192 height 48
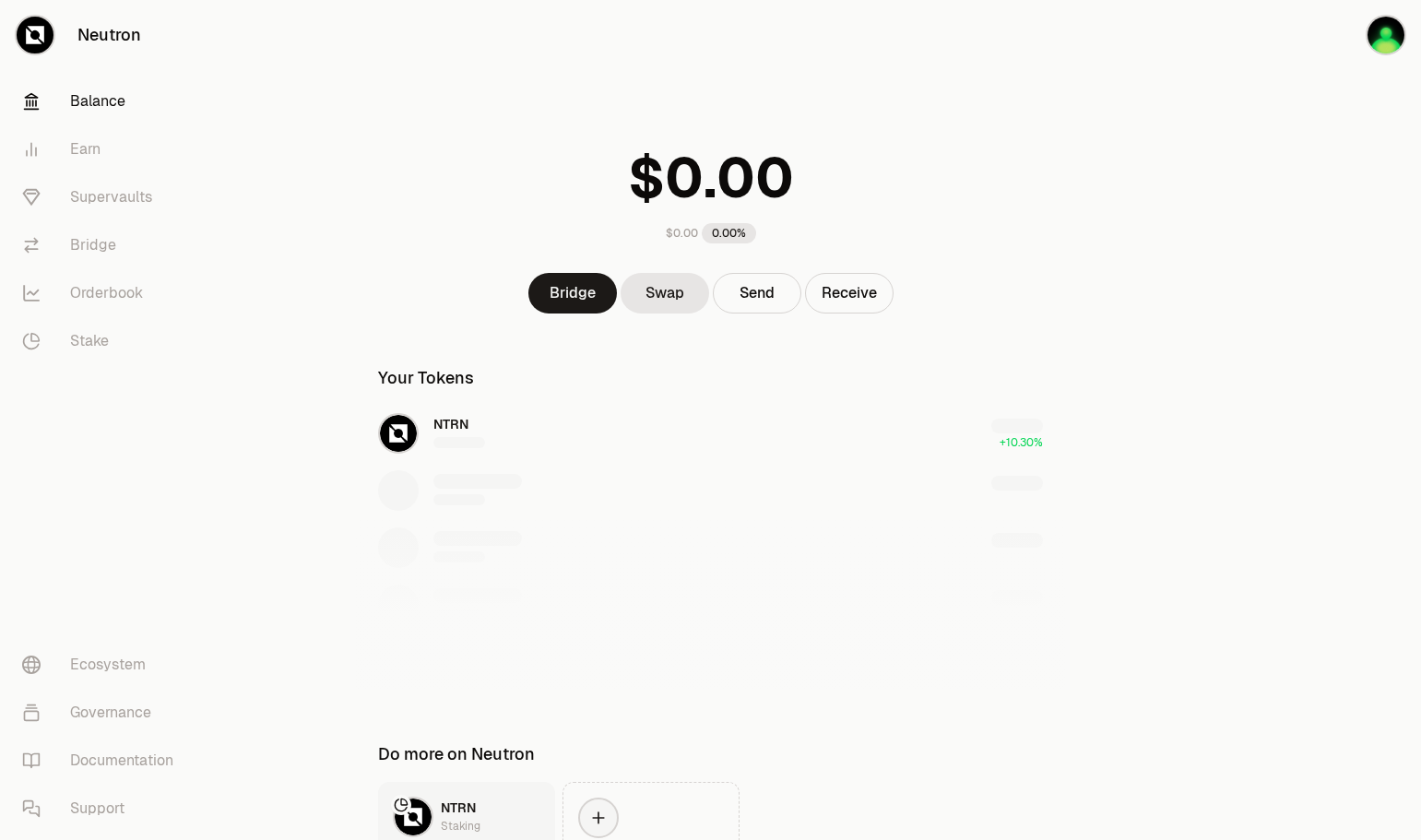
click at [448, 423] on div "NTRN +10.30%" at bounding box center [710, 547] width 710 height 284
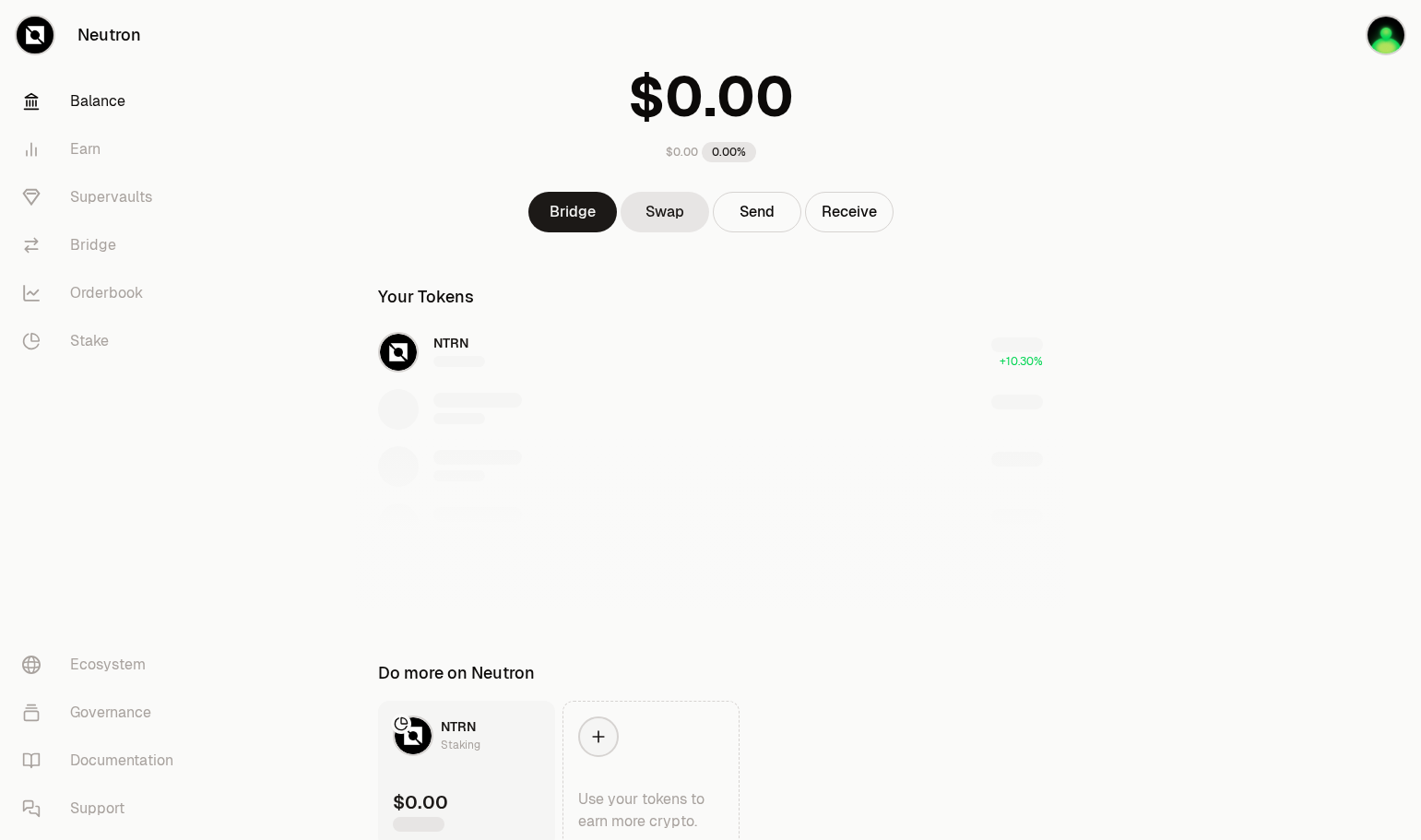
scroll to position [163, 0]
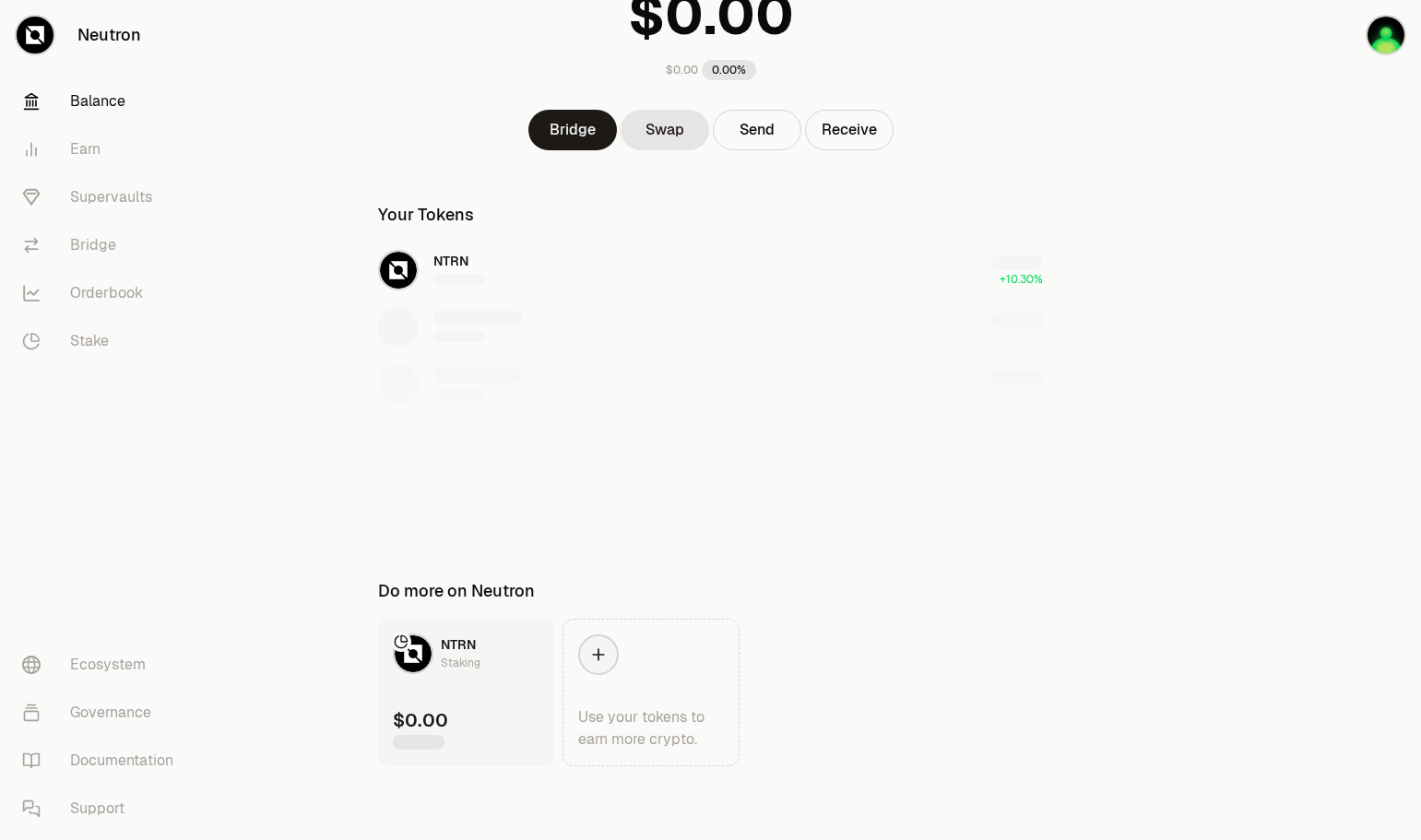
click at [435, 671] on div "NTRN Staking" at bounding box center [436, 654] width 88 height 41
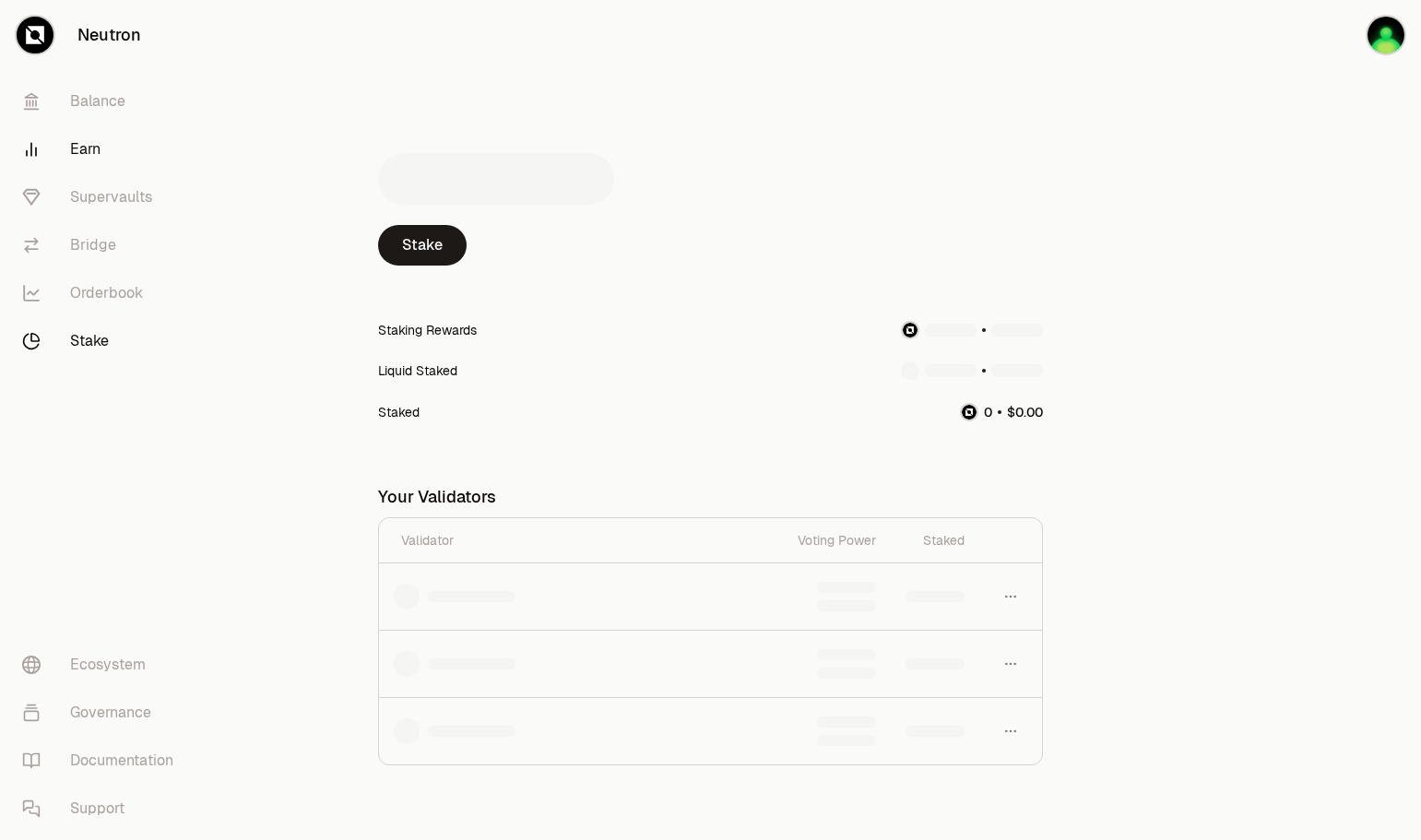
click at [94, 146] on link "Earn" at bounding box center [103, 149] width 192 height 48
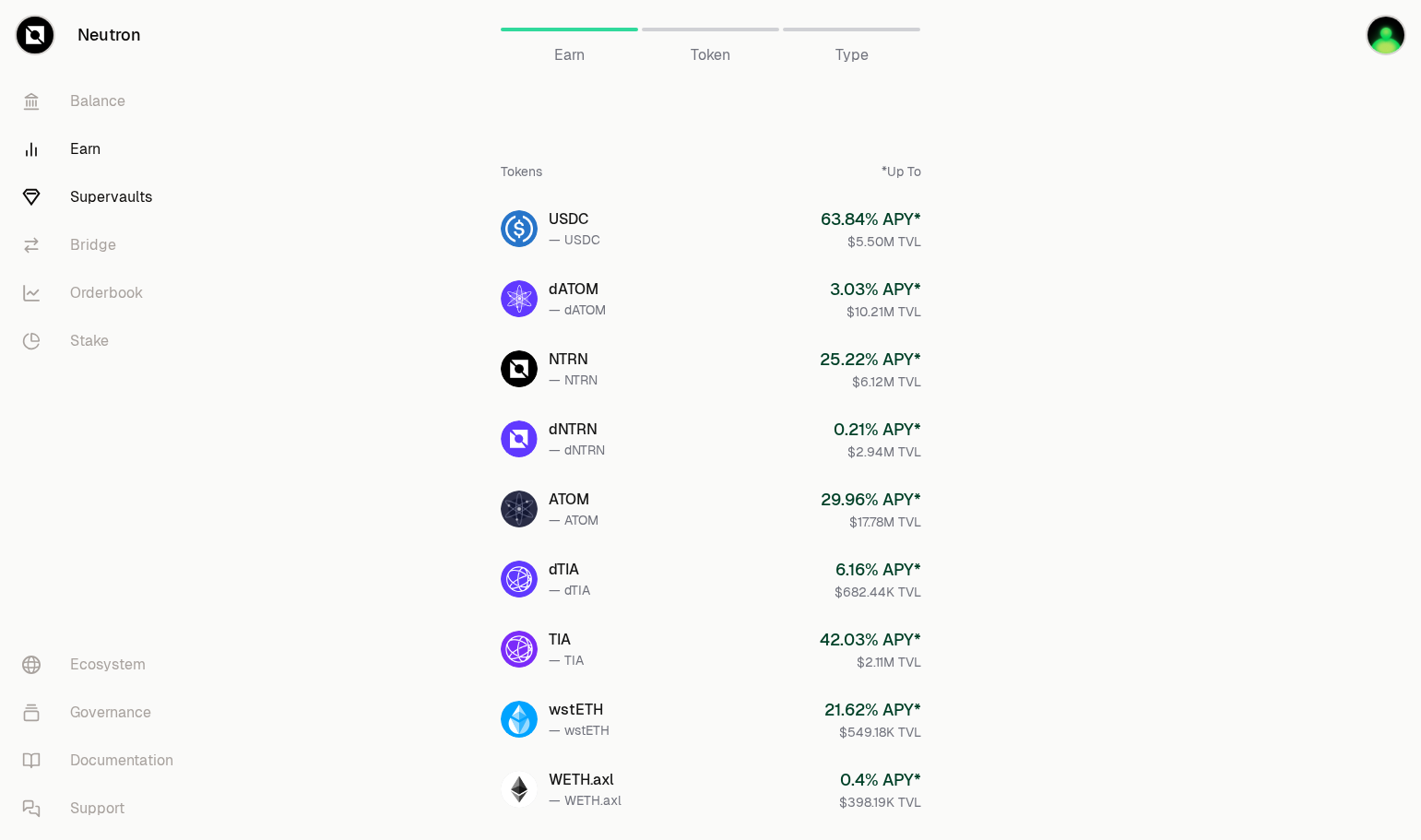
click at [109, 200] on link "Supervaults" at bounding box center [103, 197] width 192 height 48
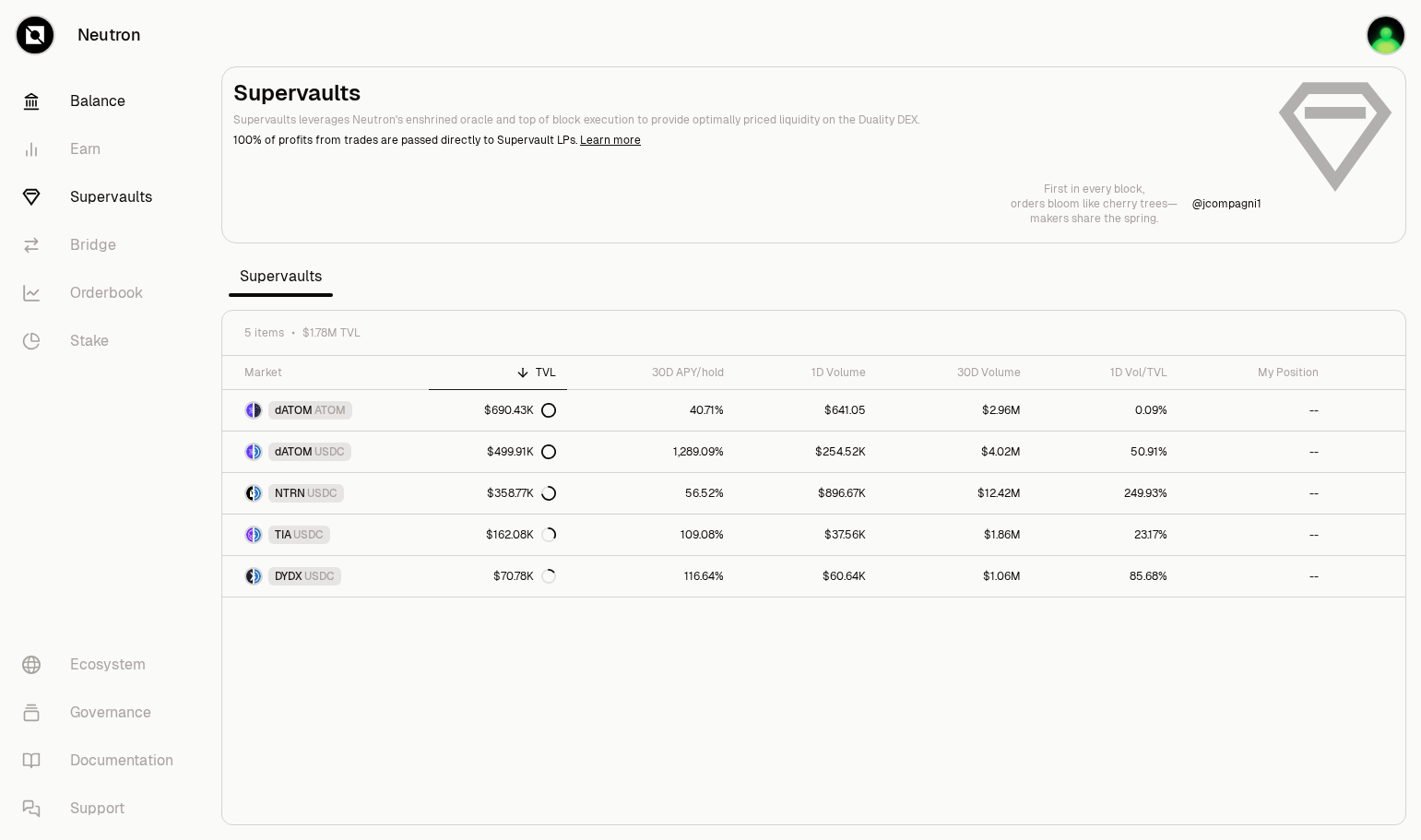
click at [104, 94] on link "Balance" at bounding box center [103, 101] width 192 height 48
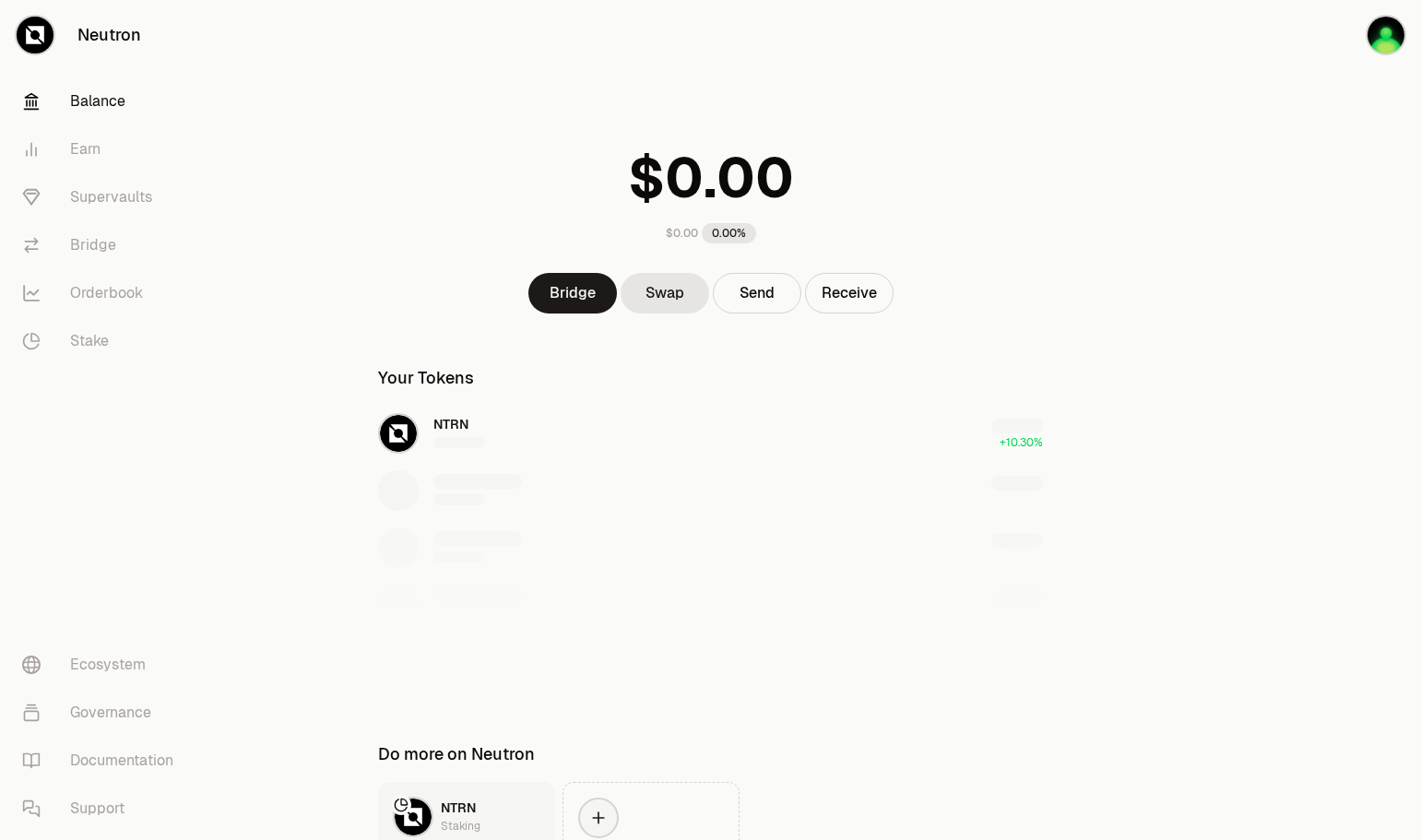
click at [421, 425] on div "NTRN +10.30%" at bounding box center [710, 547] width 710 height 284
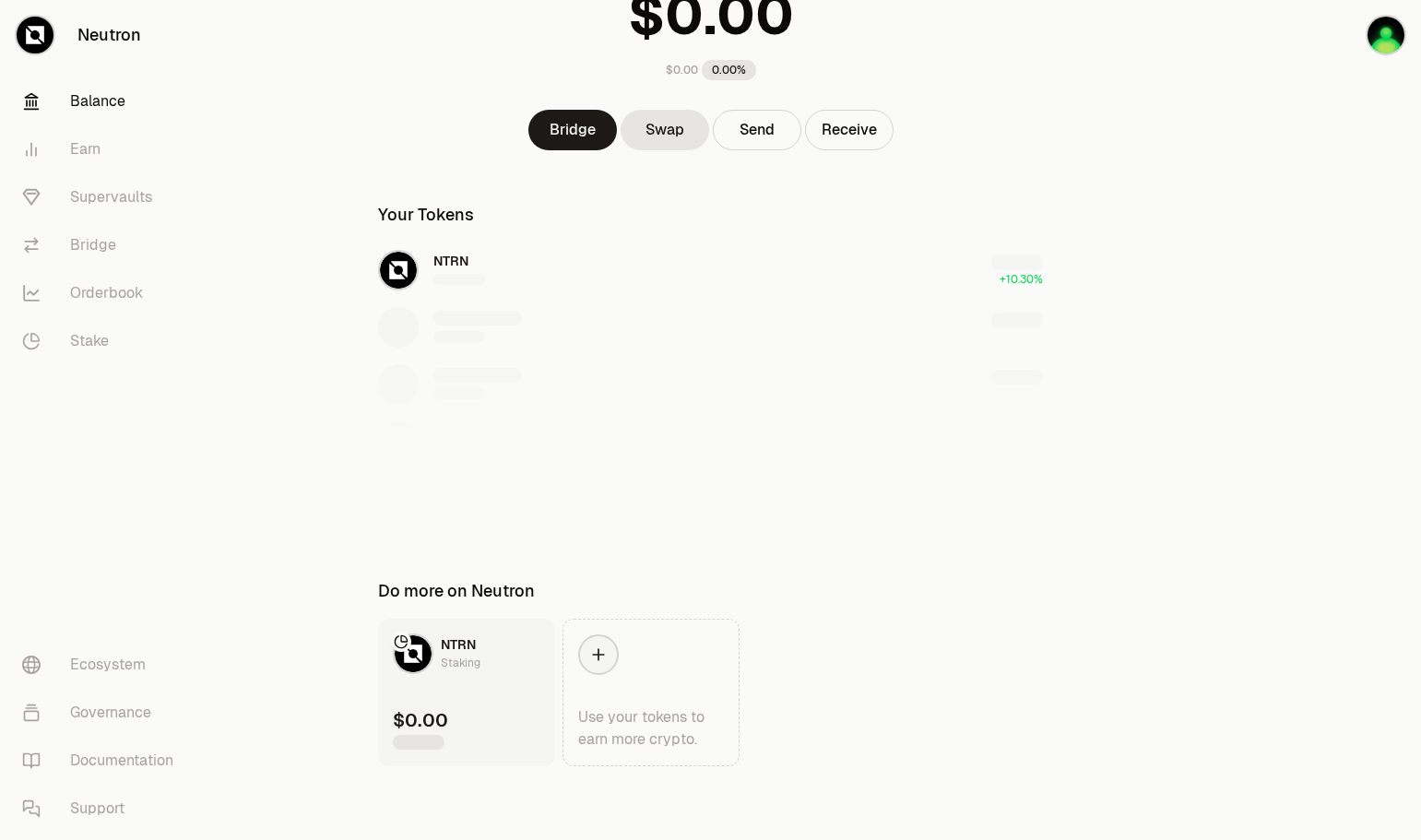
click at [292, 384] on main "$0.00 0.00% Bridge Swap Send Receive Your Tokens NTRN +10.30% Do more on Neutro…" at bounding box center [814, 338] width 1215 height 1003
click at [488, 680] on link "NTRN Staking $0.00" at bounding box center [467, 693] width 177 height 147
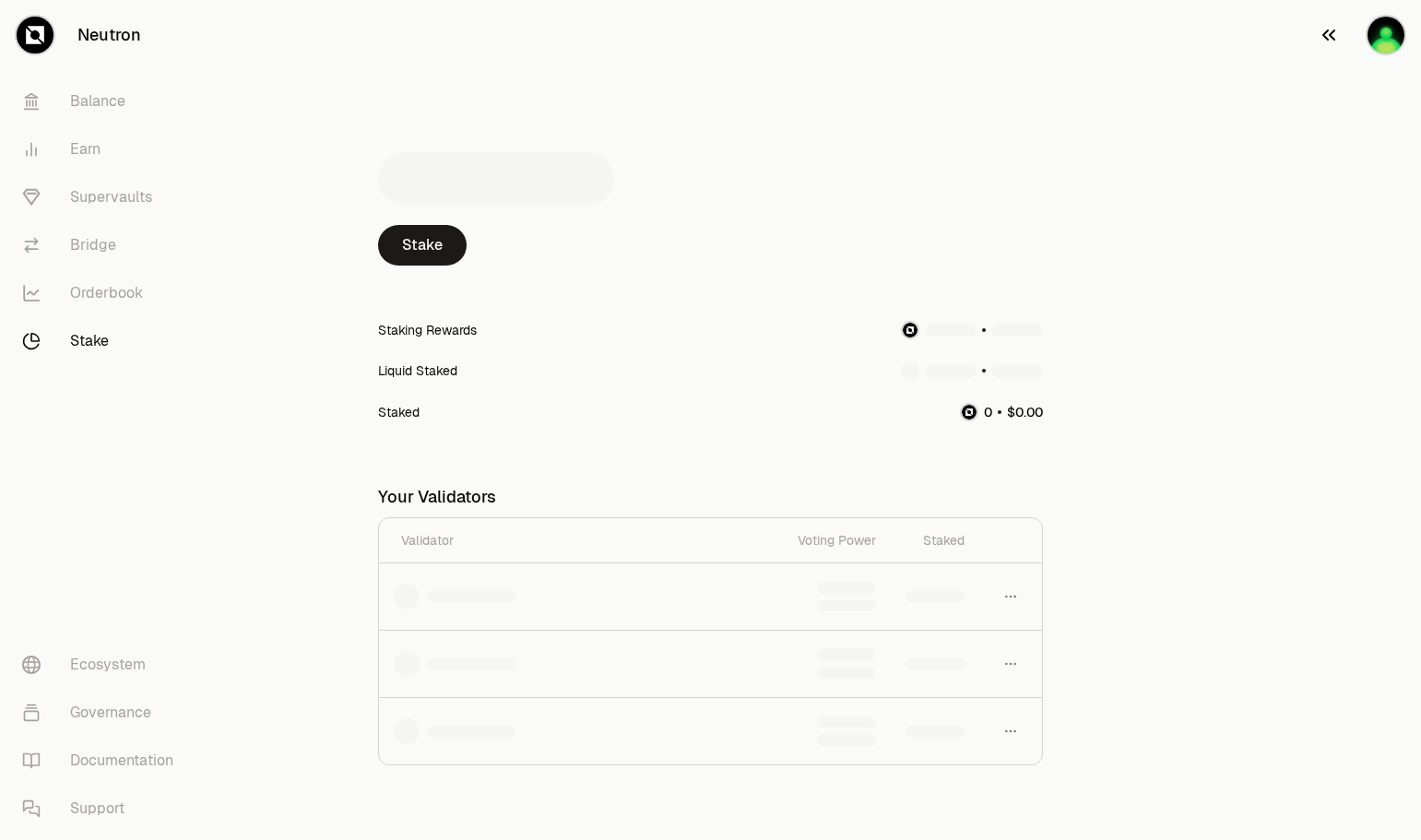
click at [1332, 39] on icon "button" at bounding box center [1329, 35] width 13 height 11
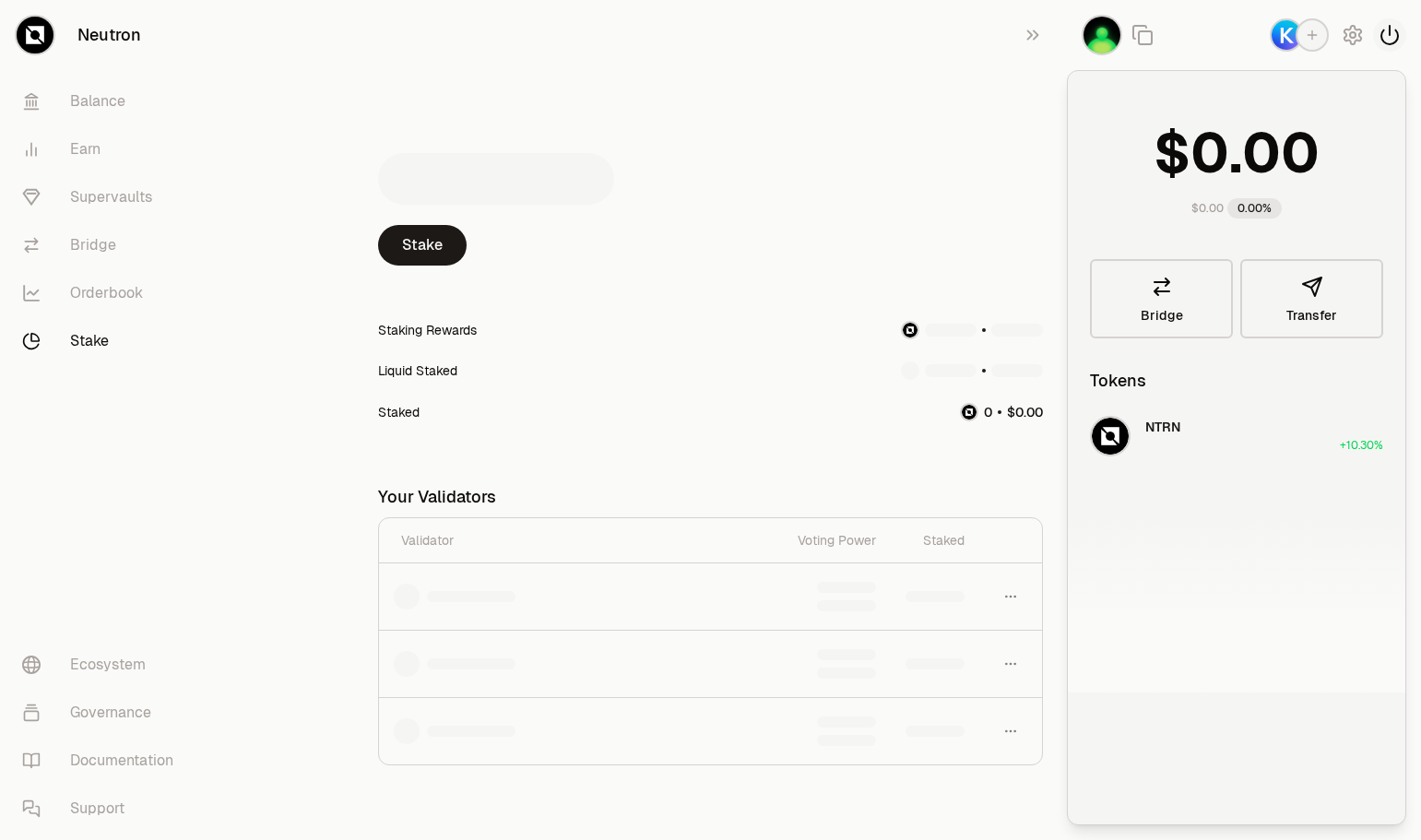
click at [1390, 34] on icon "button" at bounding box center [1390, 35] width 17 height 19
